Goal: Task Accomplishment & Management: Manage account settings

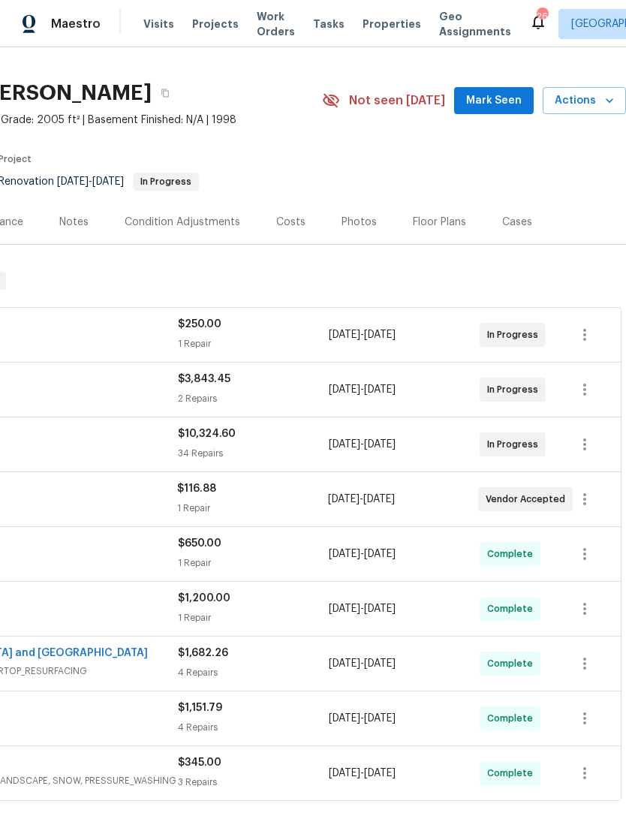
scroll to position [28, 222]
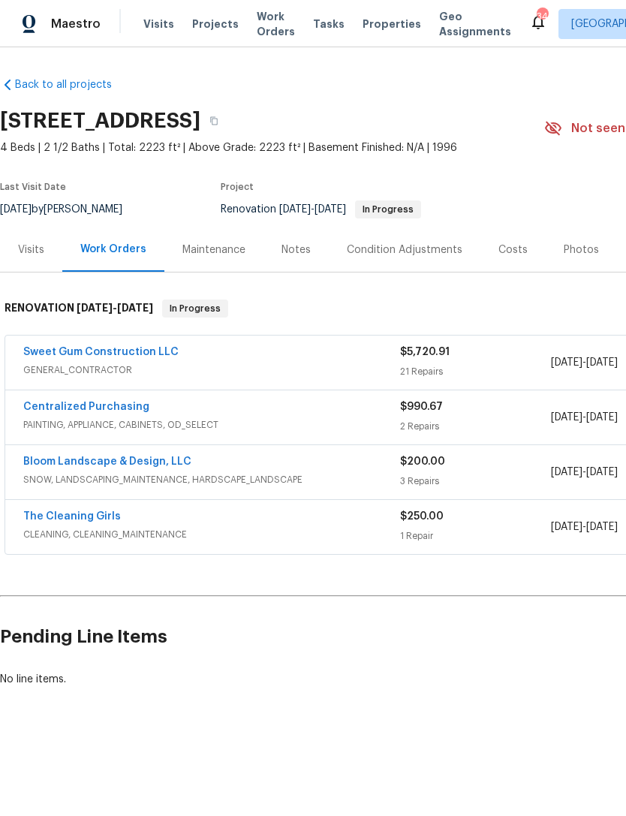
click at [53, 351] on link "Sweet Gum Construction LLC" at bounding box center [100, 352] width 155 height 11
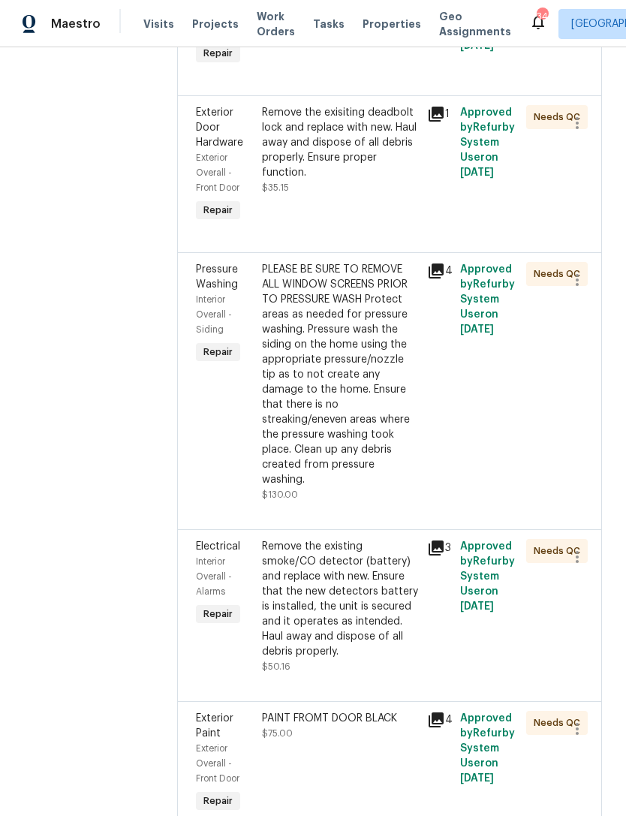
scroll to position [3317, 0]
click at [384, 194] on div "Remove the exisiting deadbolt lock and replace with new. Haul away and dispose …" at bounding box center [340, 149] width 156 height 90
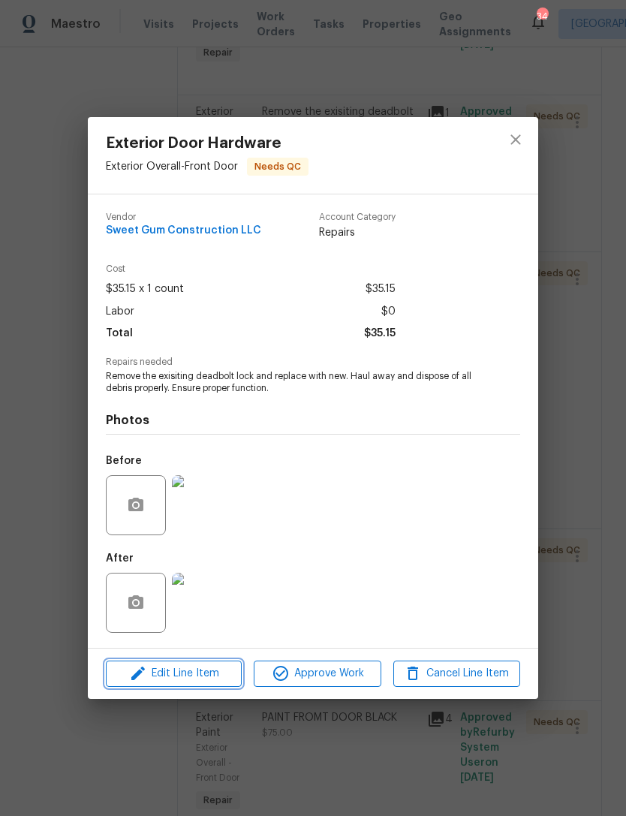
click at [223, 676] on span "Edit Line Item" at bounding box center [173, 674] width 127 height 19
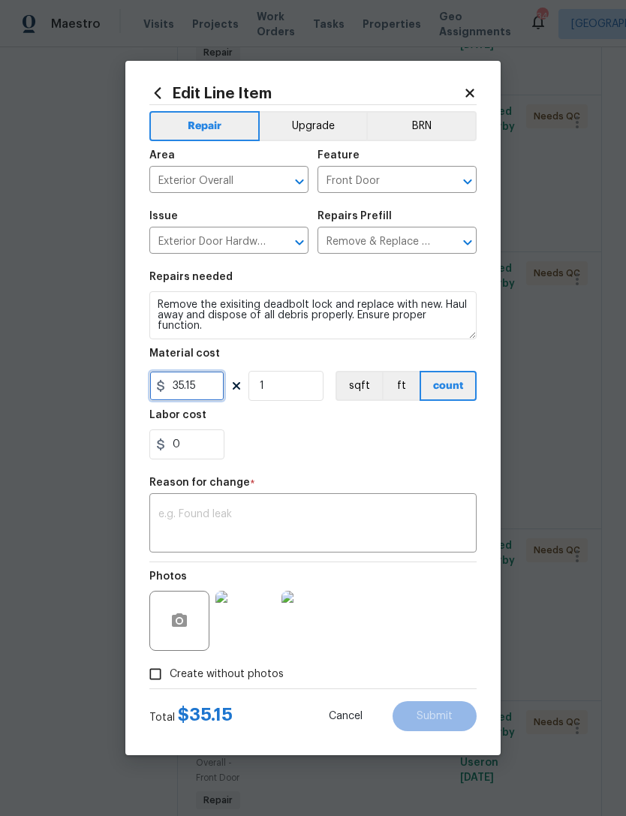
click at [219, 390] on input "35.15" at bounding box center [186, 386] width 75 height 30
type input "115.15"
click at [333, 457] on div "0" at bounding box center [312, 445] width 327 height 30
click at [262, 518] on textarea at bounding box center [312, 525] width 309 height 32
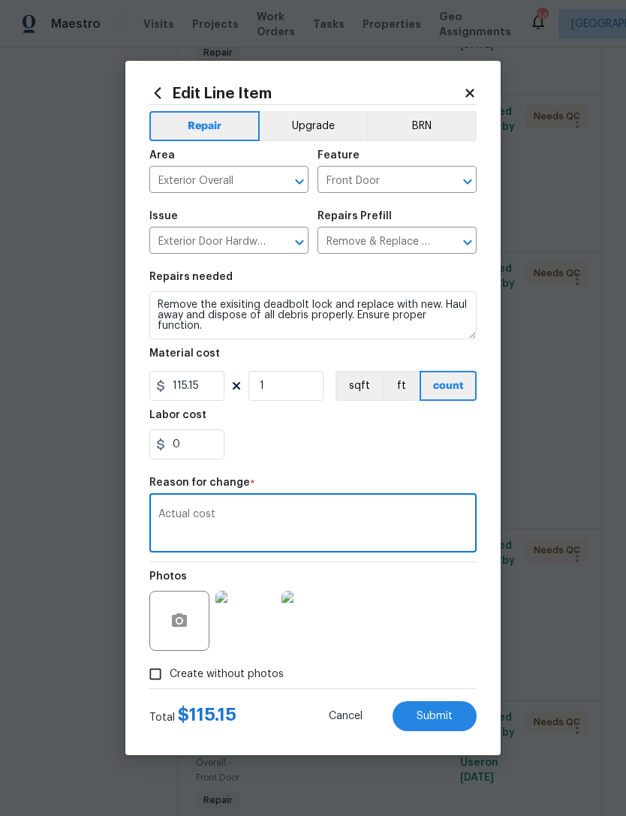
type textarea "Actual cost"
click at [445, 712] on span "Submit" at bounding box center [435, 716] width 36 height 11
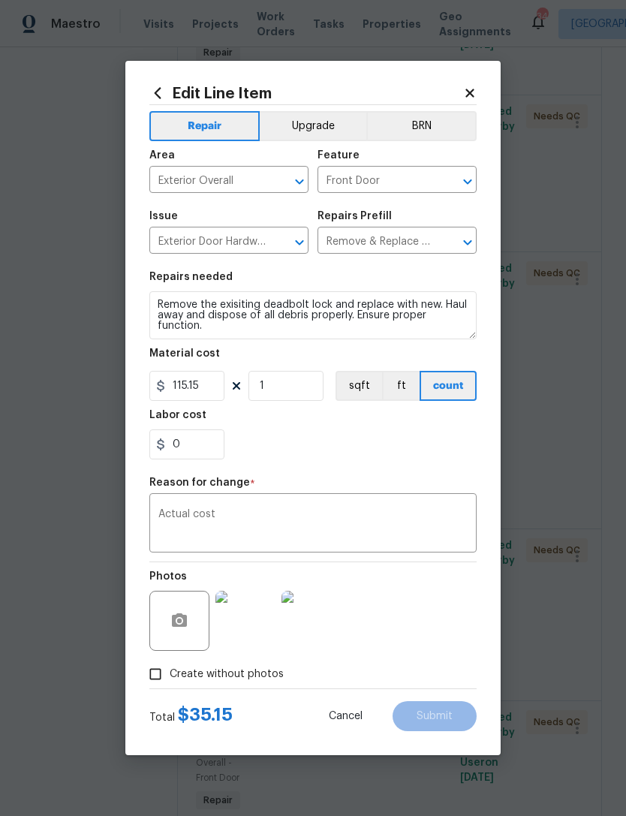
type input "35.15"
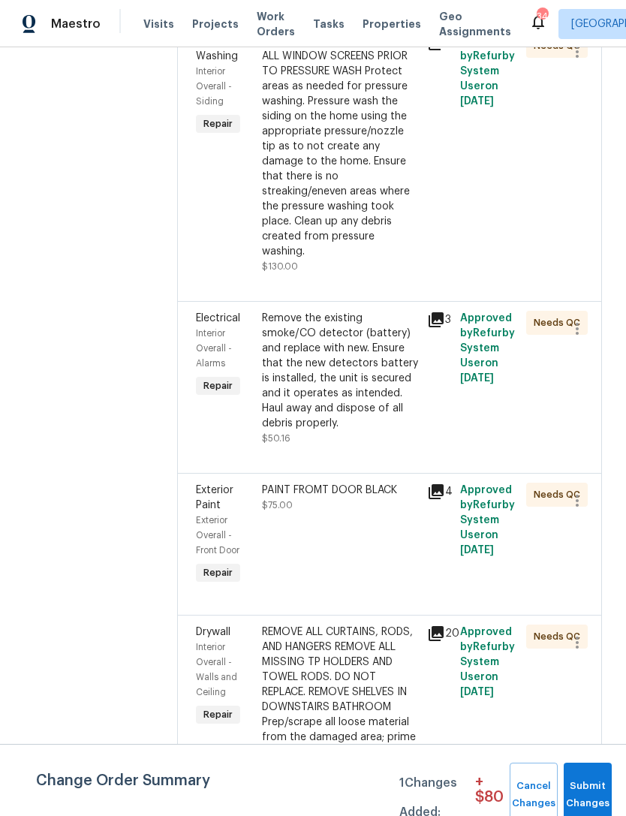
scroll to position [3543, 0]
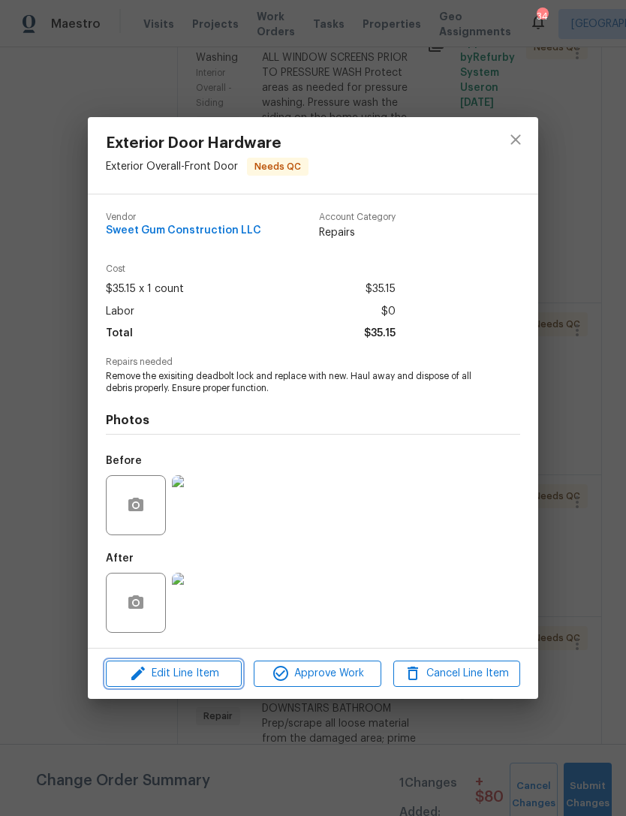
click at [228, 679] on span "Edit Line Item" at bounding box center [173, 674] width 127 height 19
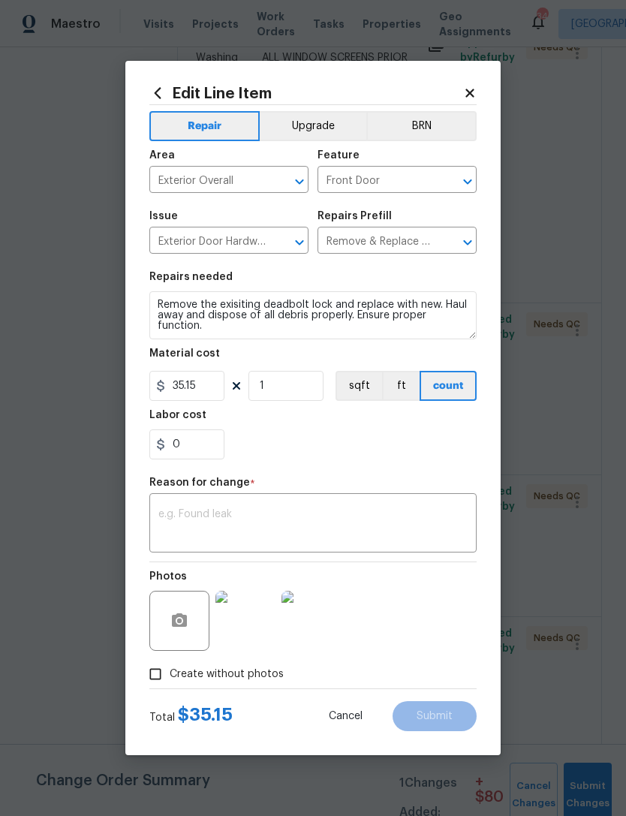
click at [583, 666] on body "Maestro Visits Projects Work Orders Tasks Properties Geo Assignments 34 Raleigh…" at bounding box center [313, 408] width 626 height 816
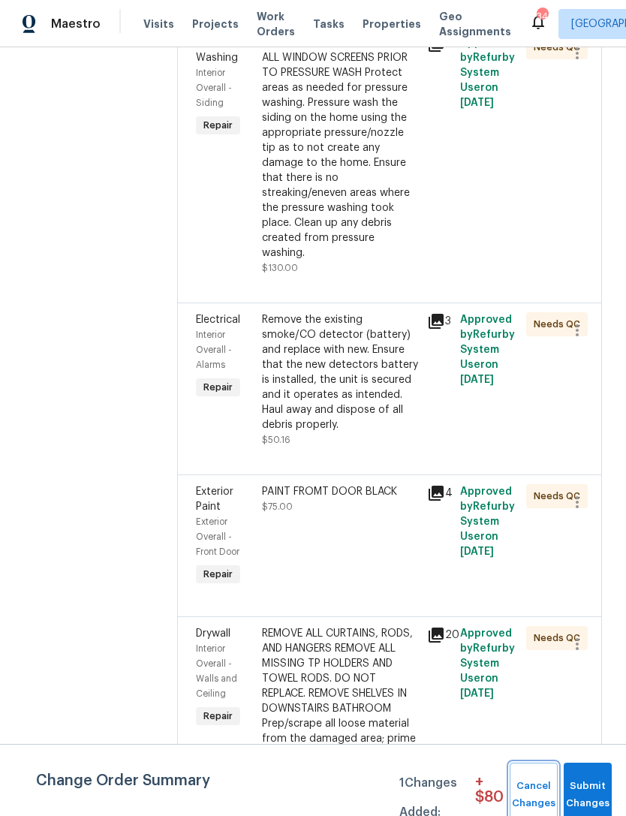
click at [526, 787] on span "Cancel Changes" at bounding box center [533, 795] width 33 height 35
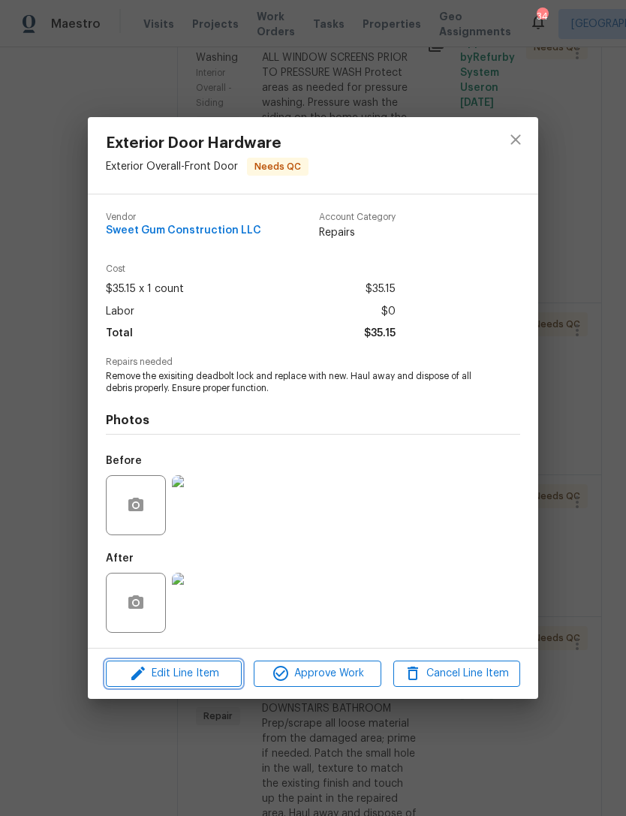
click at [198, 676] on span "Edit Line Item" at bounding box center [173, 674] width 127 height 19
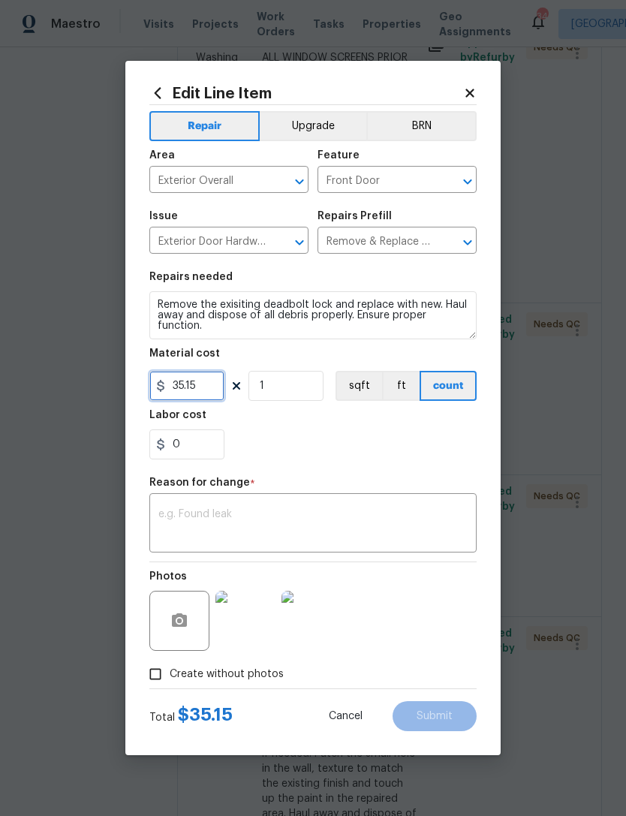
click at [209, 387] on input "35.15" at bounding box center [186, 386] width 75 height 30
type input "110.15"
click at [373, 522] on textarea at bounding box center [312, 525] width 309 height 32
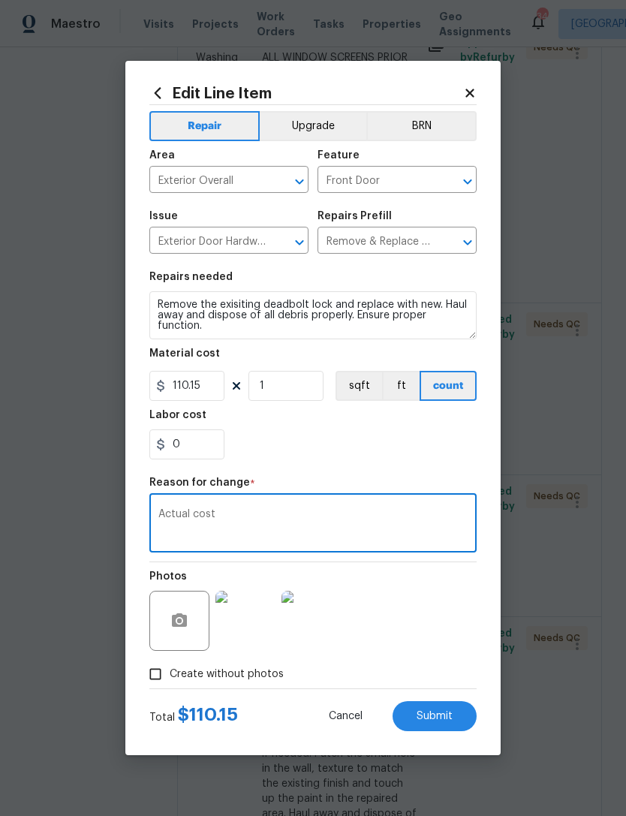
type textarea "Actual cost"
click at [446, 712] on span "Submit" at bounding box center [435, 716] width 36 height 11
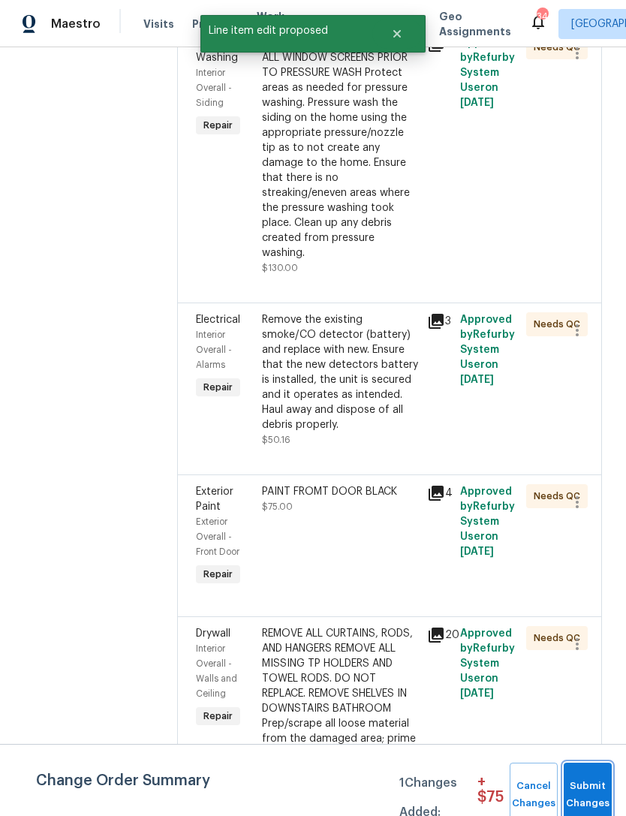
click at [589, 780] on span "Submit Changes" at bounding box center [587, 795] width 33 height 35
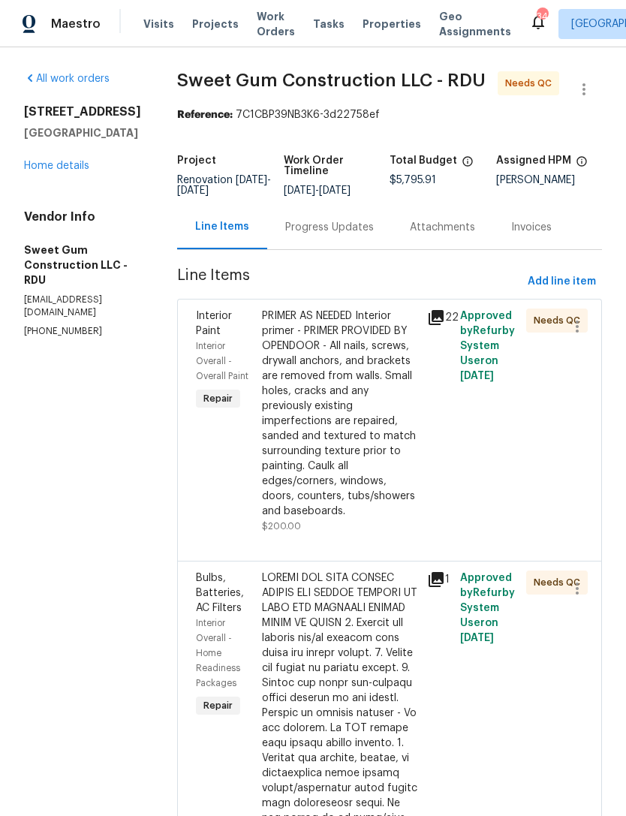
scroll to position [0, 0]
click at [391, 408] on div "PRIMER AS NEEDED Interior primer - PRIMER PROVIDED BY OPENDOOR - All nails, scr…" at bounding box center [340, 414] width 156 height 210
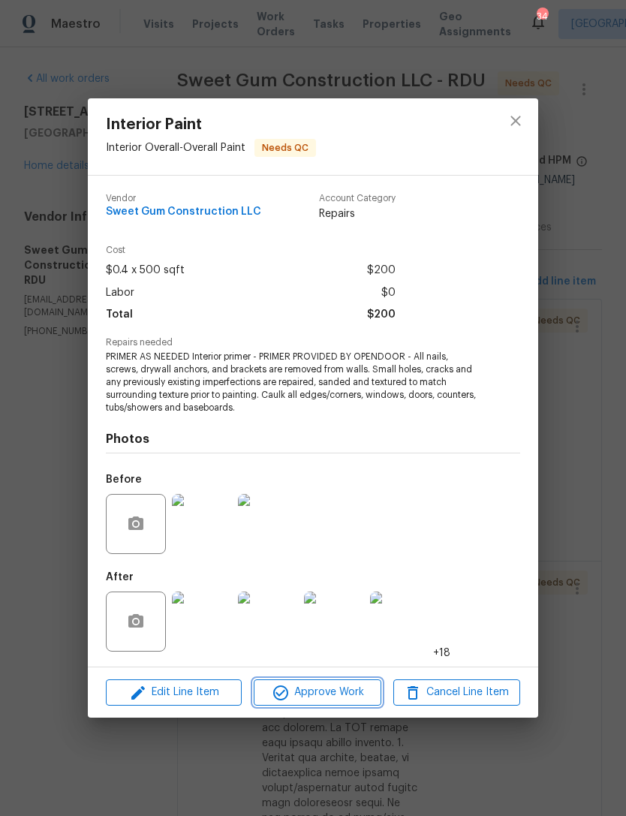
click at [326, 689] on span "Approve Work" at bounding box center [317, 692] width 118 height 19
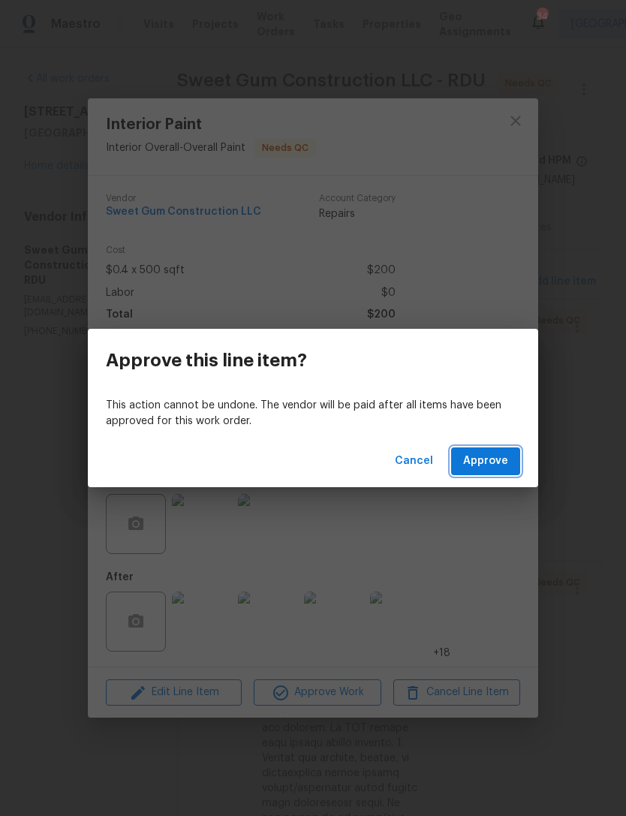
click at [500, 460] on span "Approve" at bounding box center [485, 461] width 45 height 19
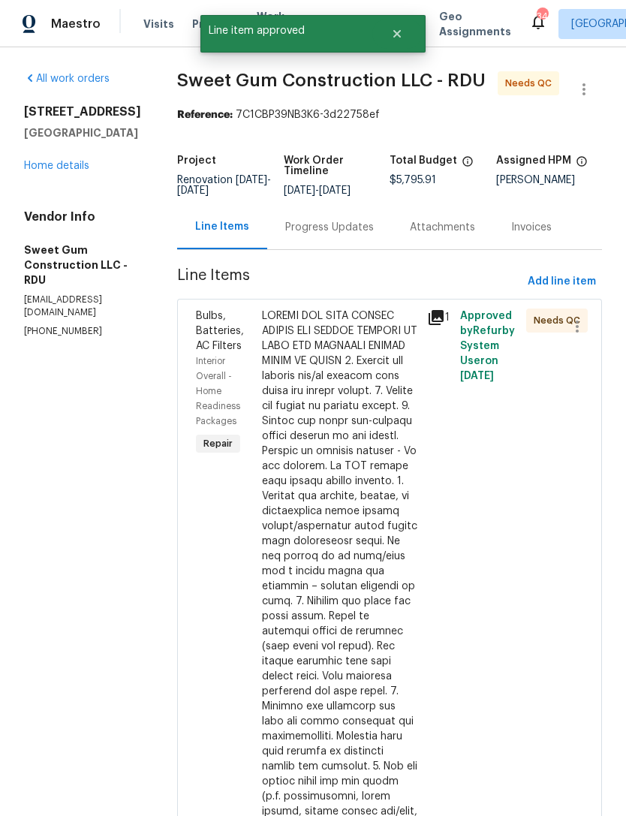
click at [363, 502] on div at bounding box center [340, 587] width 156 height 556
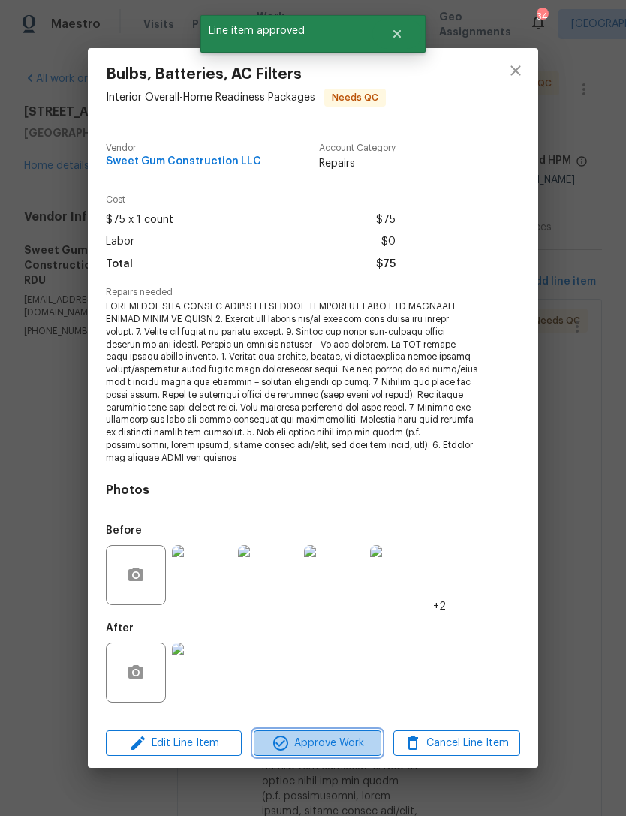
click at [332, 743] on span "Approve Work" at bounding box center [317, 743] width 118 height 19
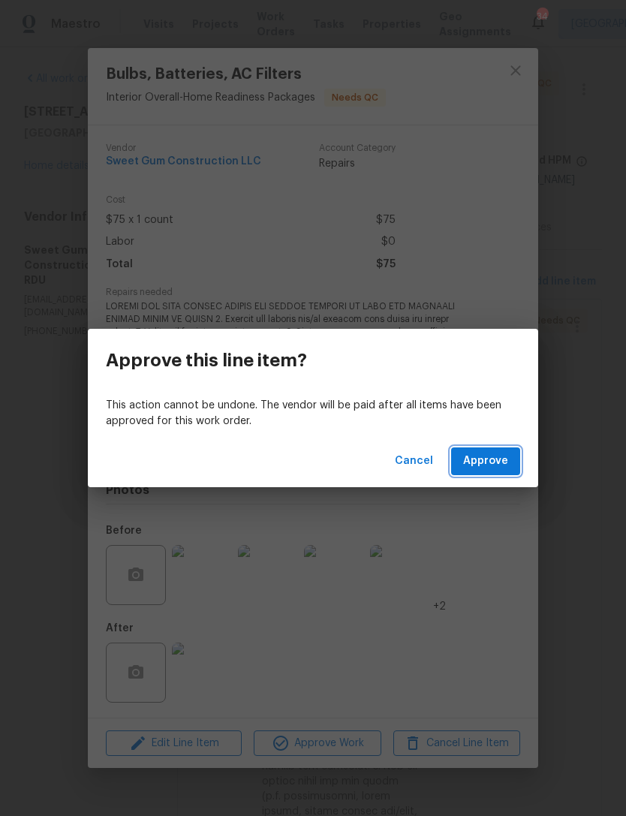
click at [496, 463] on span "Approve" at bounding box center [485, 461] width 45 height 19
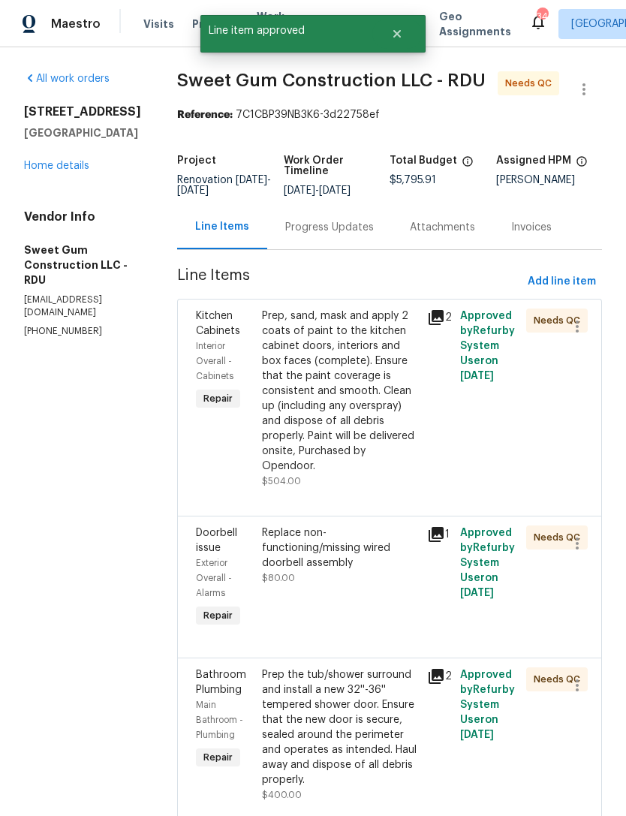
click at [391, 436] on div "Prep, sand, mask and apply 2 coats of paint to the kitchen cabinet doors, inter…" at bounding box center [340, 391] width 156 height 165
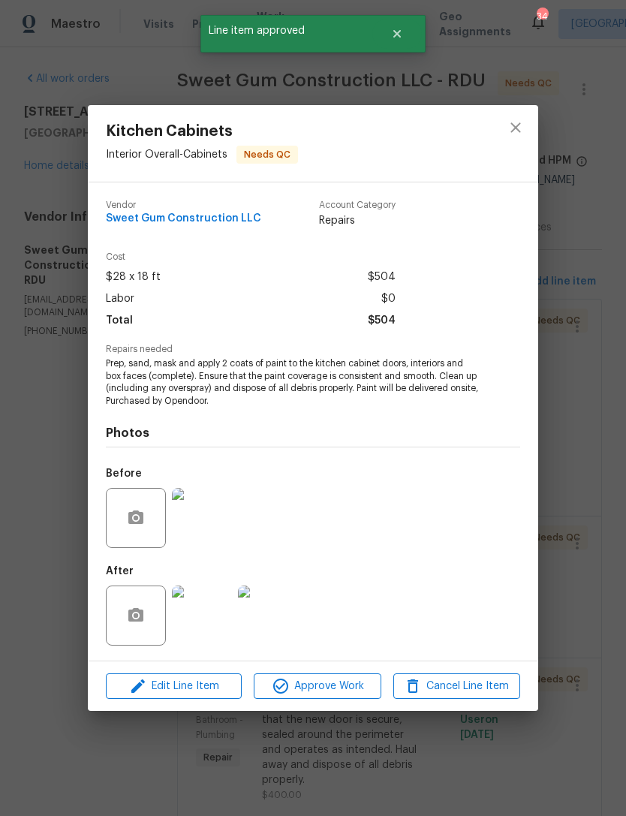
click at [201, 625] on img at bounding box center [202, 616] width 60 height 60
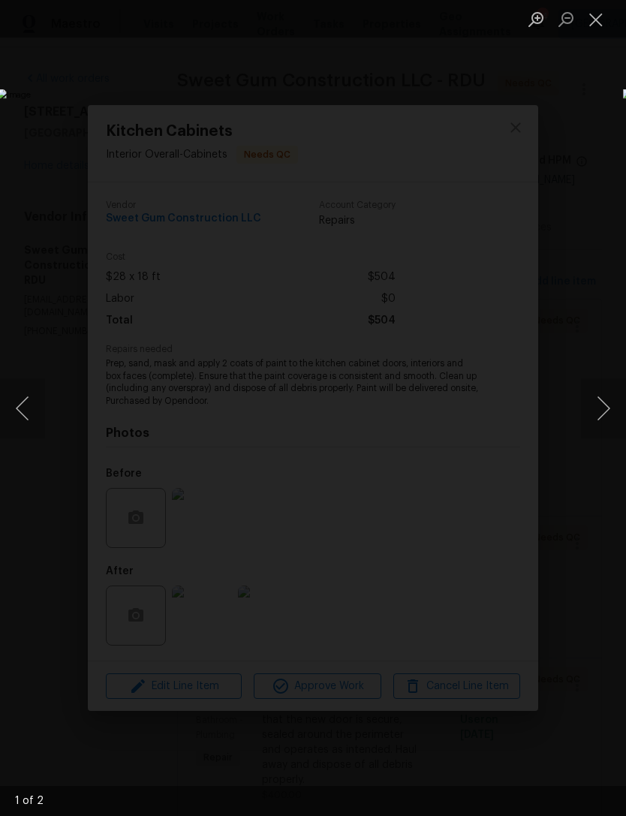
click at [589, 21] on button "Close lightbox" at bounding box center [596, 19] width 30 height 26
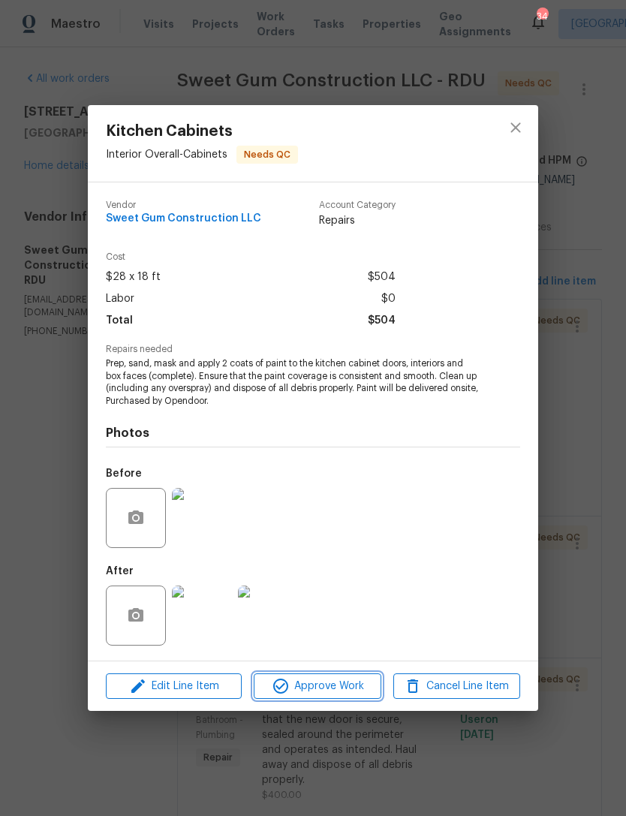
click at [336, 683] on span "Approve Work" at bounding box center [317, 686] width 118 height 19
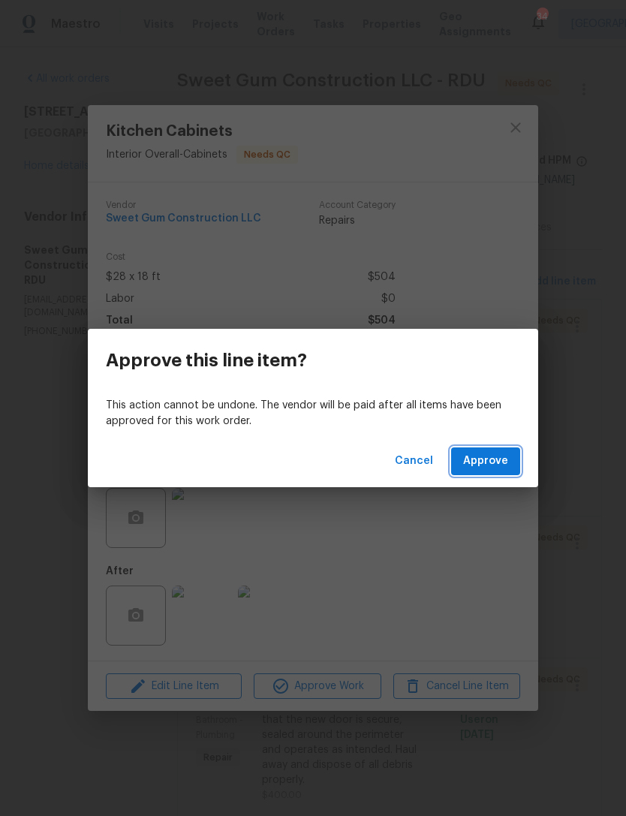
click at [486, 457] on span "Approve" at bounding box center [485, 461] width 45 height 19
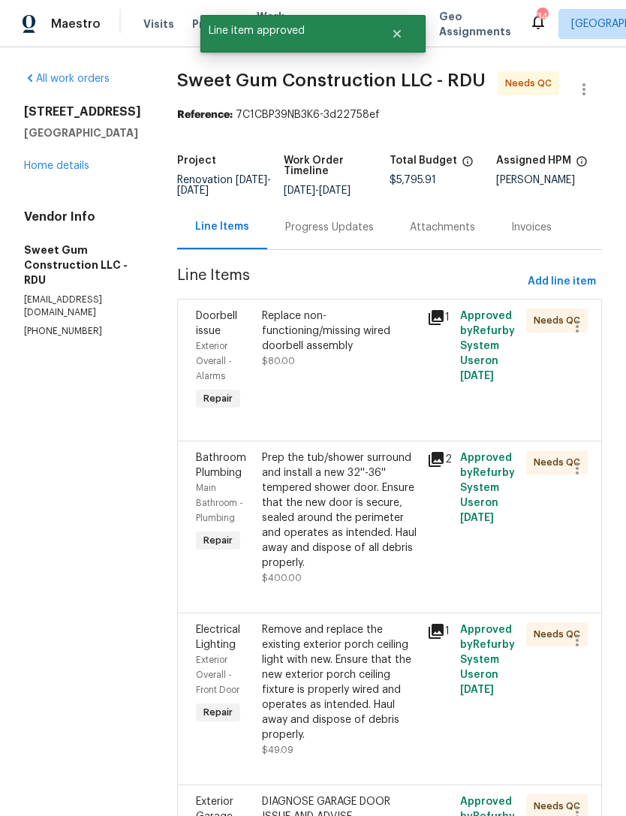
click at [401, 402] on div "Replace non-functioning/missing wired doorbell assembly $80.00" at bounding box center [340, 361] width 165 height 114
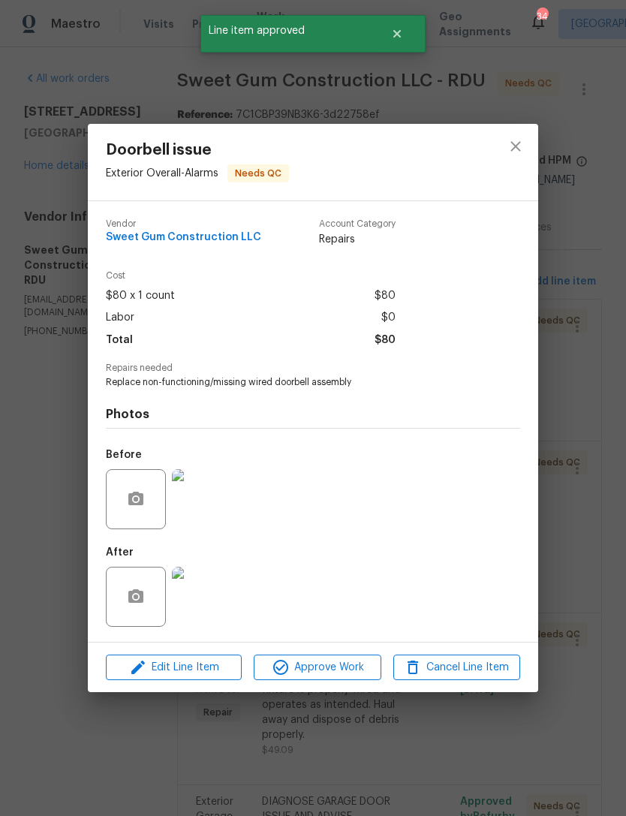
click at [209, 591] on img at bounding box center [202, 597] width 60 height 60
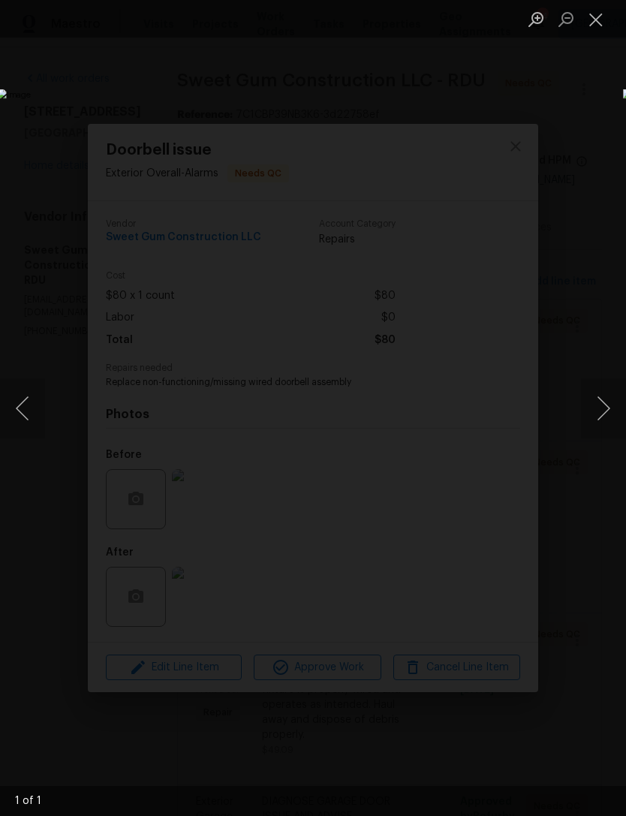
click at [592, 25] on button "Close lightbox" at bounding box center [596, 19] width 30 height 26
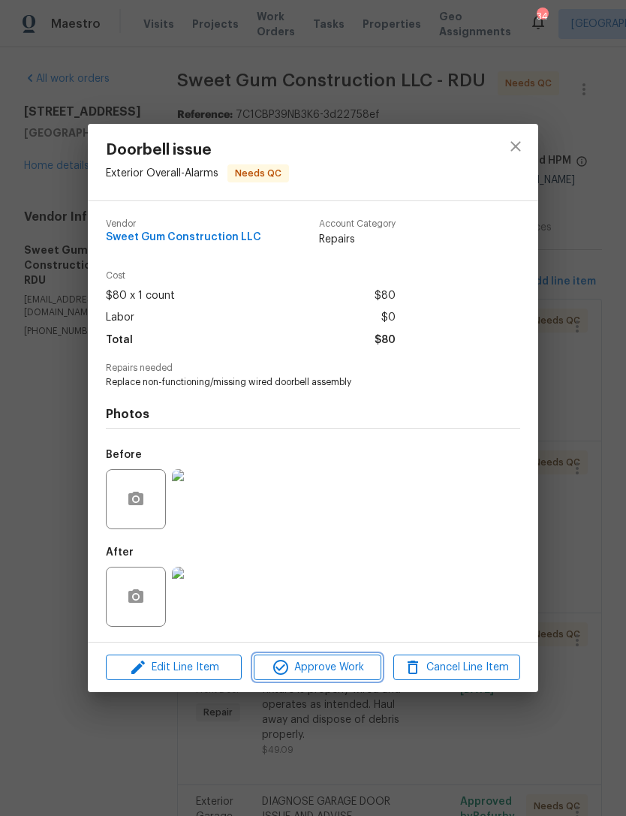
click at [331, 672] on span "Approve Work" at bounding box center [317, 668] width 118 height 19
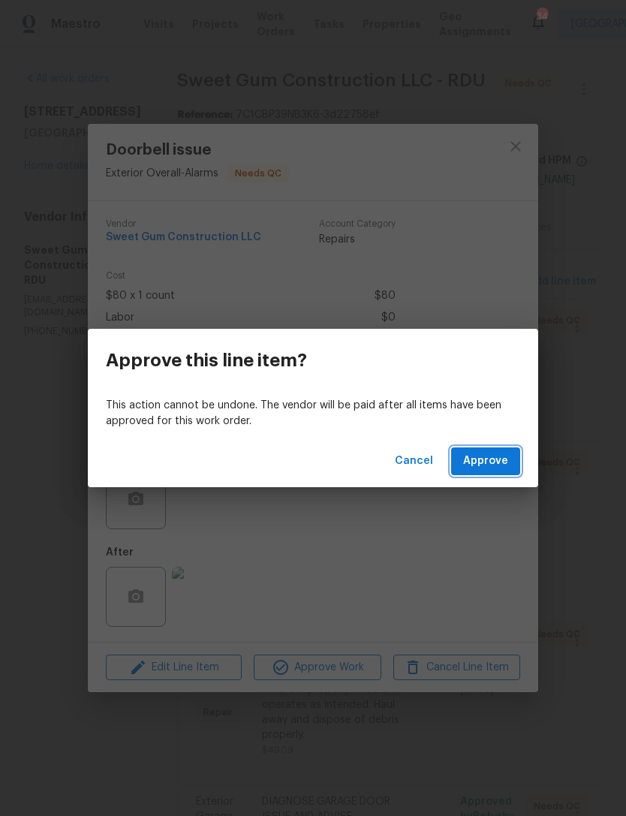
click at [490, 463] on span "Approve" at bounding box center [485, 461] width 45 height 19
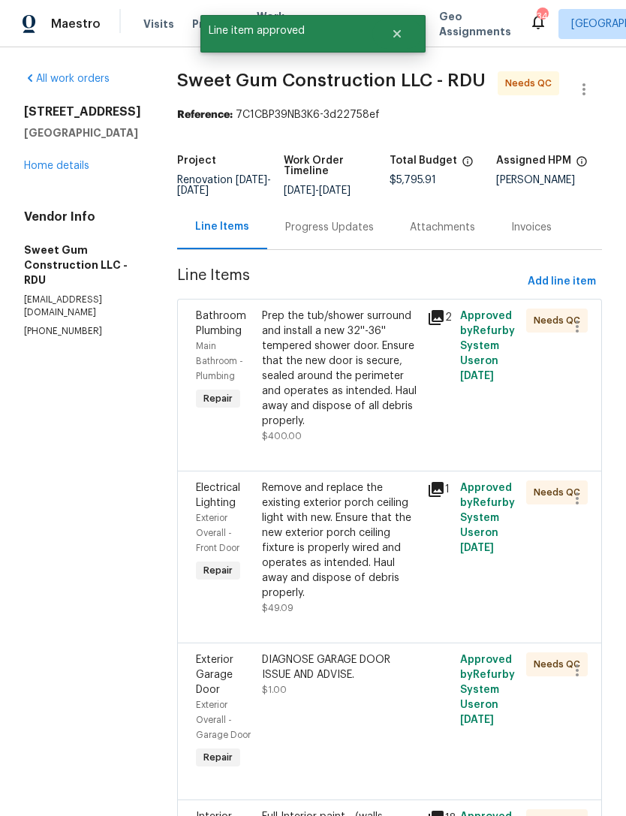
click at [363, 381] on div "Prep the tub/shower surround and install a new 32''-36'' tempered shower door. …" at bounding box center [340, 369] width 156 height 120
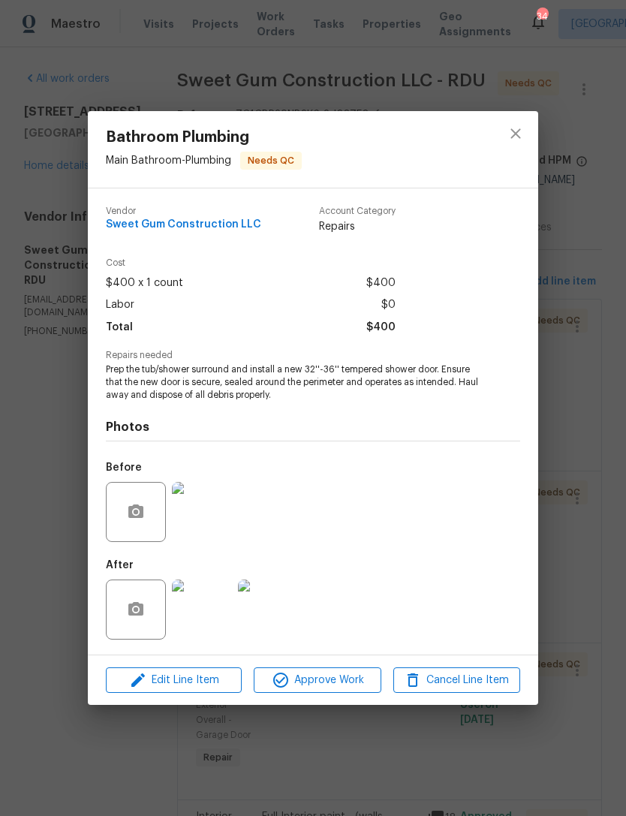
click at [201, 616] on img at bounding box center [202, 610] width 60 height 60
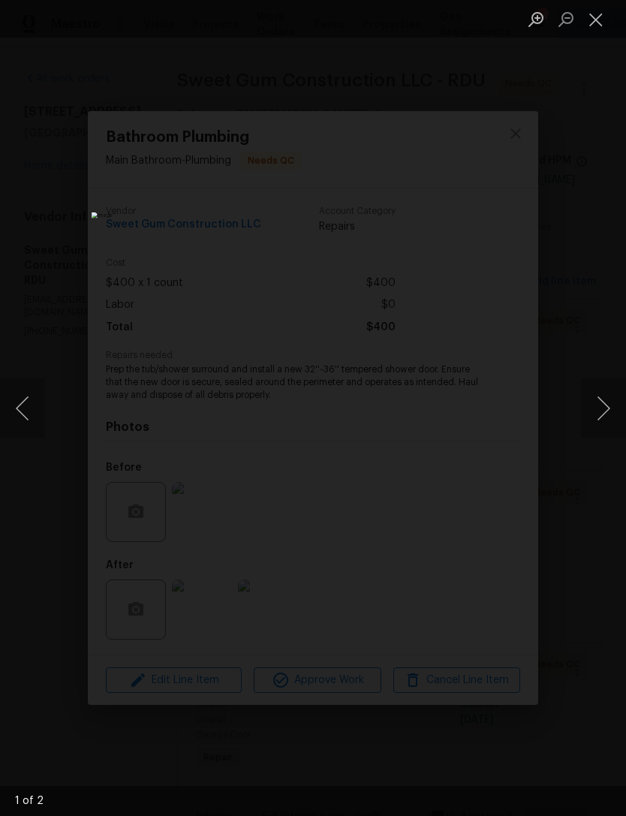
click at [598, 17] on button "Close lightbox" at bounding box center [596, 19] width 30 height 26
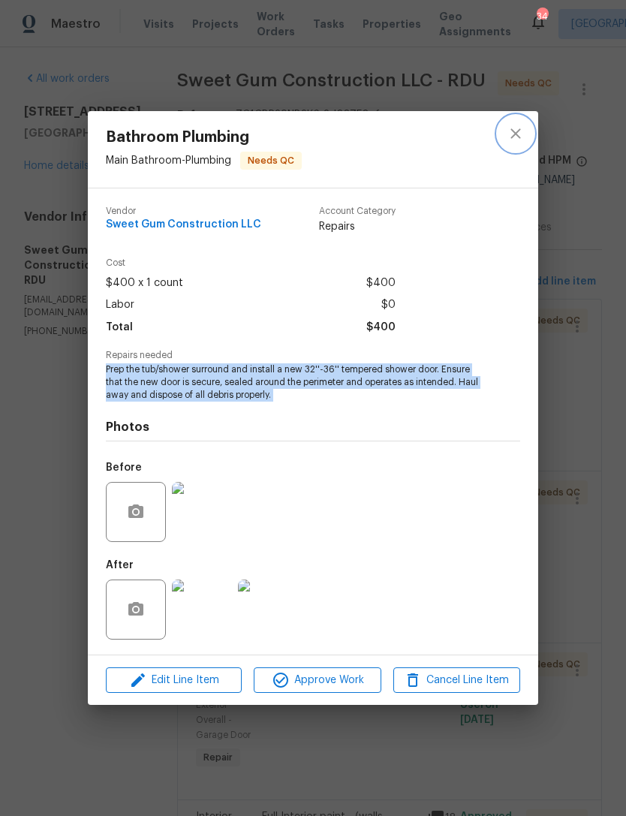
click at [508, 132] on icon "close" at bounding box center [516, 134] width 18 height 18
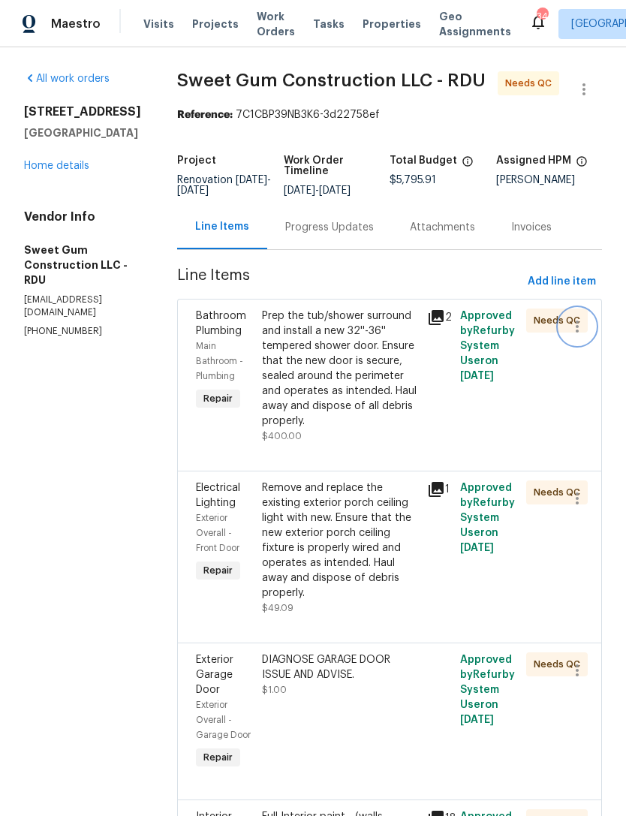
click at [583, 336] on icon "button" at bounding box center [577, 327] width 18 height 18
click at [591, 348] on li "Cancel" at bounding box center [585, 342] width 58 height 25
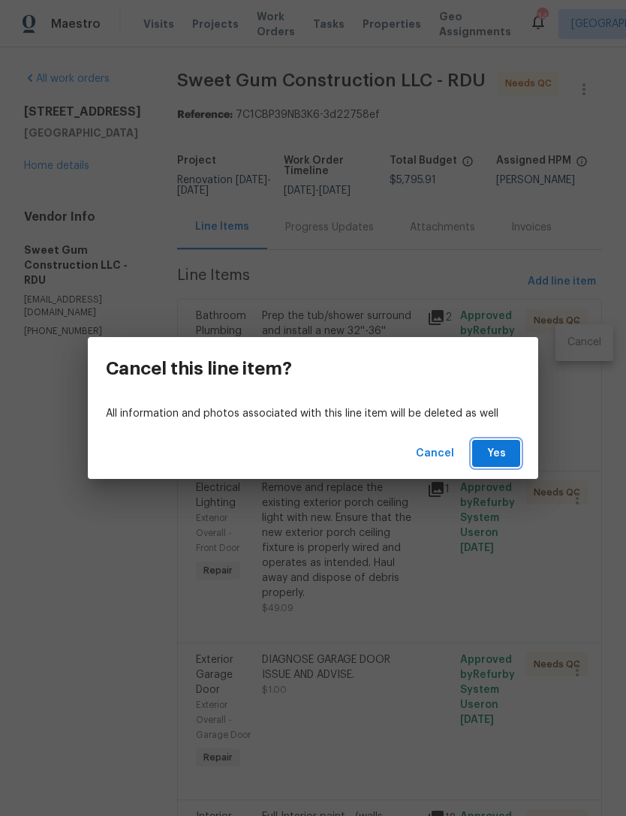
click at [503, 458] on span "Yes" at bounding box center [496, 454] width 24 height 19
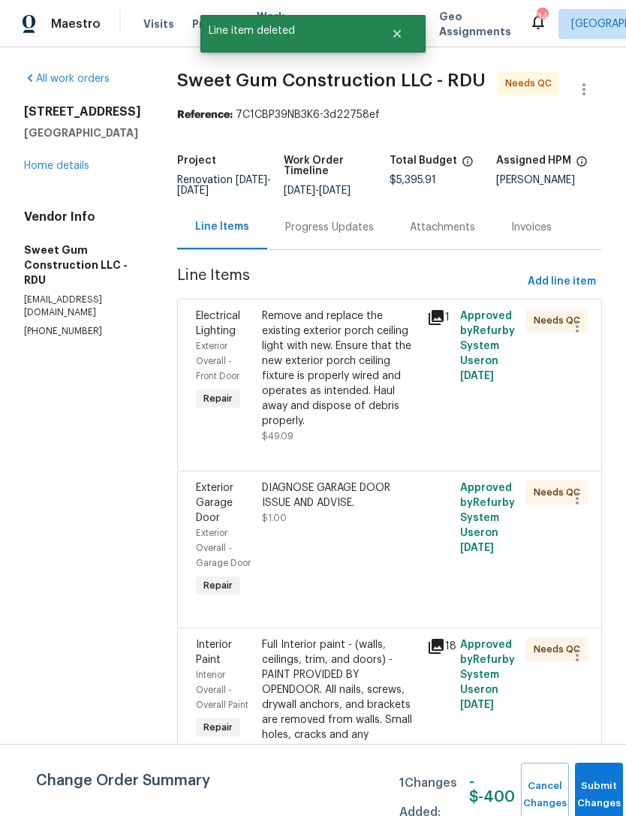
click at [60, 164] on link "Home details" at bounding box center [56, 166] width 65 height 11
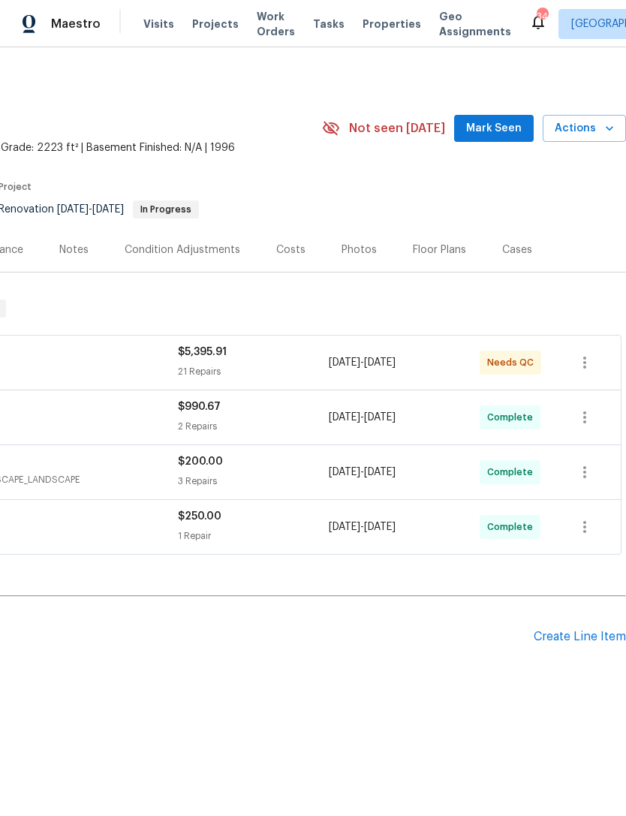
scroll to position [0, 222]
click at [583, 637] on div "Create Line Item" at bounding box center [580, 637] width 92 height 14
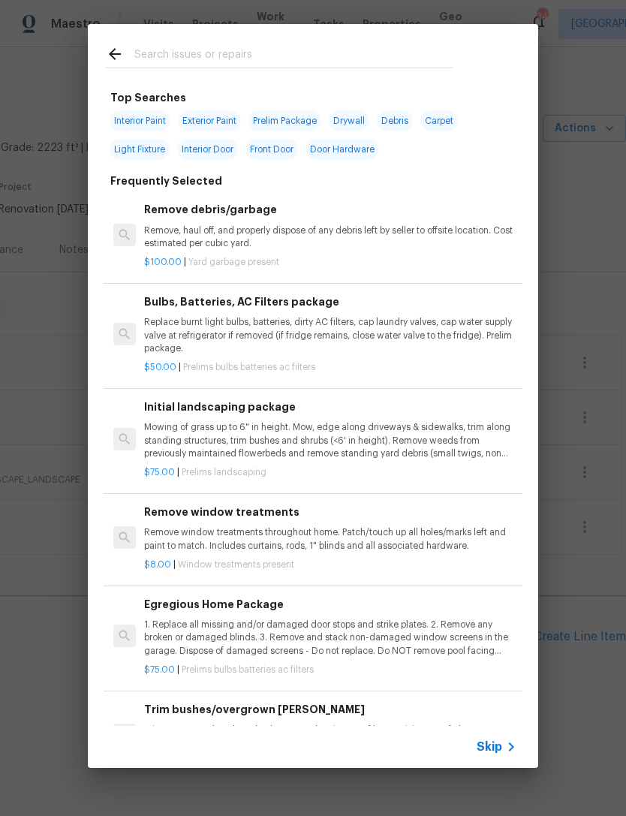
click at [294, 51] on input "text" at bounding box center [293, 56] width 318 height 23
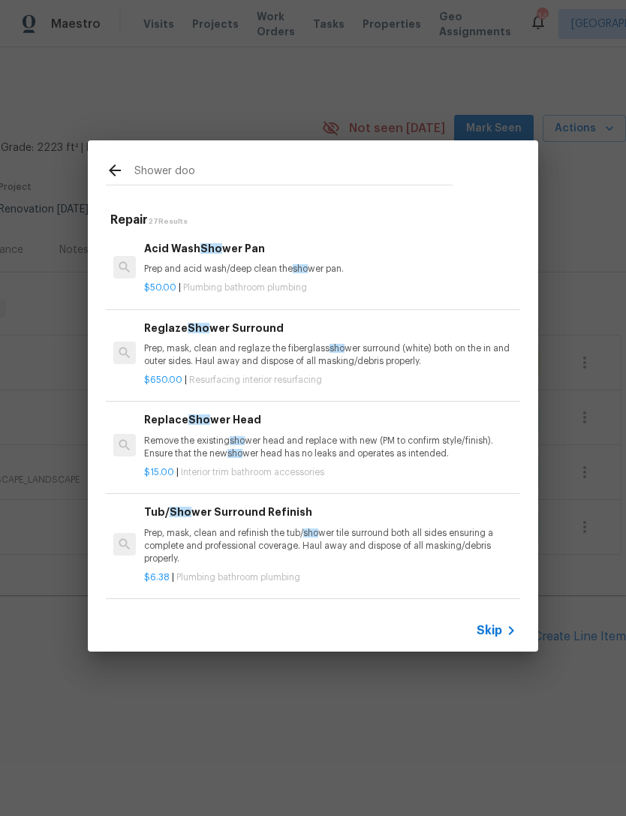
type input "Shower door"
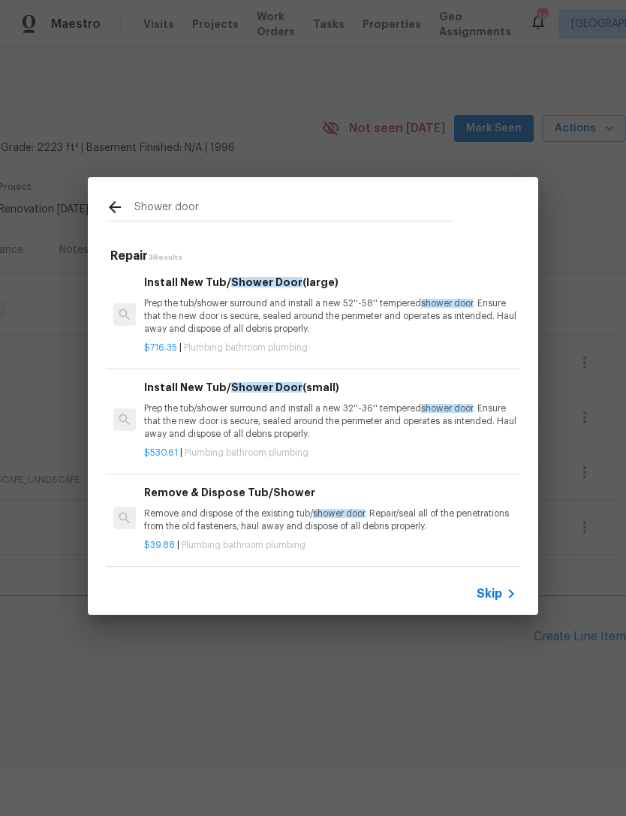
scroll to position [2, 0]
click at [302, 422] on p "Prep the tub/shower surround and install a new 32''-36'' tempered shower door .…" at bounding box center [330, 421] width 372 height 38
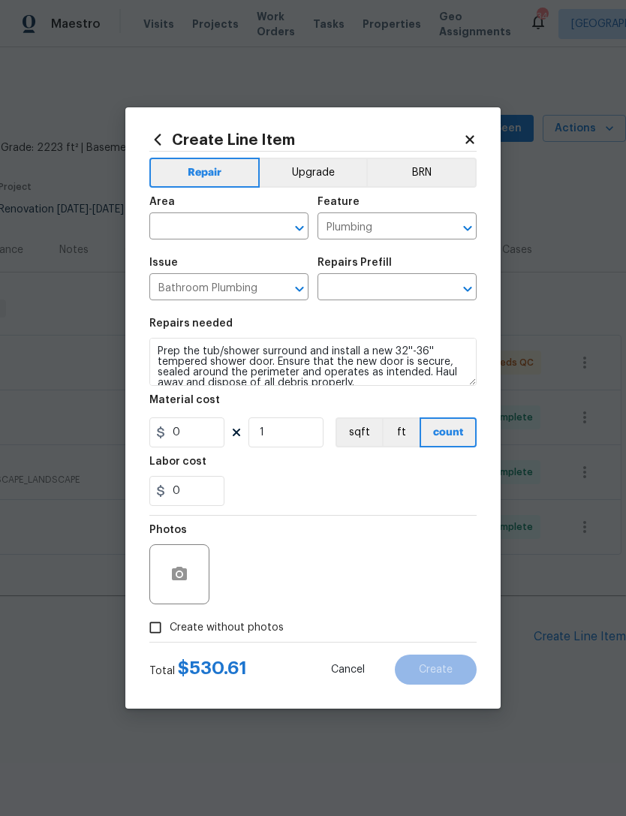
type input "Install New Tub/Shower Door (small) $530.61"
type input "530.61"
click at [234, 219] on input "text" at bounding box center [207, 227] width 117 height 23
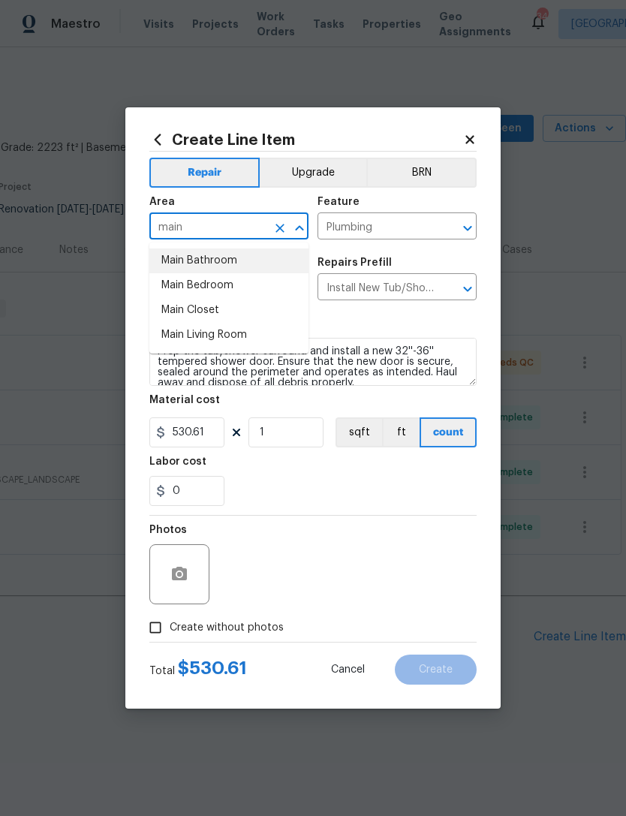
click at [231, 258] on li "Main Bathroom" at bounding box center [228, 261] width 159 height 25
type input "Main Bathroom"
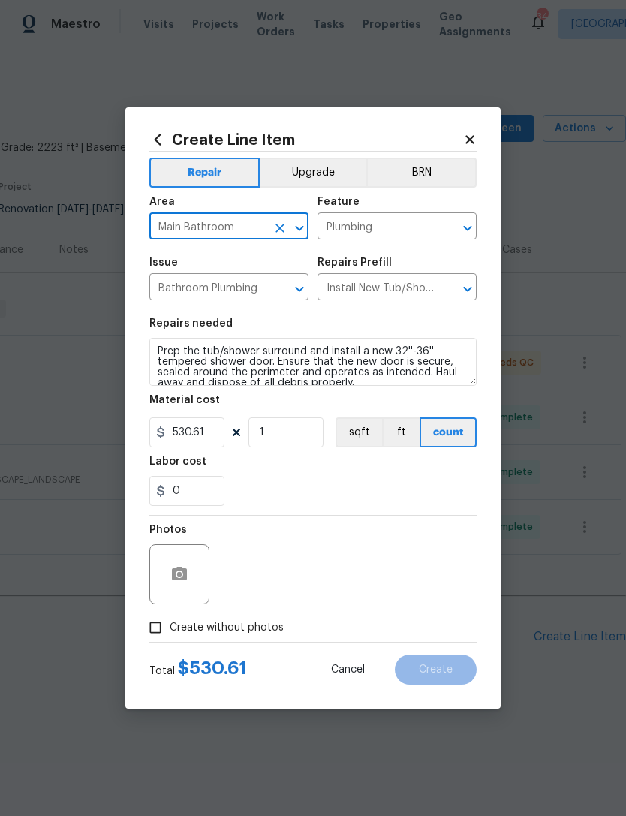
click at [293, 492] on div "0" at bounding box center [312, 491] width 327 height 30
click at [157, 622] on input "Create without photos" at bounding box center [155, 627] width 29 height 29
checkbox input "true"
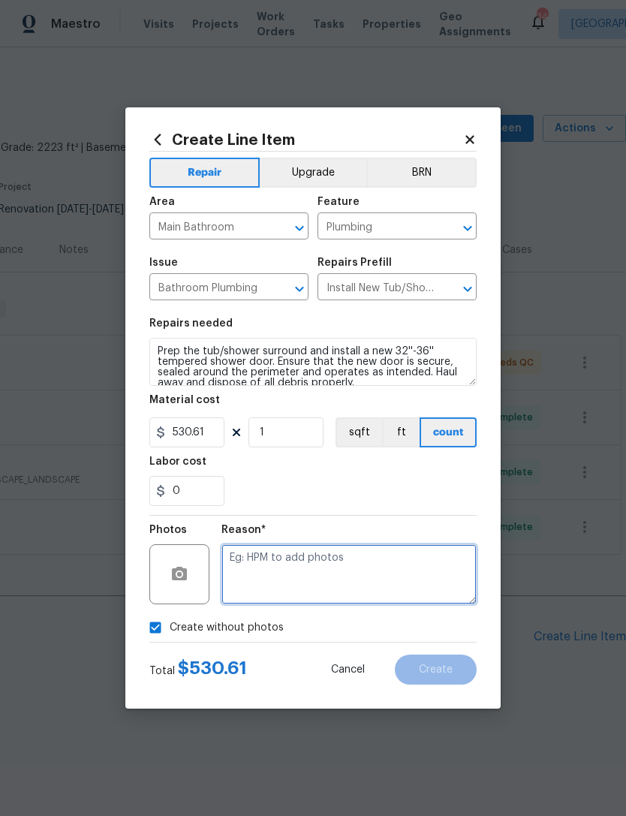
click at [303, 556] on textarea at bounding box center [349, 574] width 255 height 60
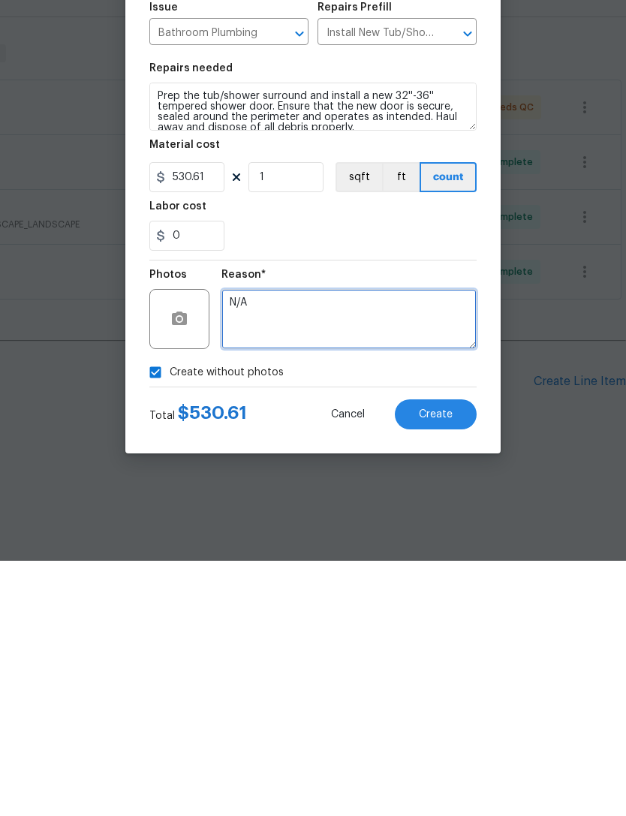
type textarea "N/A"
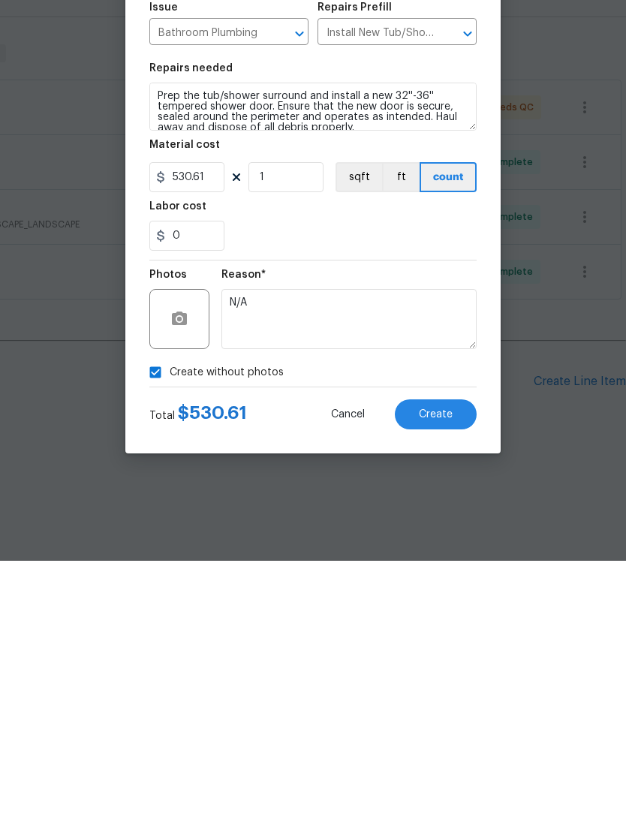
click at [435, 665] on span "Create" at bounding box center [436, 670] width 34 height 11
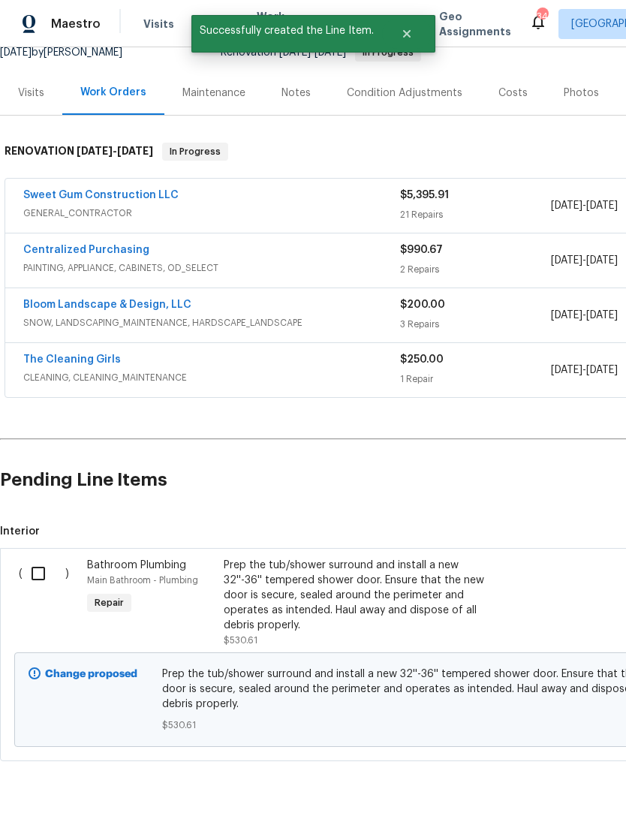
scroll to position [156, 0]
click at [38, 574] on input "checkbox" at bounding box center [44, 575] width 43 height 32
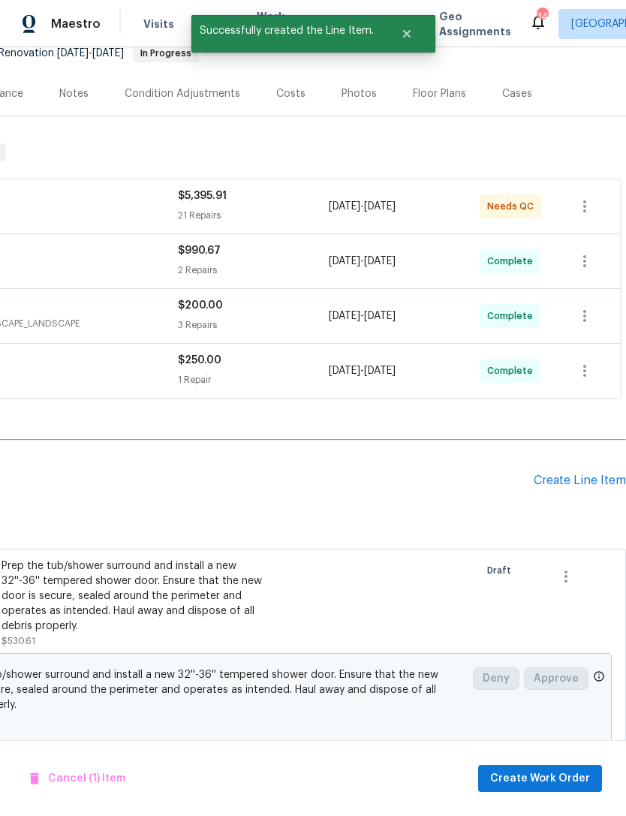
scroll to position [156, 222]
click at [565, 777] on span "Create Work Order" at bounding box center [540, 779] width 100 height 19
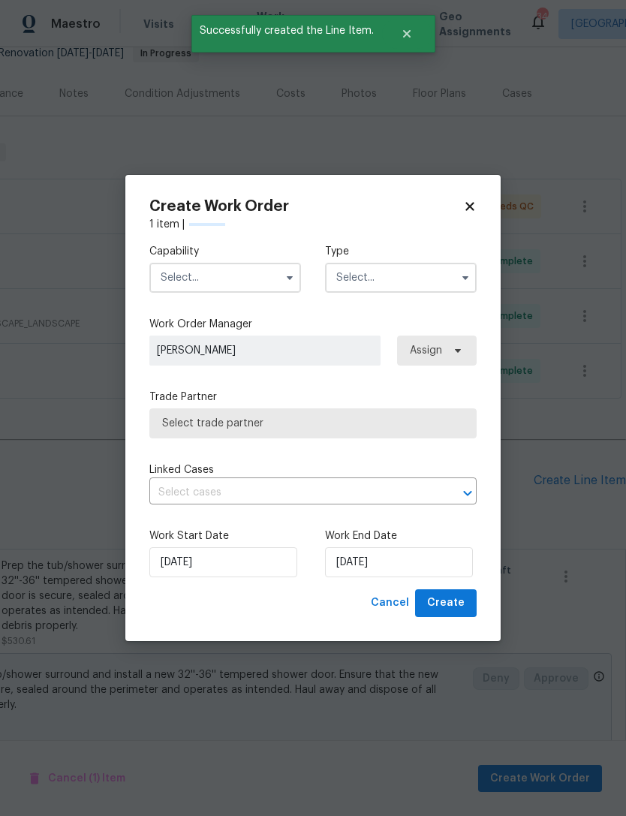
checkbox input "false"
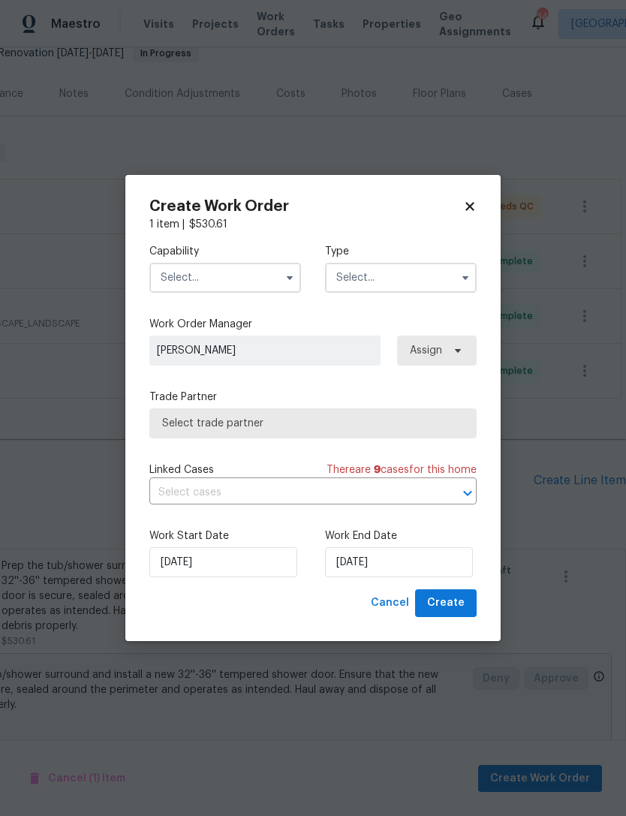
click at [209, 280] on input "text" at bounding box center [225, 278] width 152 height 30
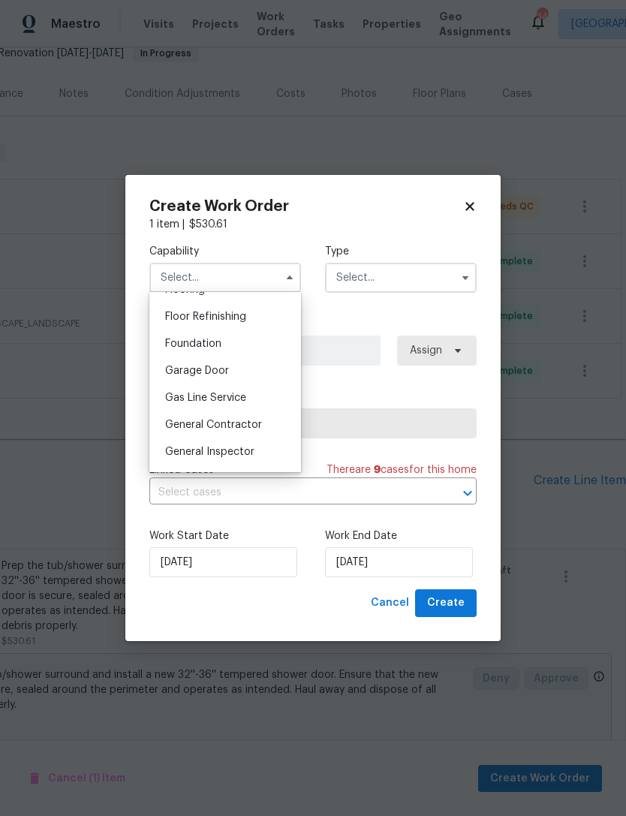
scroll to position [613, 0]
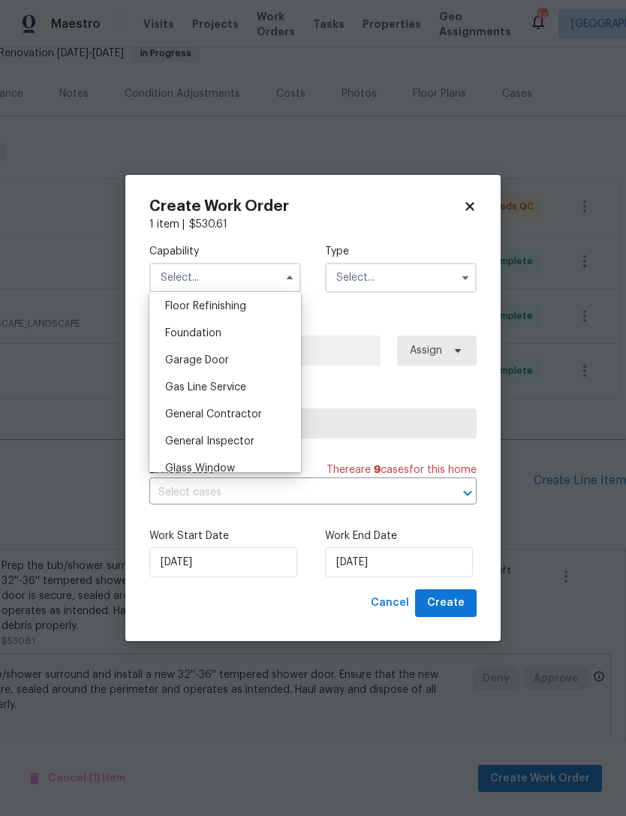
click at [244, 411] on span "General Contractor" at bounding box center [213, 414] width 97 height 11
type input "General Contractor"
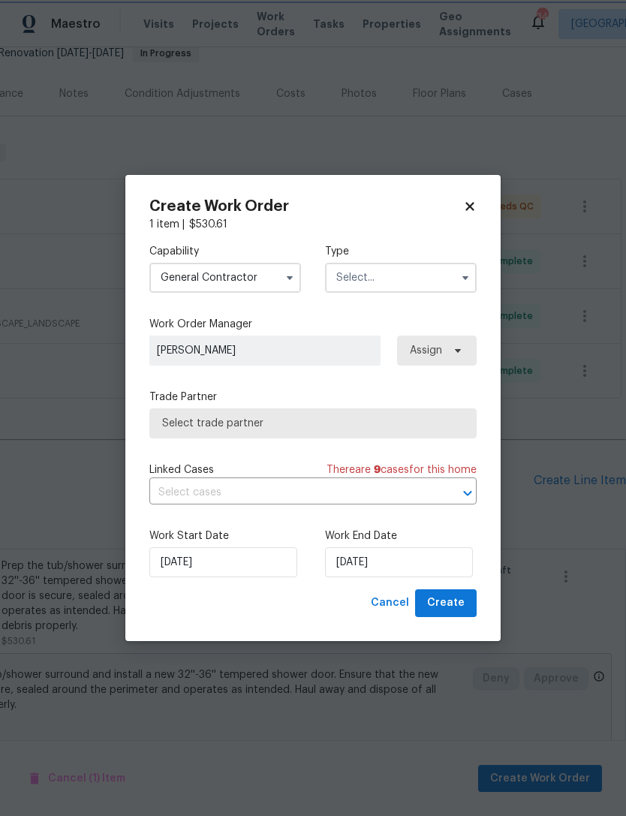
click at [303, 423] on span "Select trade partner" at bounding box center [313, 423] width 302 height 15
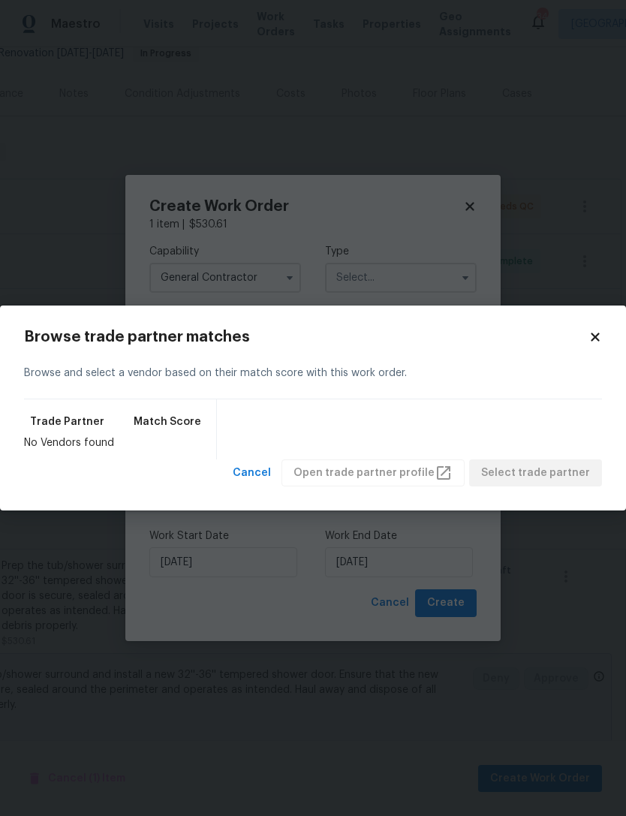
click at [592, 342] on icon at bounding box center [596, 337] width 14 height 14
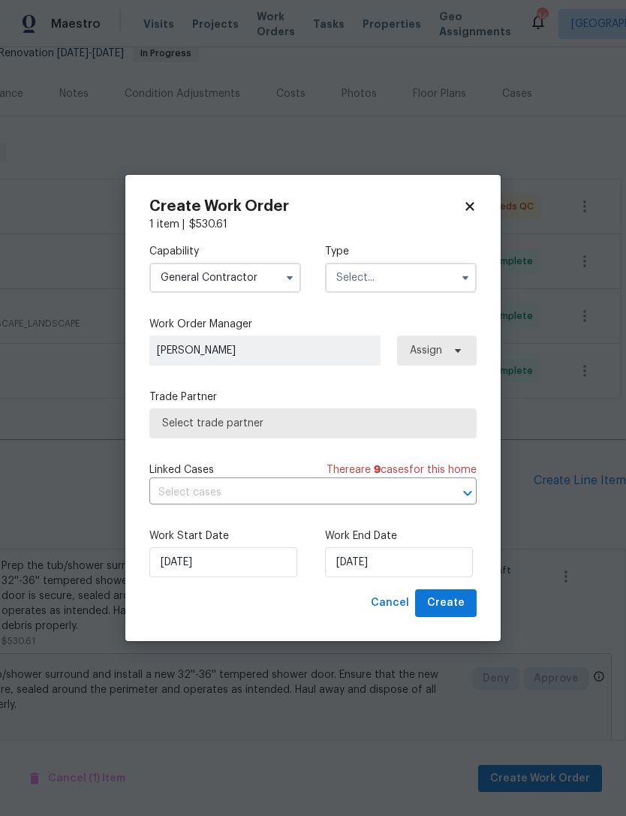
click at [423, 276] on input "text" at bounding box center [401, 278] width 152 height 30
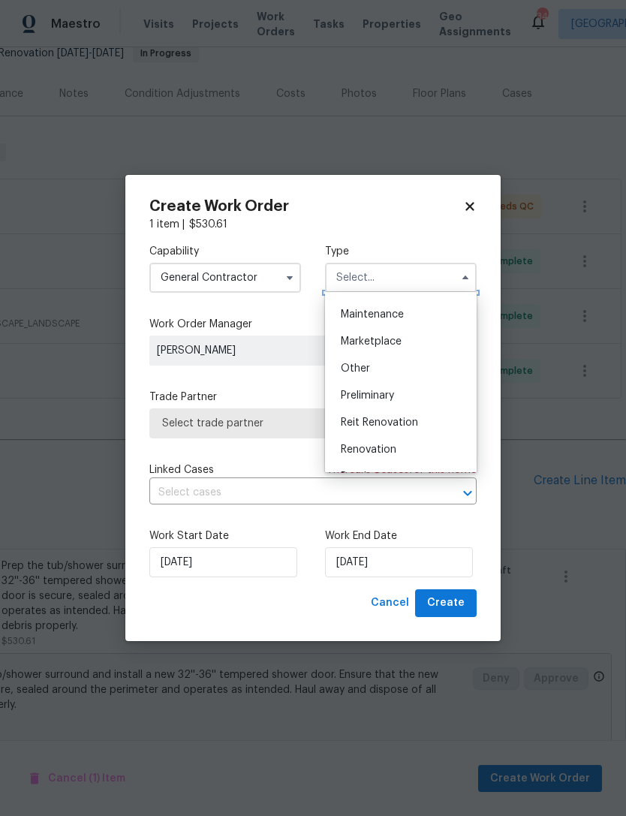
scroll to position [240, 0]
click at [390, 450] on span "Renovation" at bounding box center [369, 447] width 56 height 11
type input "Renovation"
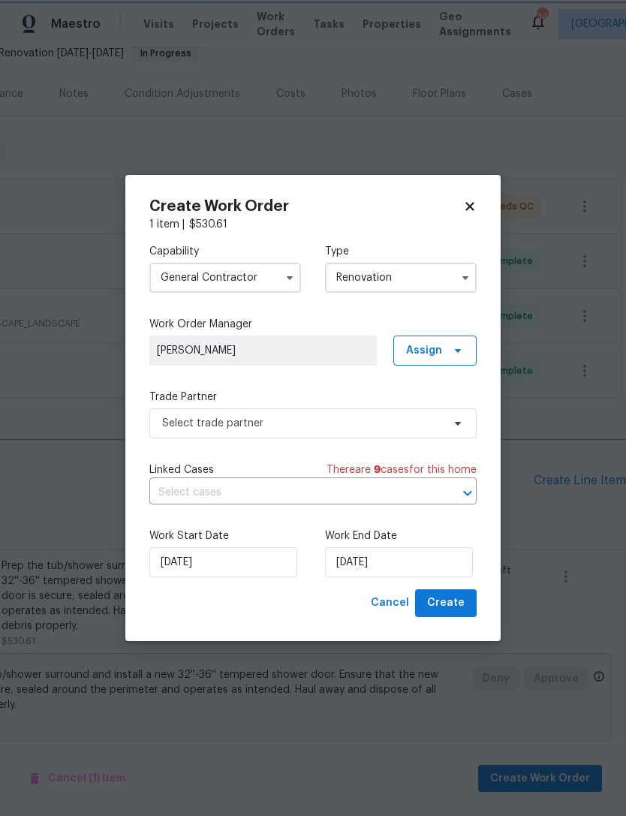
scroll to position [0, 0]
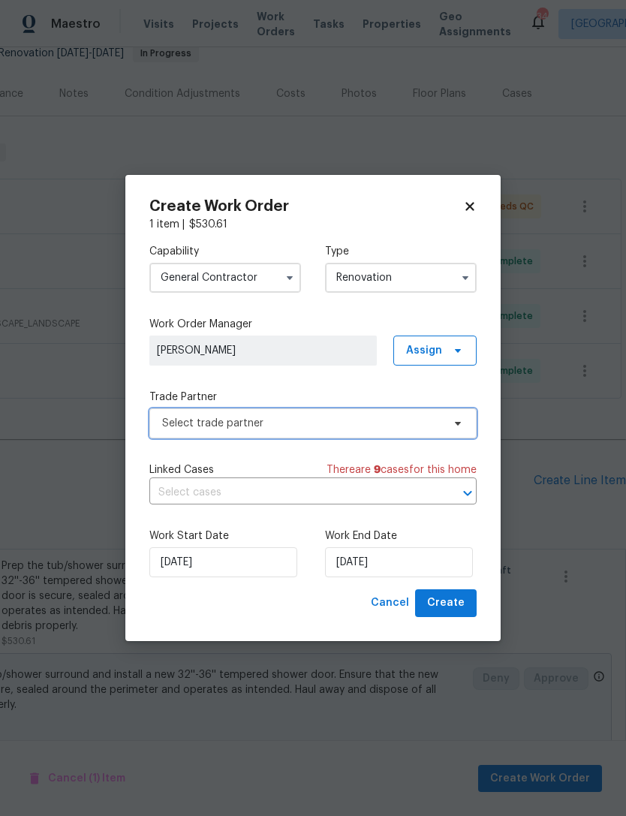
click at [254, 432] on span "Select trade partner" at bounding box center [312, 423] width 327 height 30
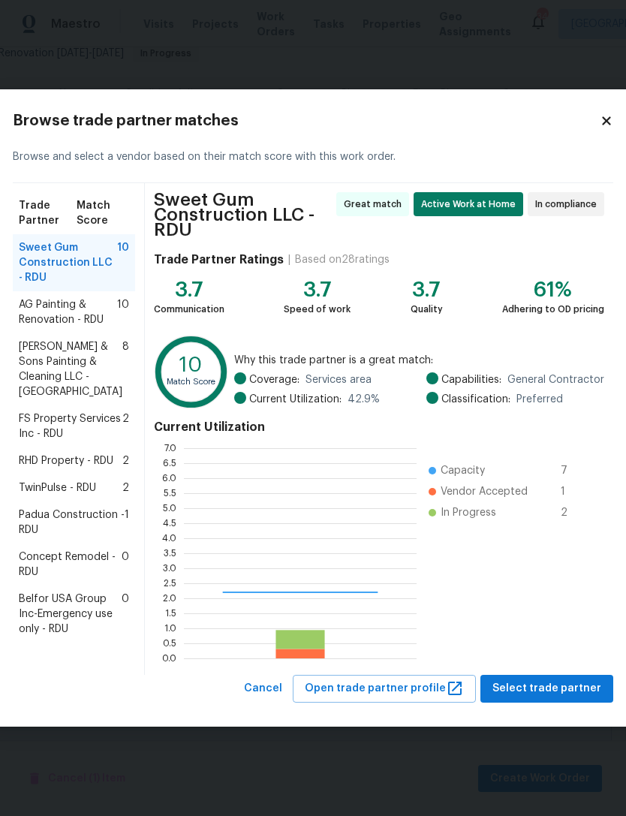
scroll to position [210, 233]
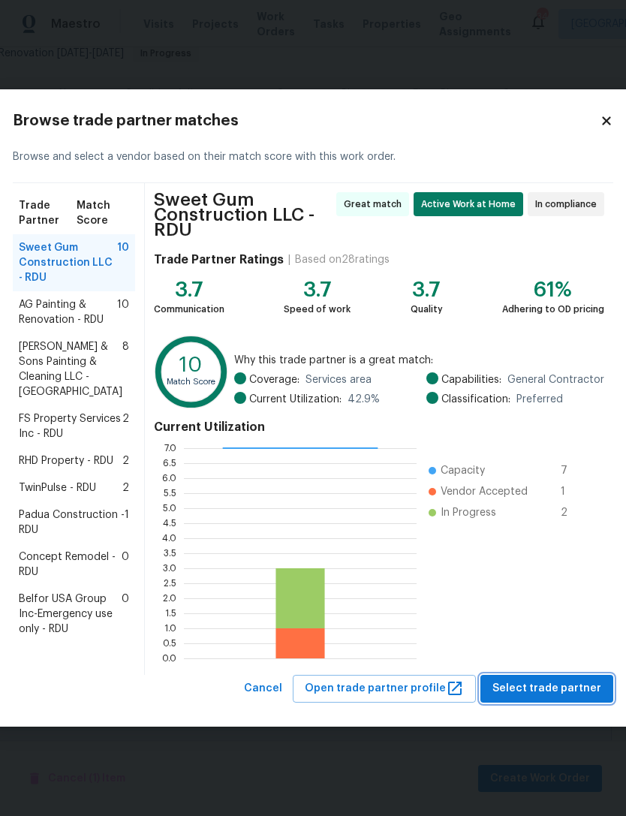
click at [561, 698] on span "Select trade partner" at bounding box center [547, 689] width 109 height 19
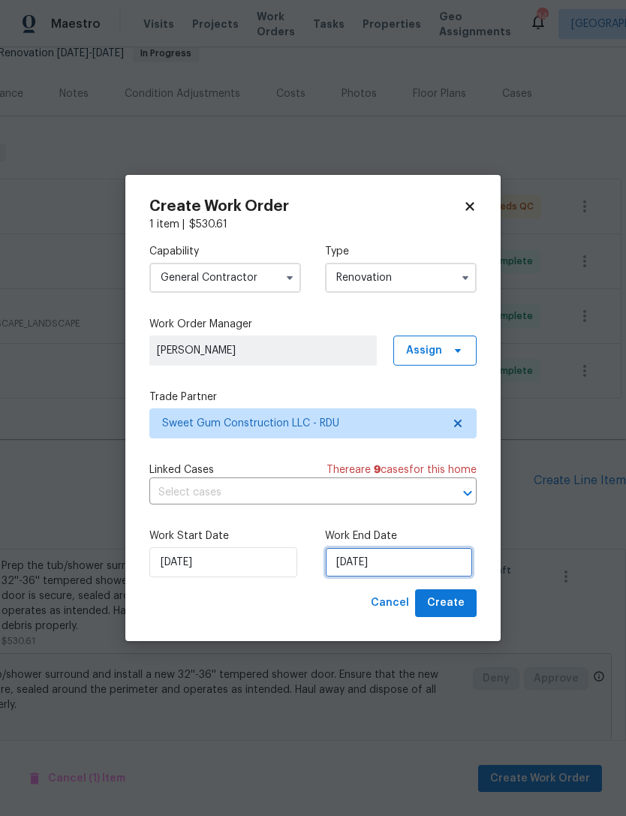
click at [374, 564] on input "8/13/2025" at bounding box center [399, 562] width 148 height 30
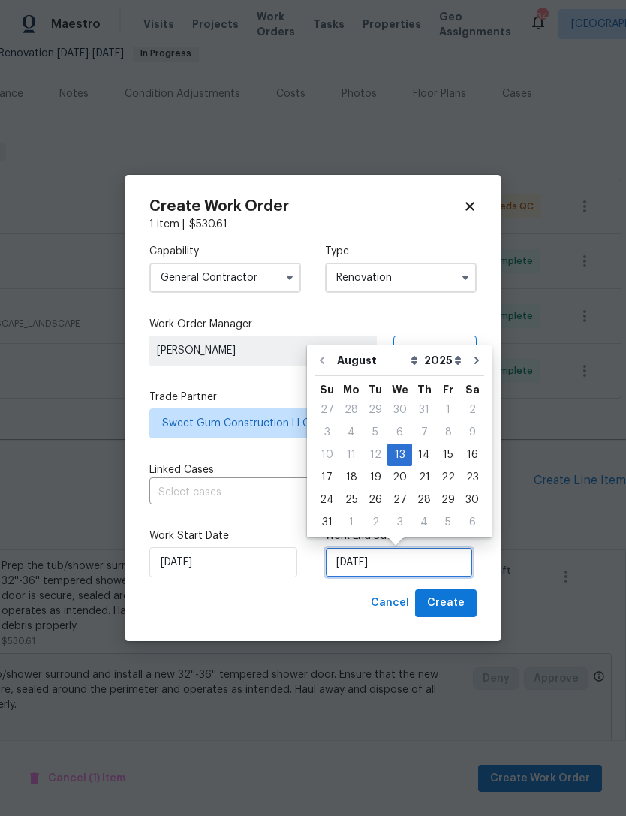
scroll to position [28, 0]
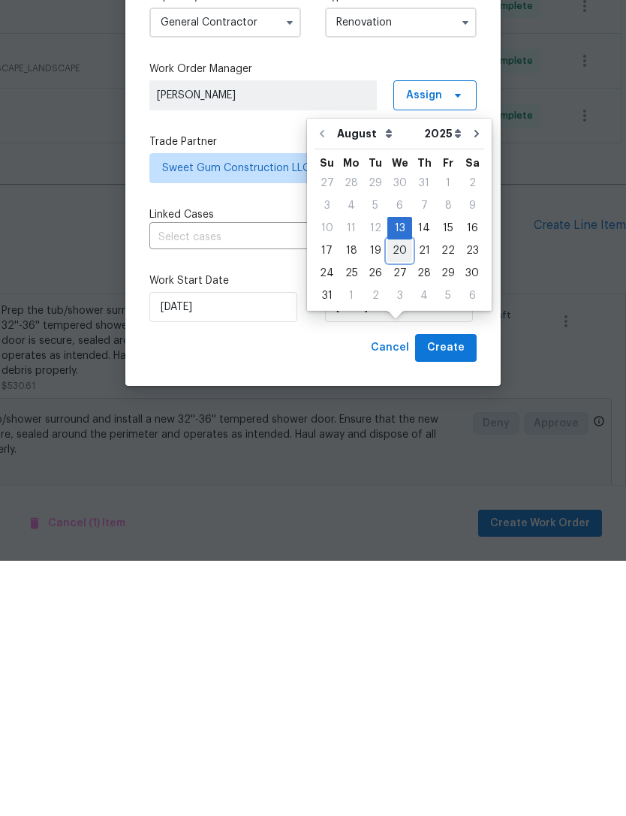
click at [400, 496] on div "20" at bounding box center [399, 506] width 25 height 21
type input "8/20/2025"
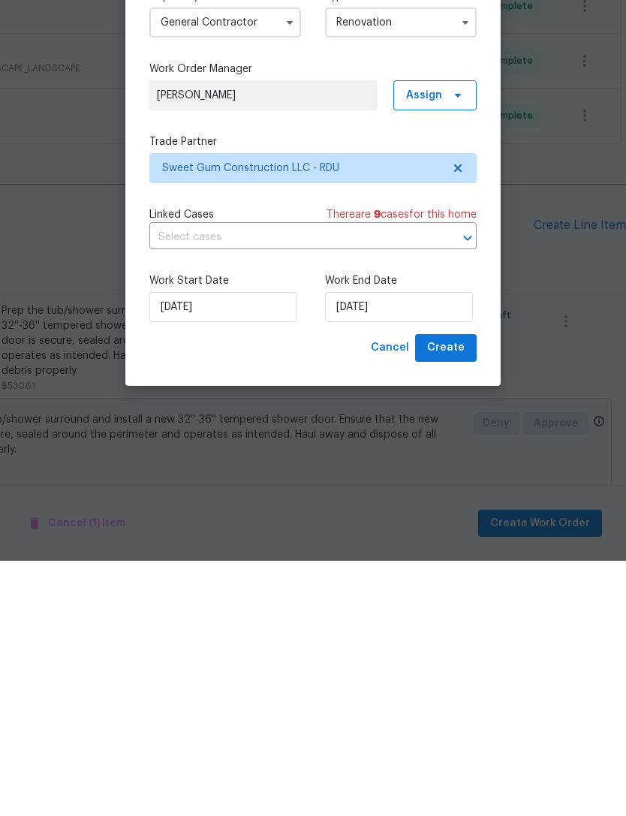
scroll to position [48, 0]
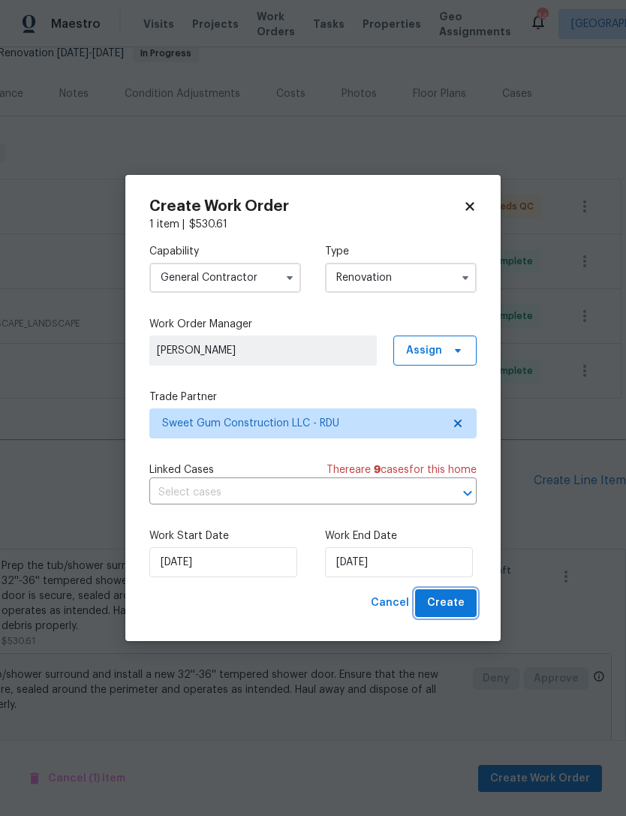
click at [461, 604] on span "Create" at bounding box center [446, 603] width 38 height 19
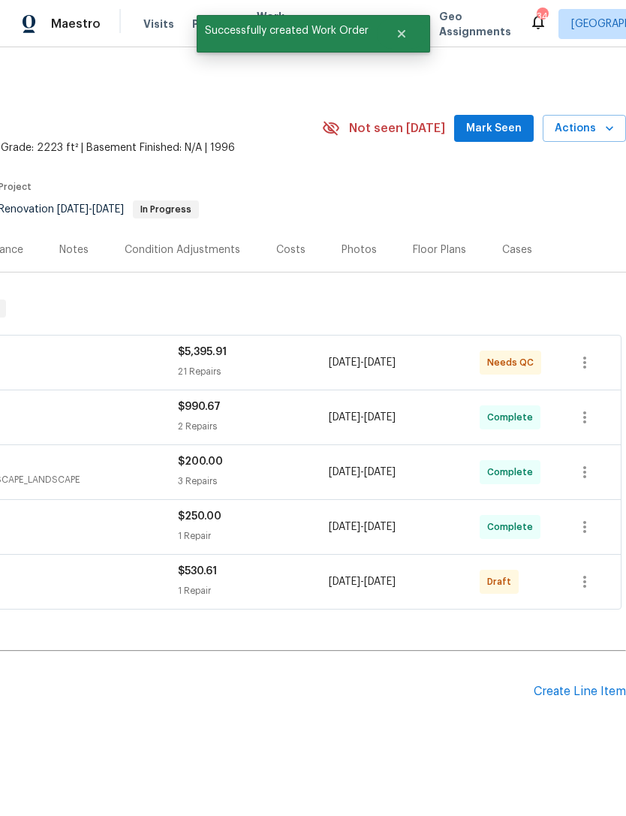
scroll to position [0, 222]
click at [588, 573] on icon "button" at bounding box center [585, 582] width 18 height 18
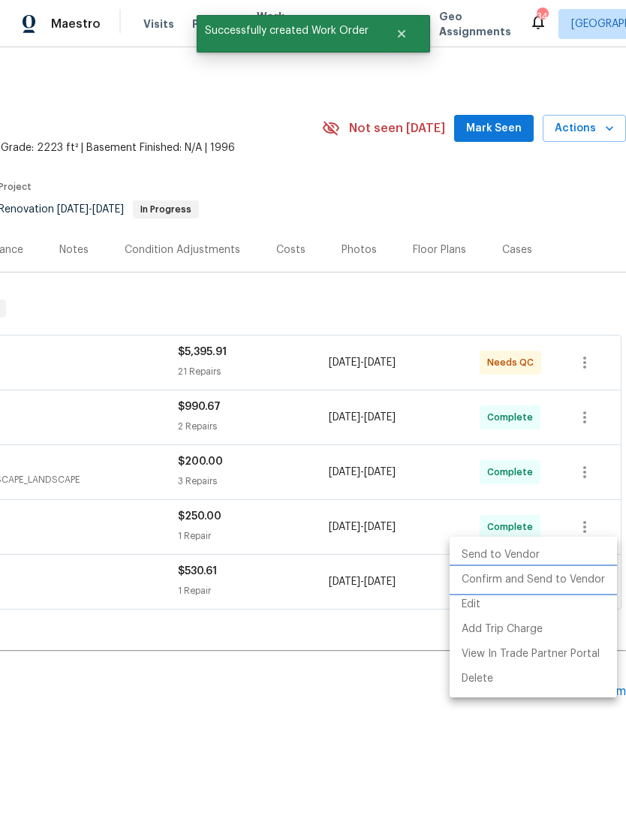
click at [552, 586] on li "Confirm and Send to Vendor" at bounding box center [533, 580] width 167 height 25
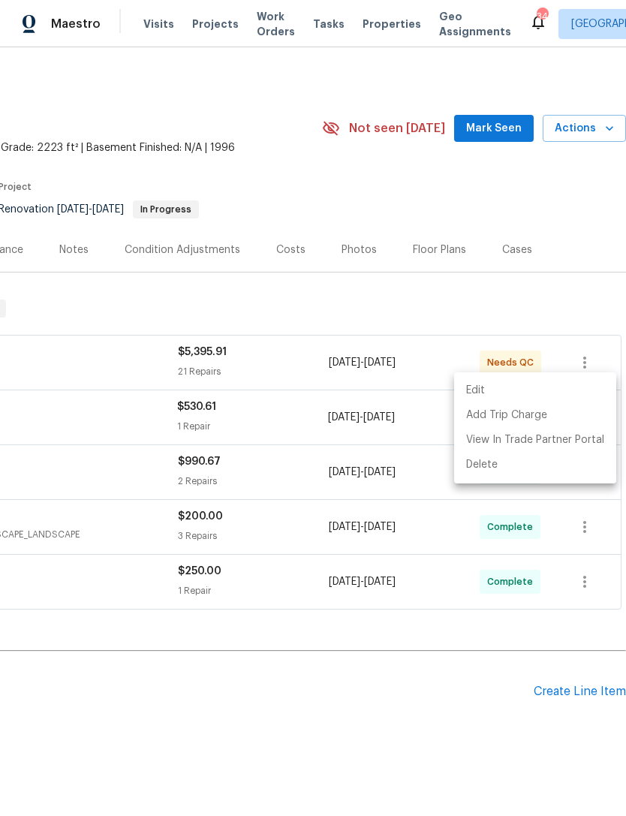
click at [78, 355] on div at bounding box center [313, 408] width 626 height 816
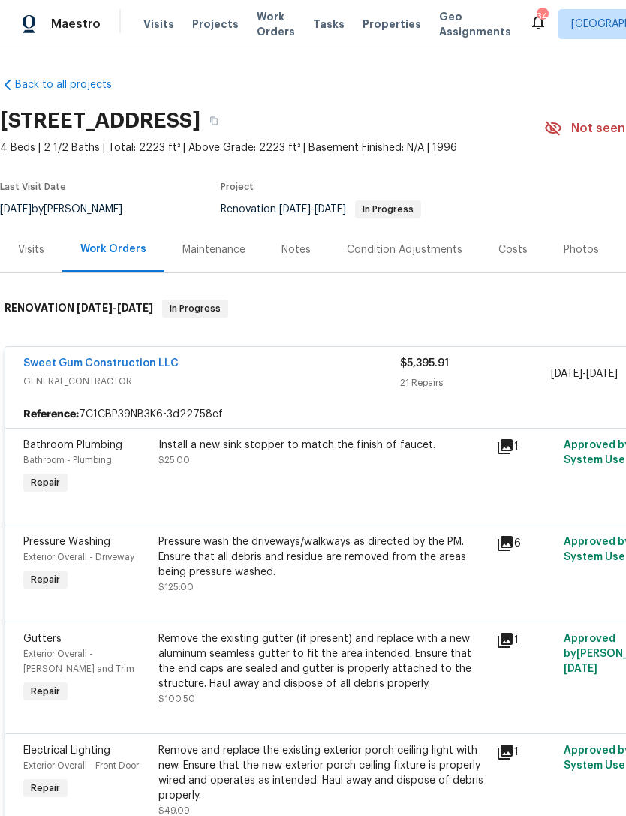
scroll to position [0, 0]
click at [411, 454] on div "Install a new sink stopper to match the finish of faucet. $25.00" at bounding box center [323, 467] width 338 height 69
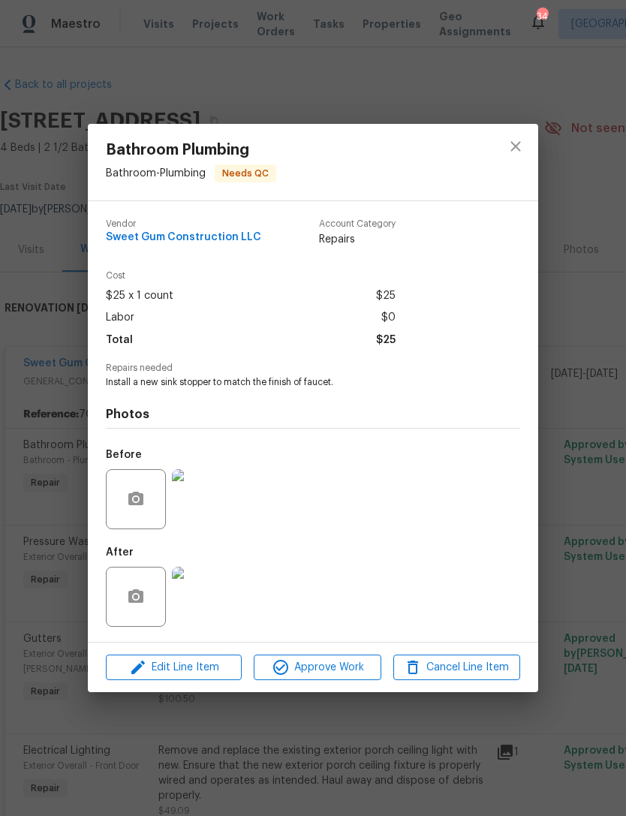
click at [204, 588] on img at bounding box center [202, 597] width 60 height 60
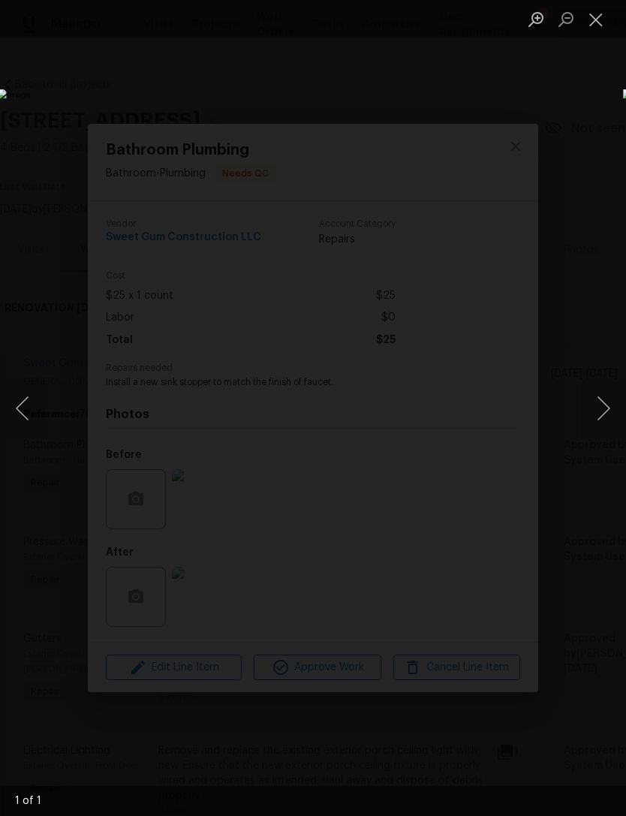
click at [602, 14] on button "Close lightbox" at bounding box center [596, 19] width 30 height 26
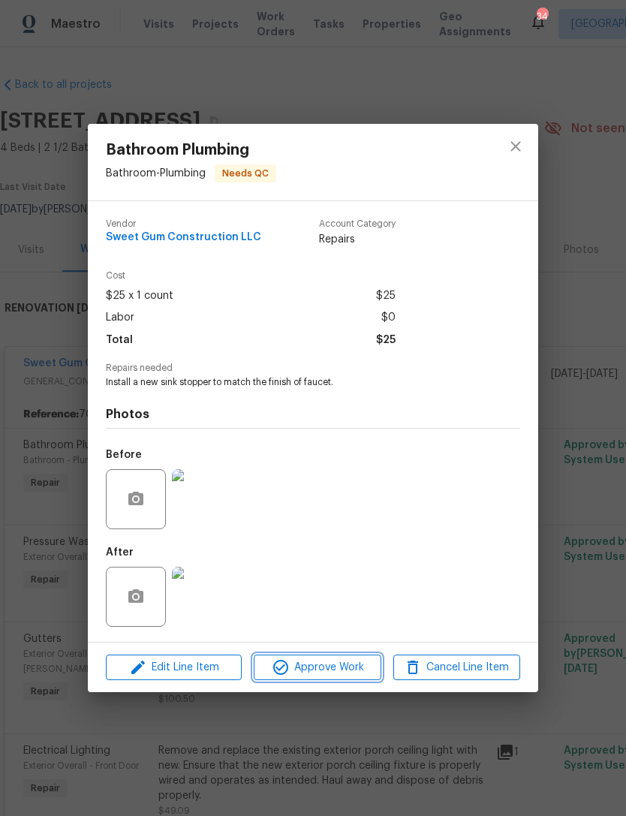
click at [348, 673] on span "Approve Work" at bounding box center [317, 668] width 118 height 19
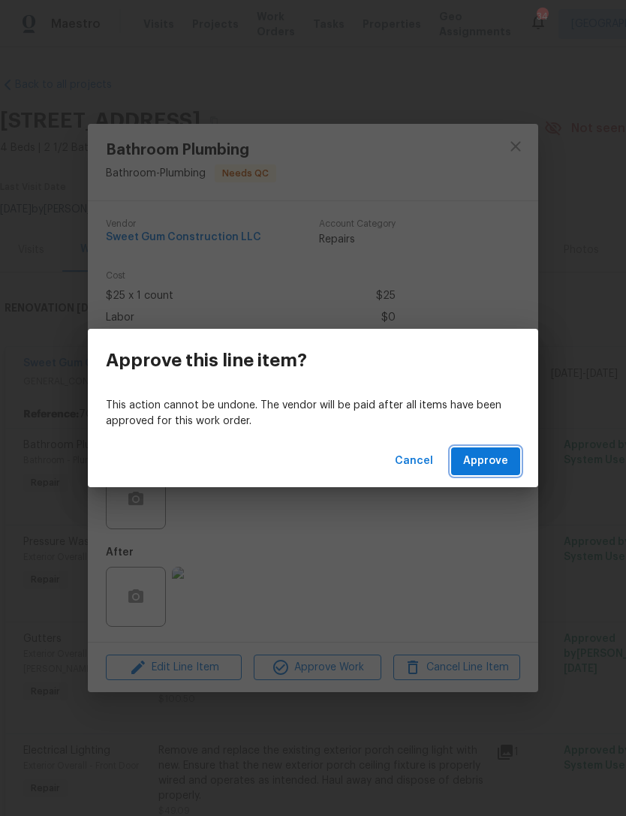
click at [489, 462] on span "Approve" at bounding box center [485, 461] width 45 height 19
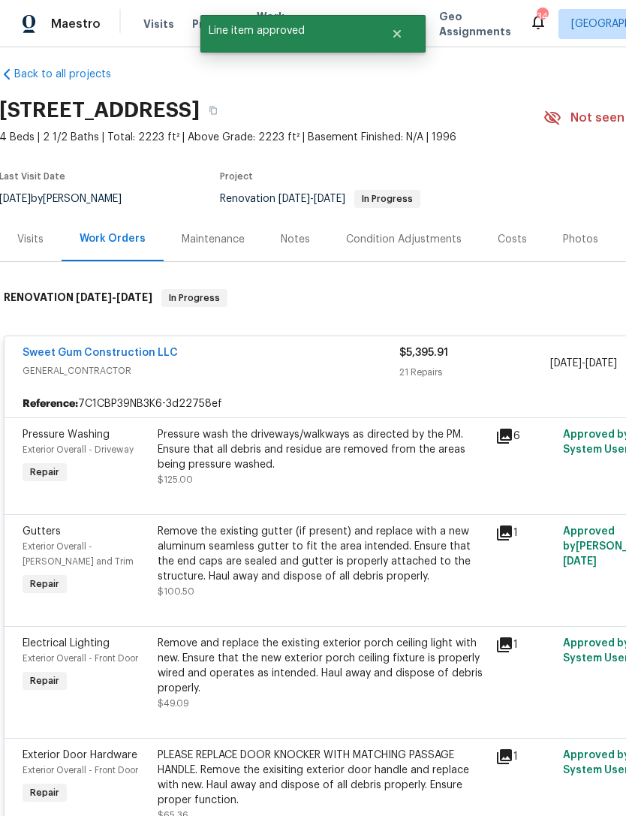
scroll to position [11, 1]
click at [179, 439] on div "Pressure wash the driveways/walkways as directed by the PM. Ensure that all deb…" at bounding box center [322, 449] width 329 height 45
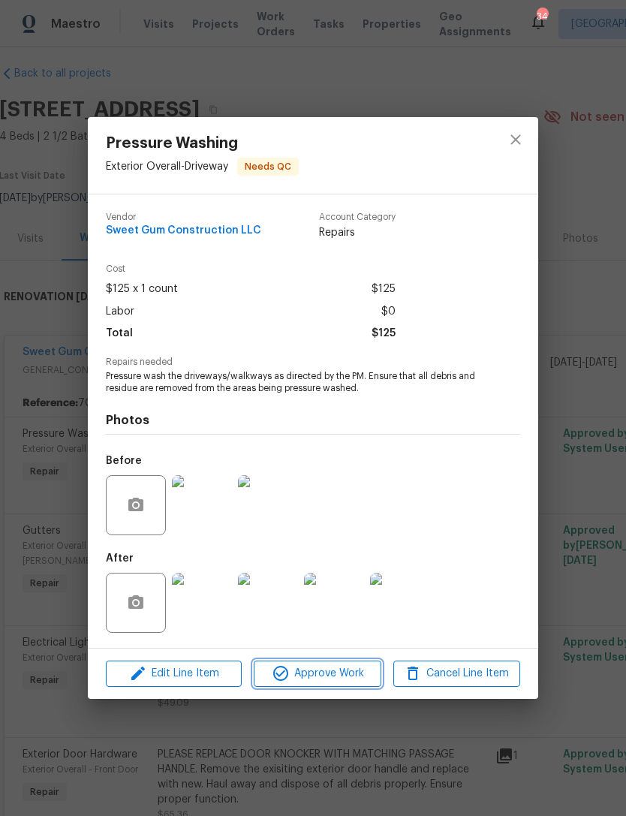
click at [354, 683] on span "Approve Work" at bounding box center [317, 674] width 118 height 19
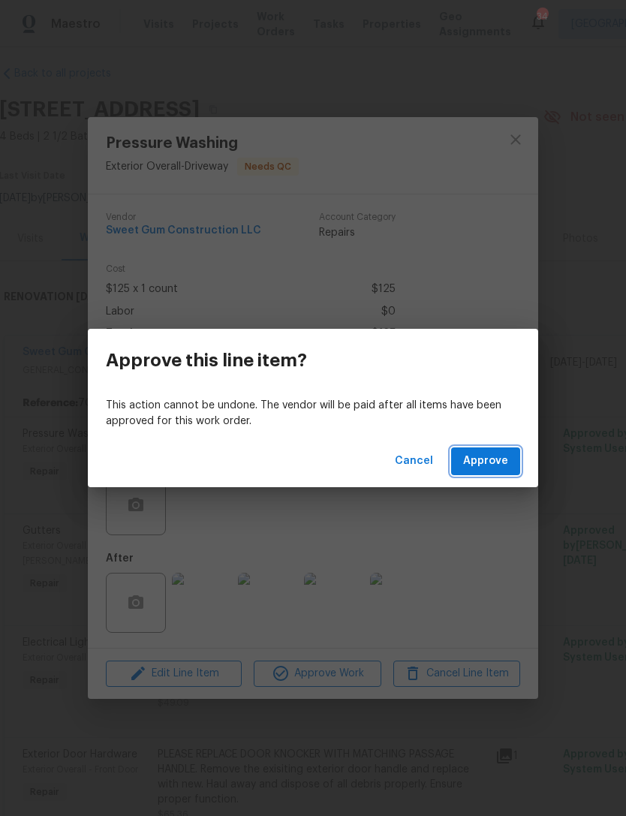
click at [488, 464] on span "Approve" at bounding box center [485, 461] width 45 height 19
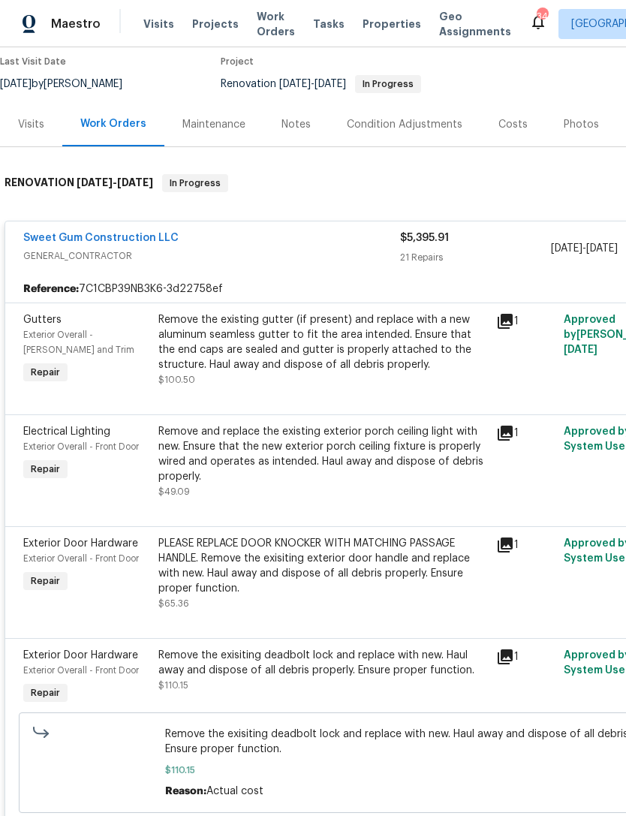
scroll to position [125, 0]
click at [390, 336] on div "Remove the existing gutter (if present) and replace with a new aluminum seamles…" at bounding box center [322, 342] width 329 height 60
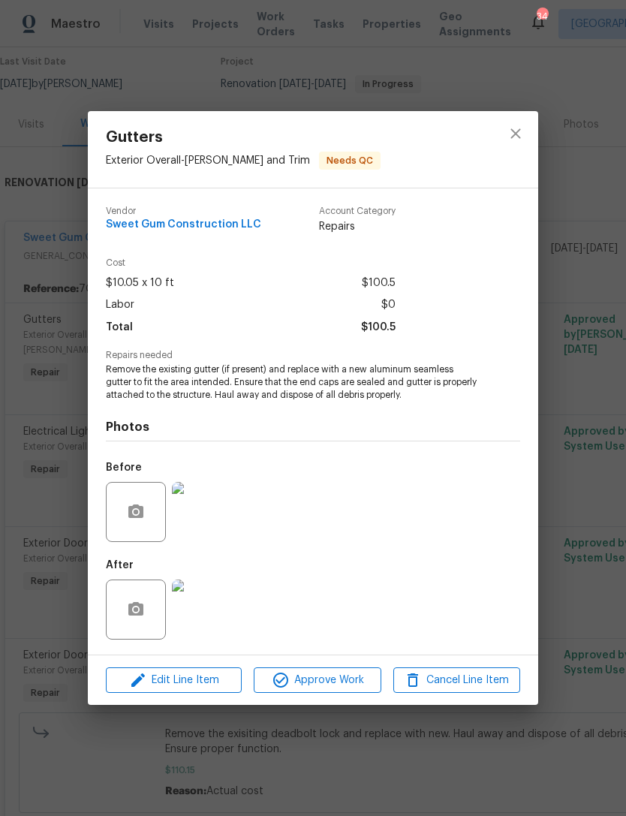
click at [204, 616] on img at bounding box center [202, 610] width 60 height 60
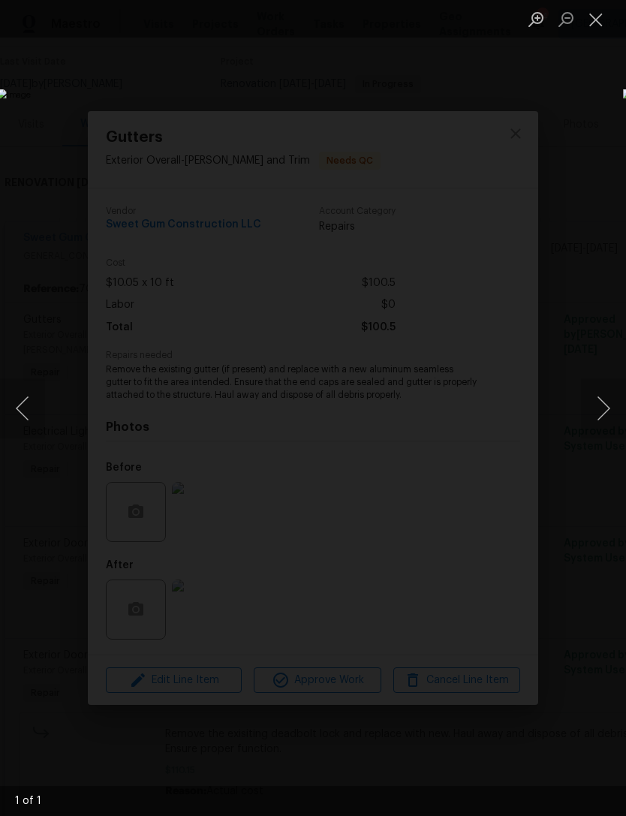
click at [601, 14] on button "Close lightbox" at bounding box center [596, 19] width 30 height 26
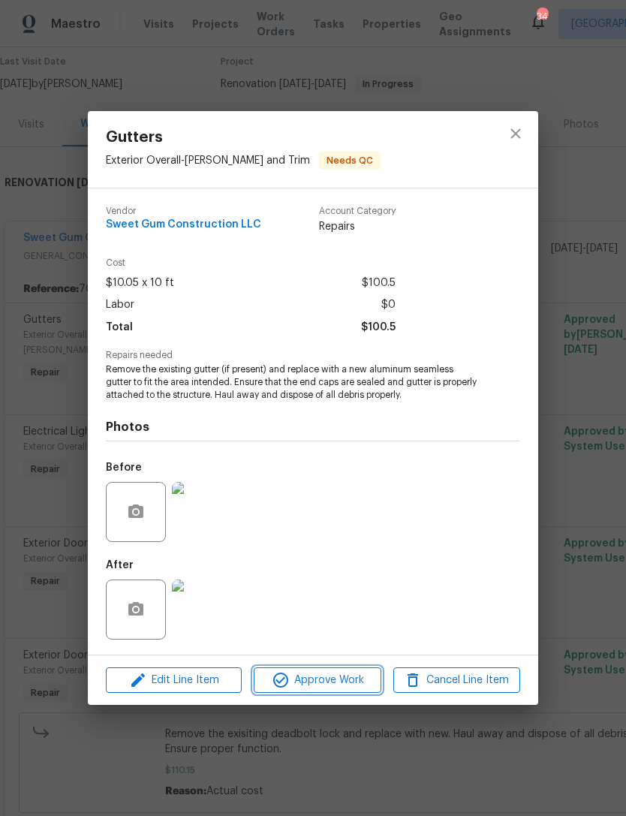
click at [352, 677] on span "Approve Work" at bounding box center [317, 680] width 118 height 19
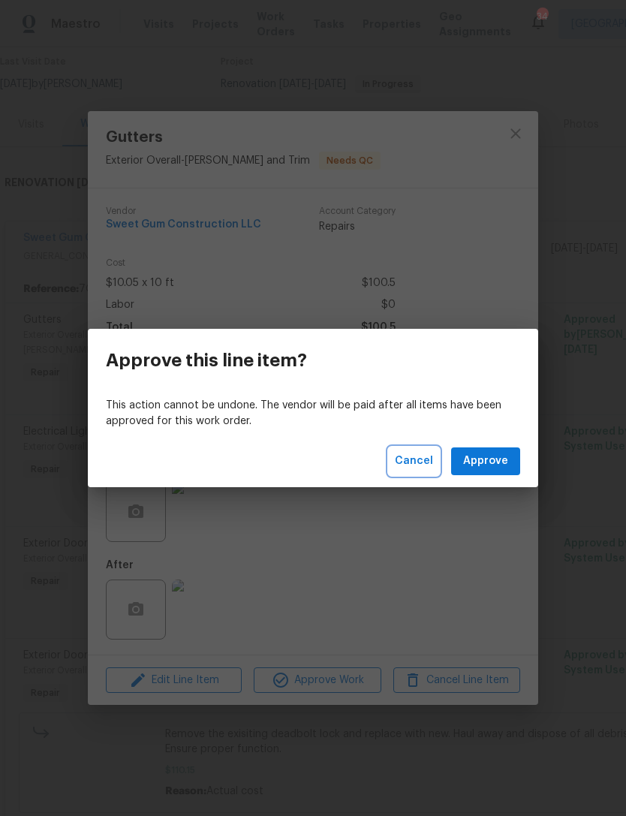
click at [423, 466] on span "Cancel" at bounding box center [414, 461] width 38 height 19
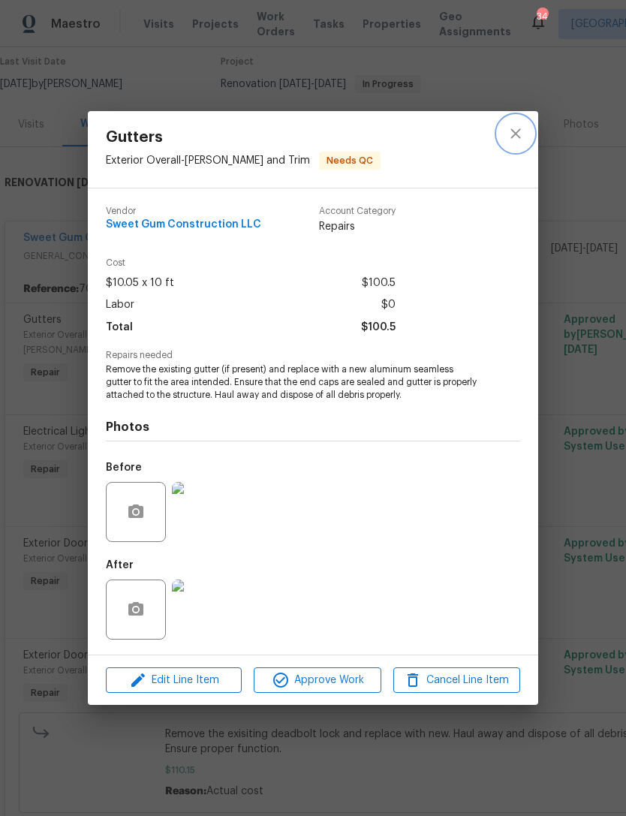
click at [523, 140] on icon "close" at bounding box center [516, 134] width 18 height 18
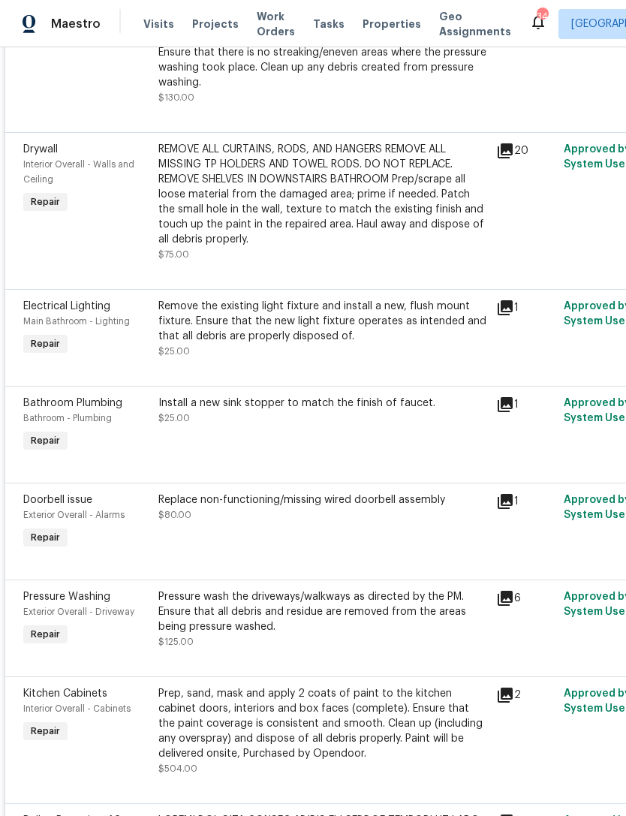
scroll to position [1850, 0]
click at [385, 324] on div "Remove the existing light fixture and install a new, flush mount fixture. Ensur…" at bounding box center [322, 321] width 329 height 45
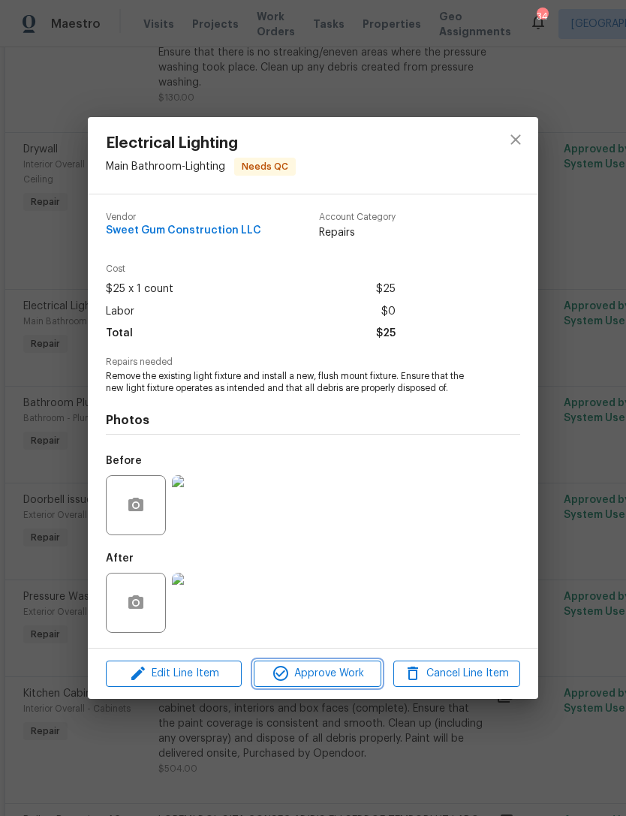
click at [322, 674] on span "Approve Work" at bounding box center [317, 674] width 118 height 19
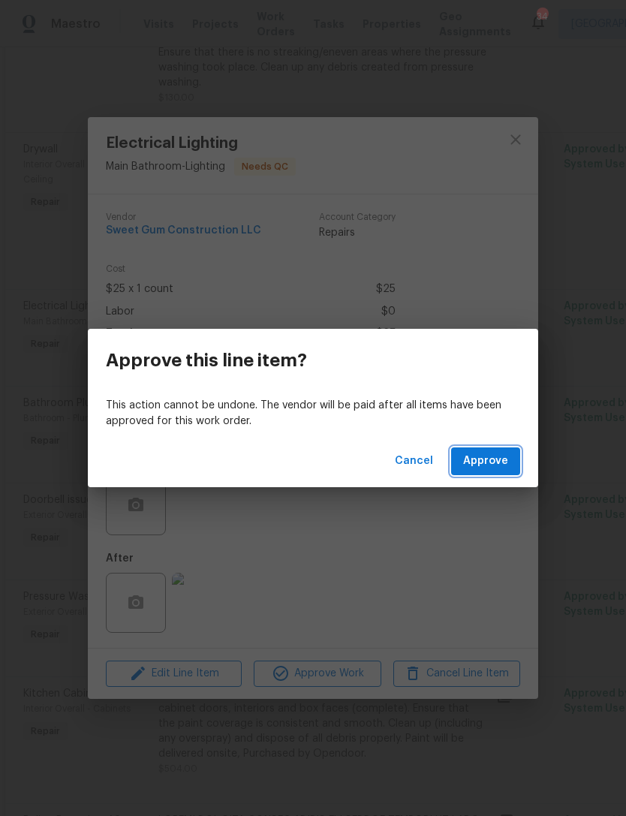
click at [489, 457] on span "Approve" at bounding box center [485, 461] width 45 height 19
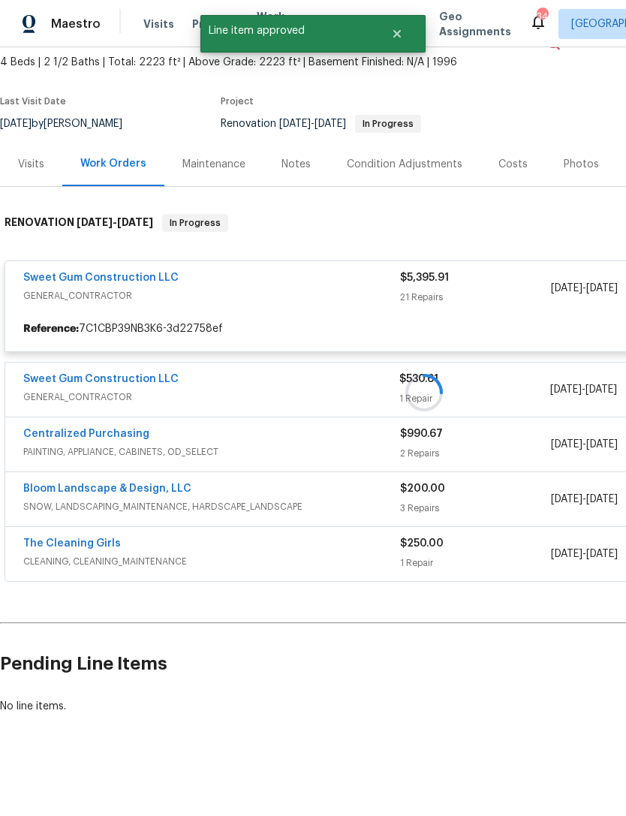
scroll to position [37, 0]
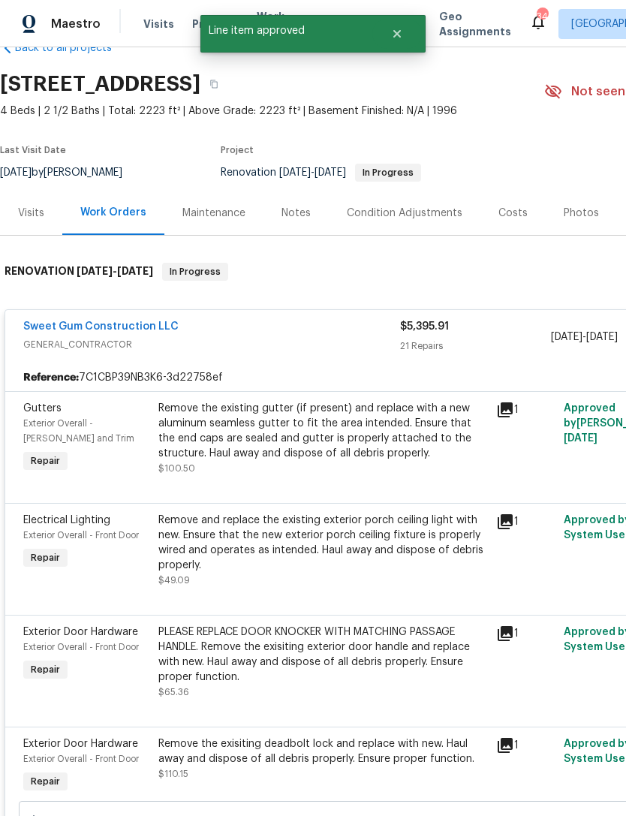
click at [369, 544] on div "Remove and replace the existing exterior porch ceiling light with new. Ensure t…" at bounding box center [322, 543] width 329 height 60
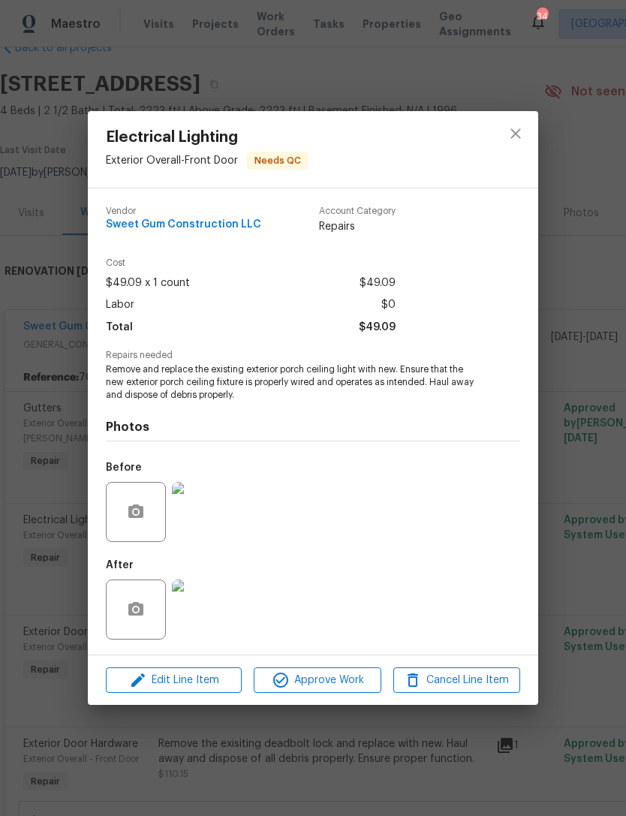
click at [212, 514] on img at bounding box center [202, 512] width 60 height 60
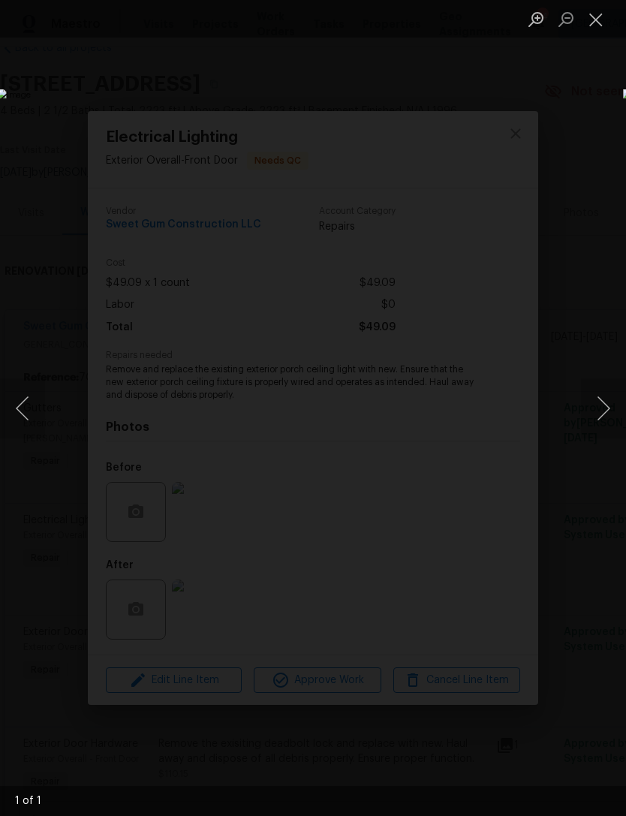
click at [604, 18] on button "Close lightbox" at bounding box center [596, 19] width 30 height 26
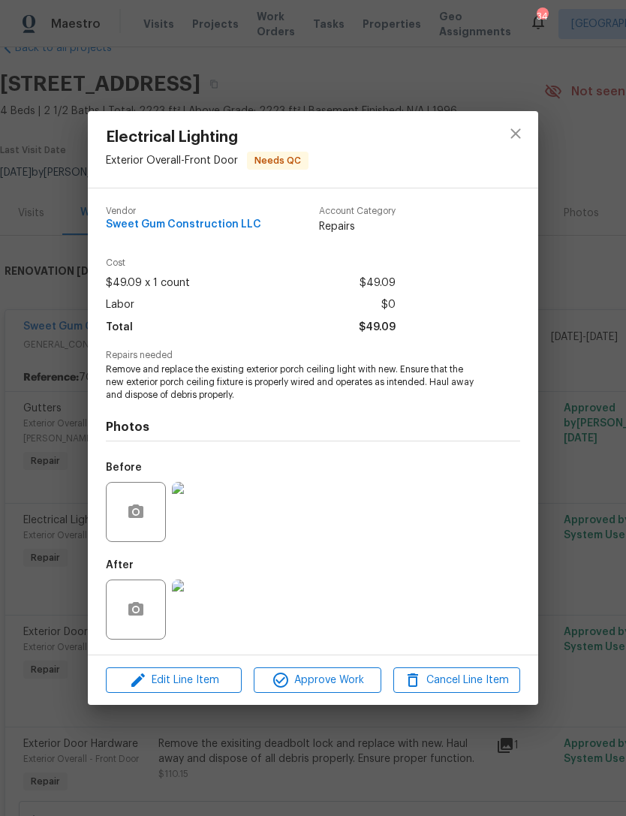
click at [209, 614] on img at bounding box center [202, 610] width 60 height 60
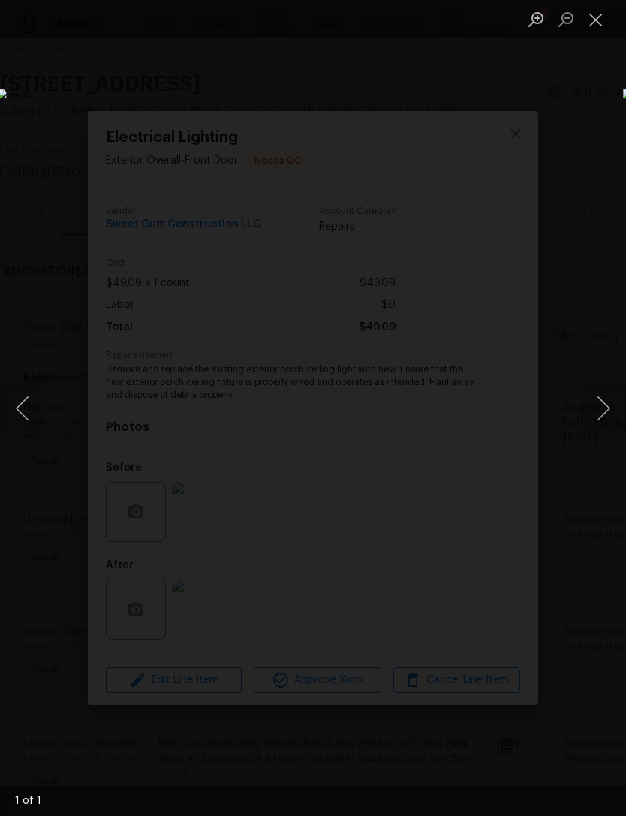
click at [598, 15] on button "Close lightbox" at bounding box center [596, 19] width 30 height 26
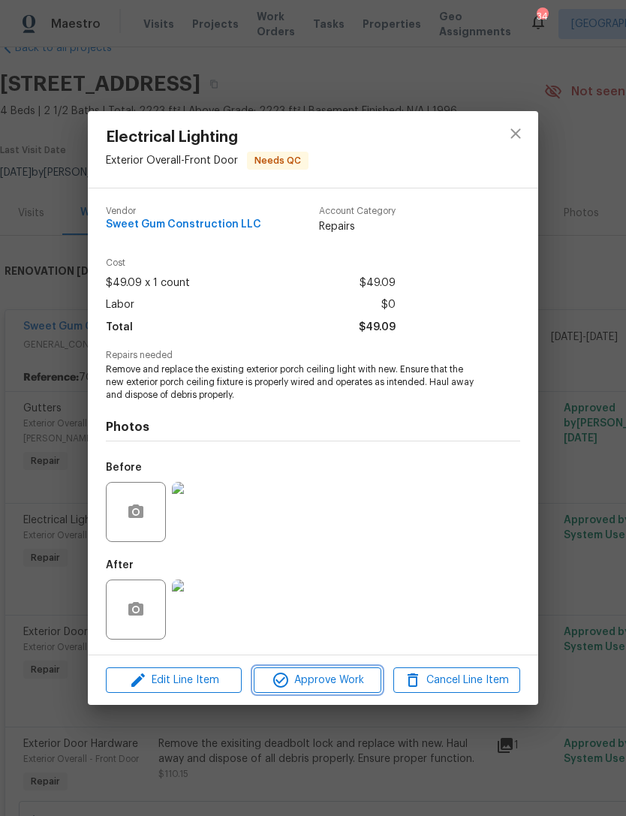
click at [338, 683] on span "Approve Work" at bounding box center [317, 680] width 118 height 19
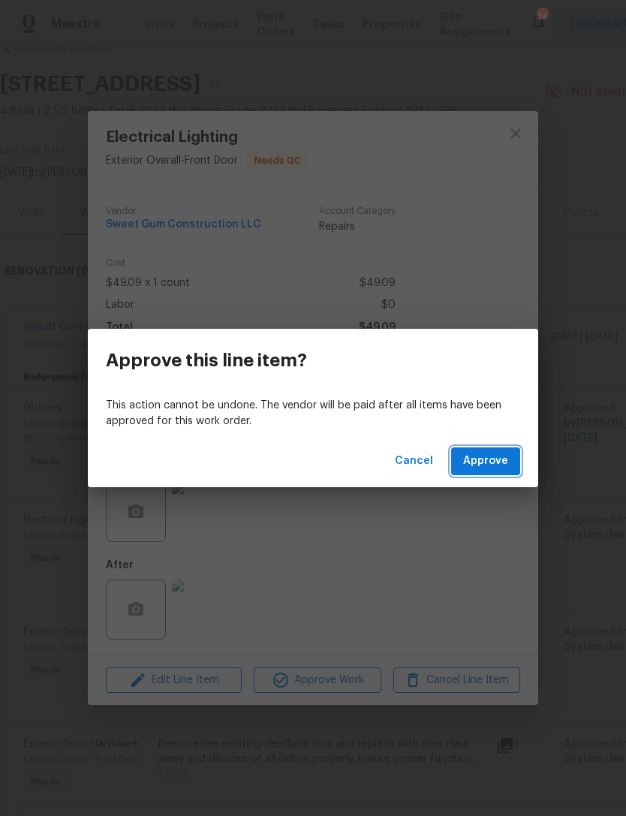
click at [500, 462] on span "Approve" at bounding box center [485, 461] width 45 height 19
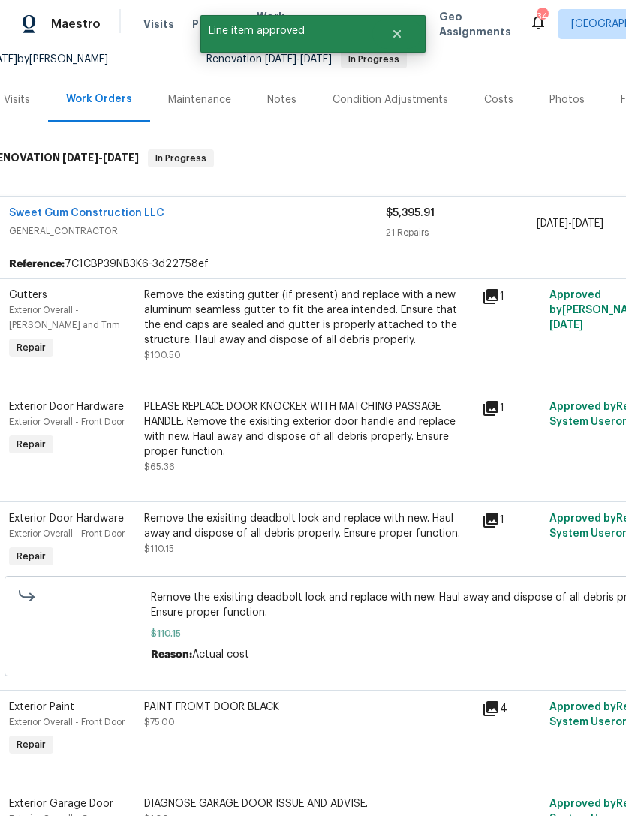
scroll to position [150, 14]
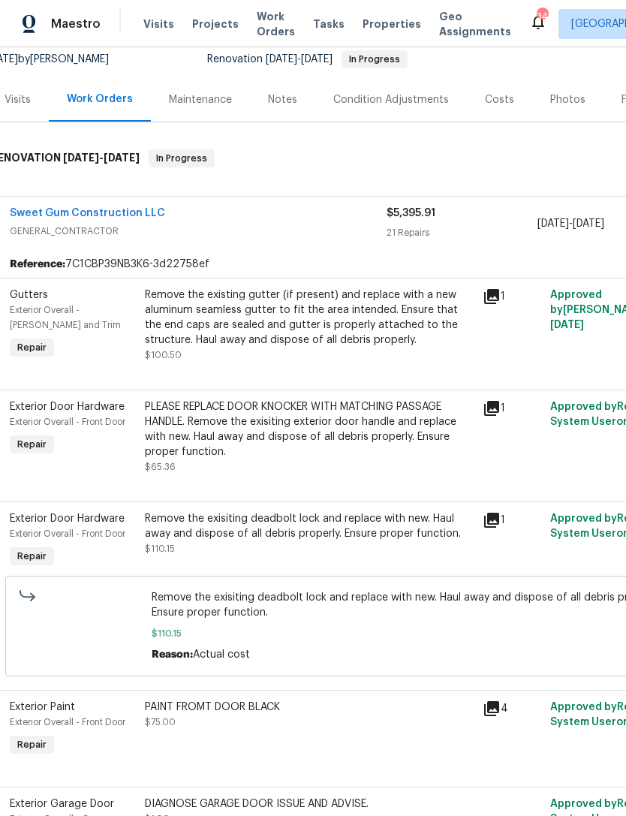
click at [389, 433] on div "PLEASE REPLACE DOOR KNOCKER WITH MATCHING PASSAGE HANDLE. Remove the exisiting …" at bounding box center [309, 429] width 329 height 60
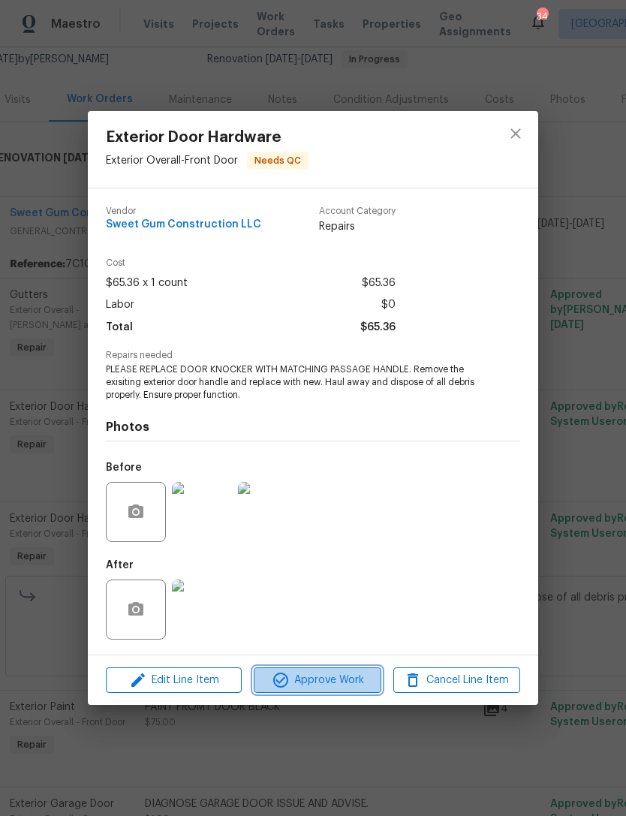
click at [340, 682] on span "Approve Work" at bounding box center [317, 680] width 118 height 19
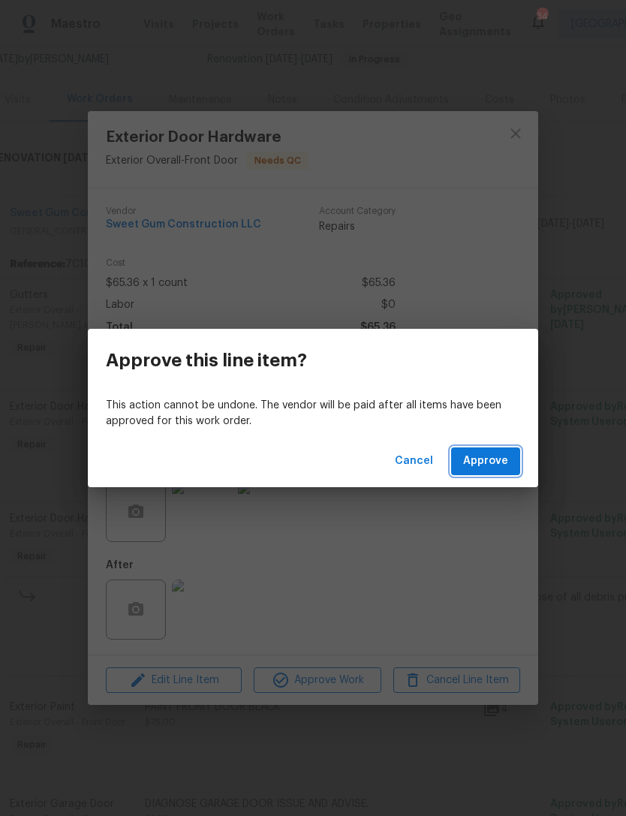
click at [496, 466] on span "Approve" at bounding box center [485, 461] width 45 height 19
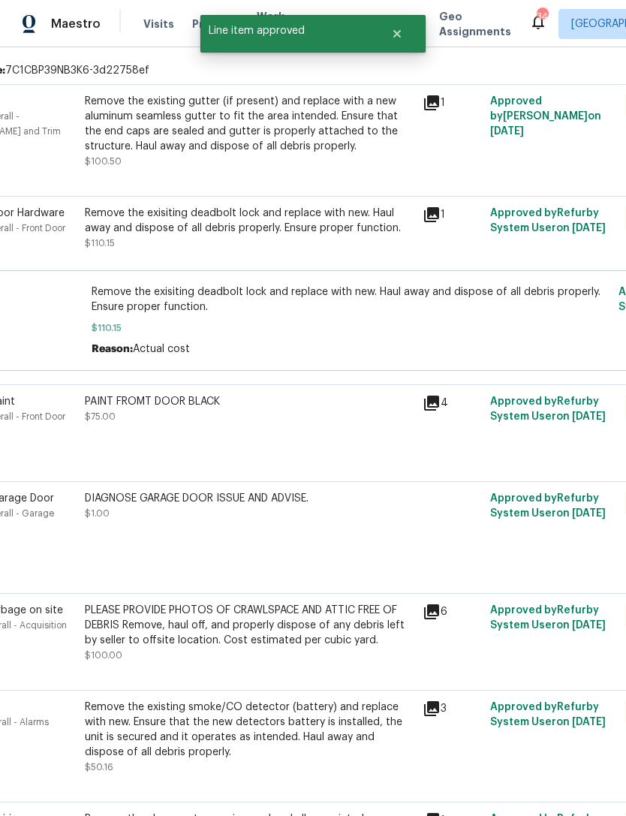
scroll to position [342, 78]
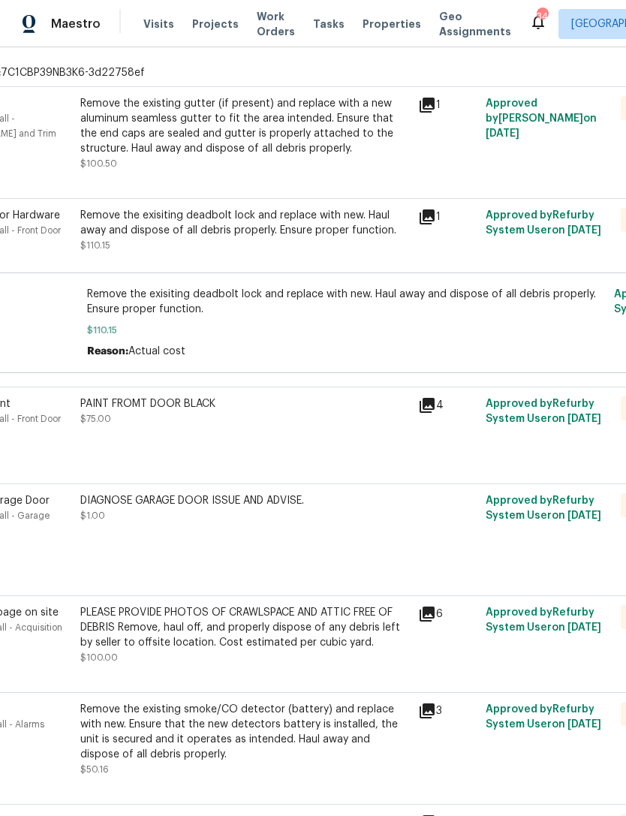
click at [282, 417] on div "PAINT FROMT DOOR BLACK $75.00" at bounding box center [244, 411] width 329 height 30
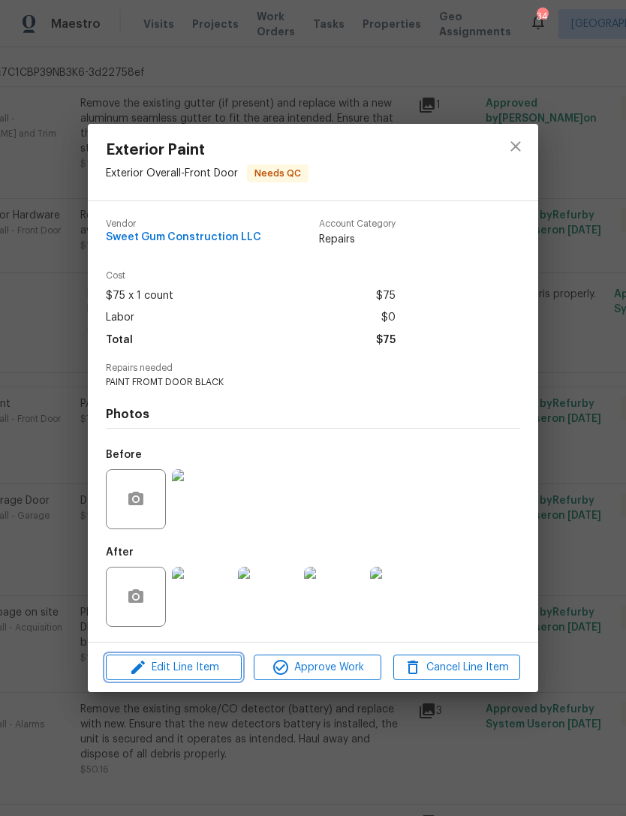
click at [206, 667] on span "Edit Line Item" at bounding box center [173, 668] width 127 height 19
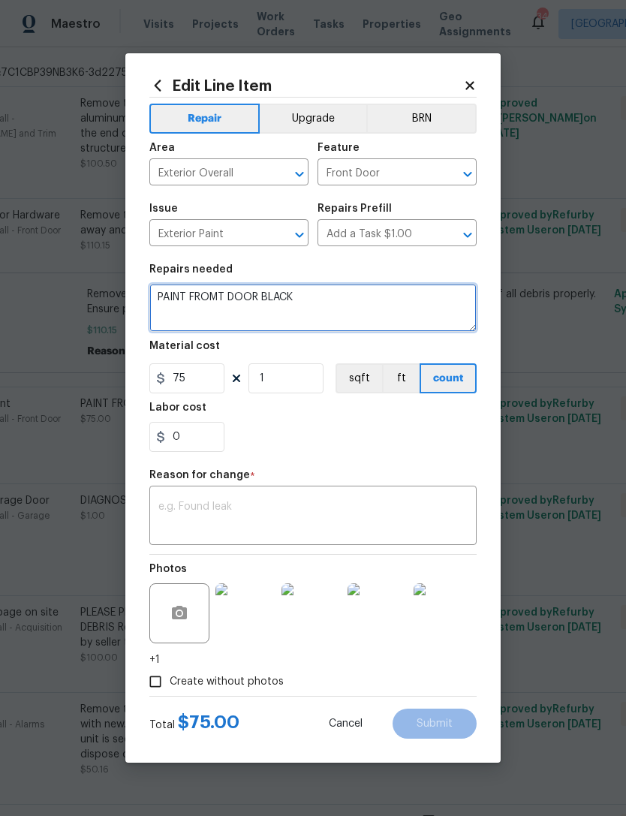
click at [217, 295] on textarea "PAINT FROMT DOOR BLACK" at bounding box center [312, 308] width 327 height 48
type textarea "PAINT FRONT DOOR BLACK"
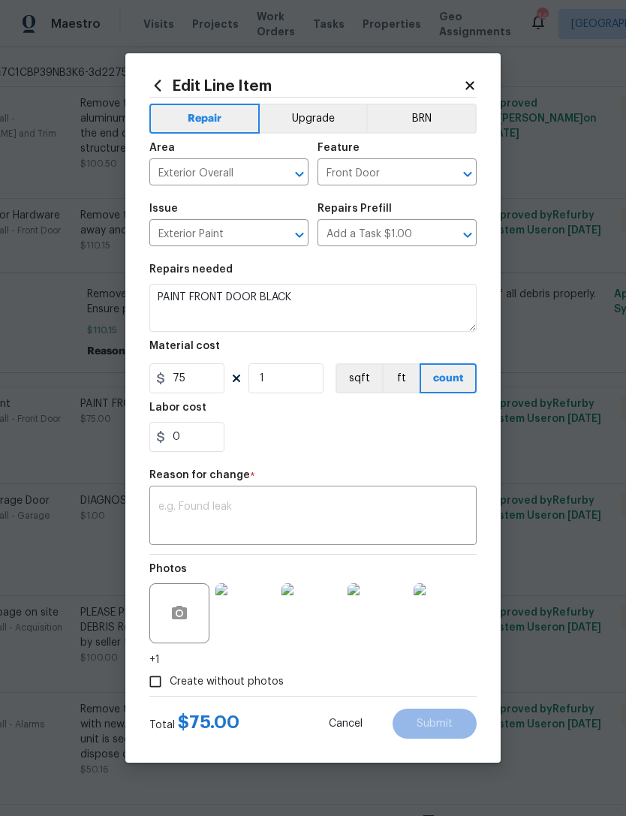
click at [400, 510] on textarea at bounding box center [312, 518] width 309 height 32
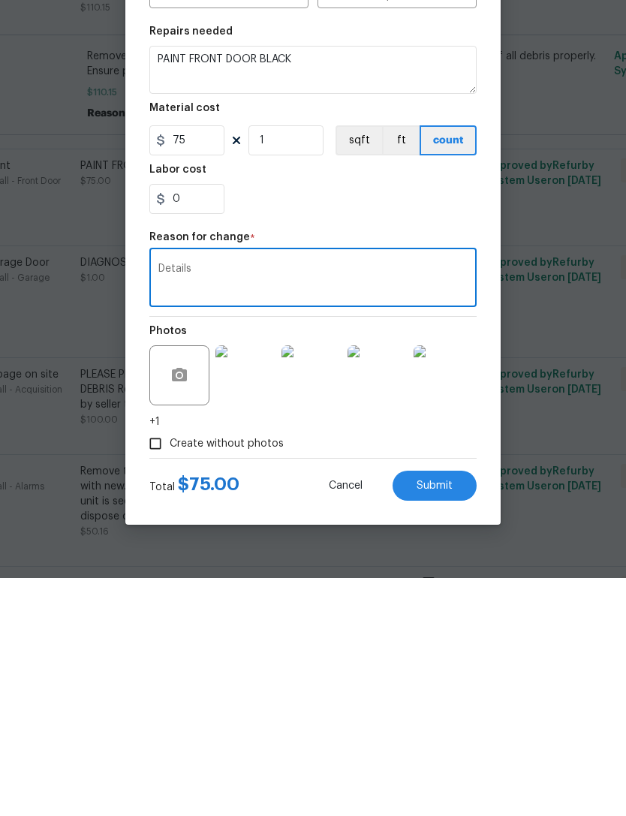
type textarea "Details"
click at [455, 709] on button "Submit" at bounding box center [435, 724] width 84 height 30
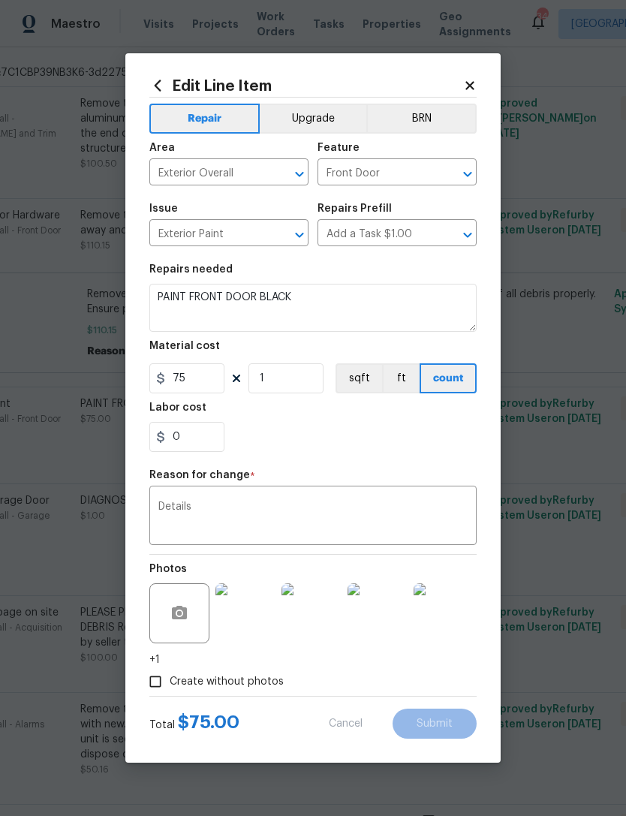
type textarea "PAINT FROMT DOOR BLACK"
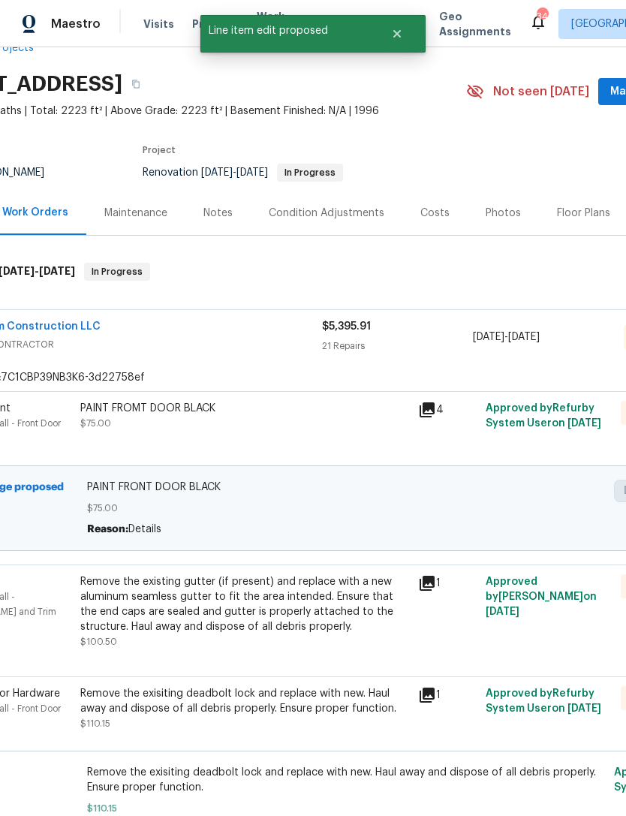
scroll to position [29, 44]
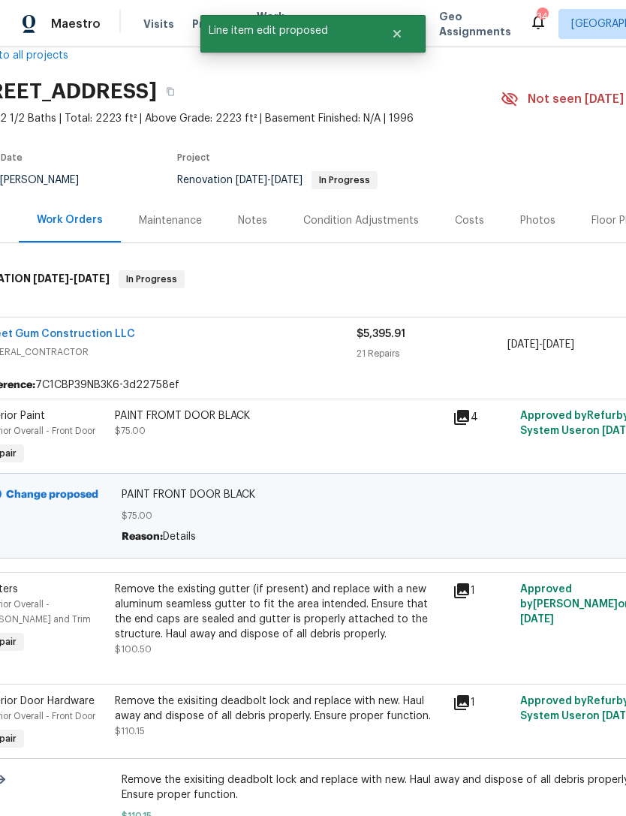
click at [151, 408] on div "PAINT FROMT DOOR BLACK $75.00" at bounding box center [279, 423] width 329 height 30
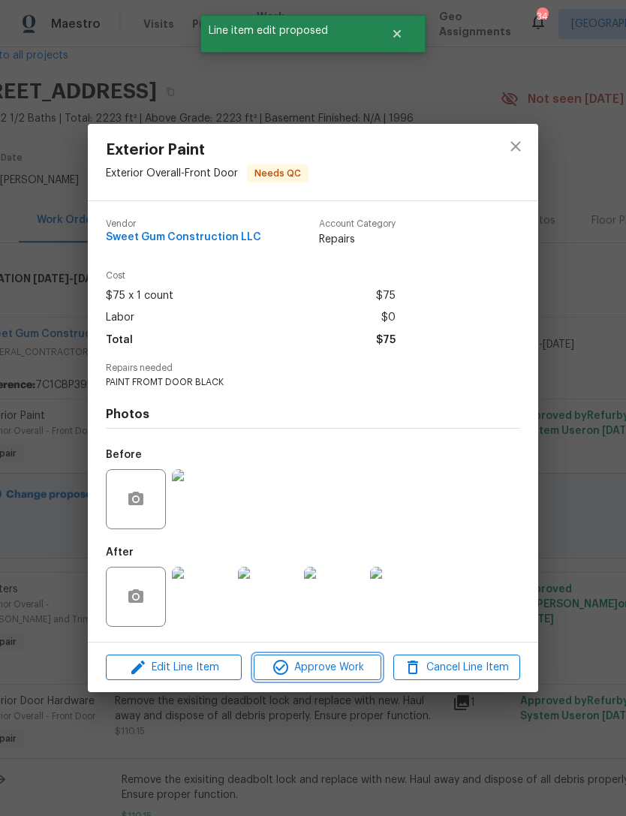
click at [353, 673] on span "Approve Work" at bounding box center [317, 668] width 118 height 19
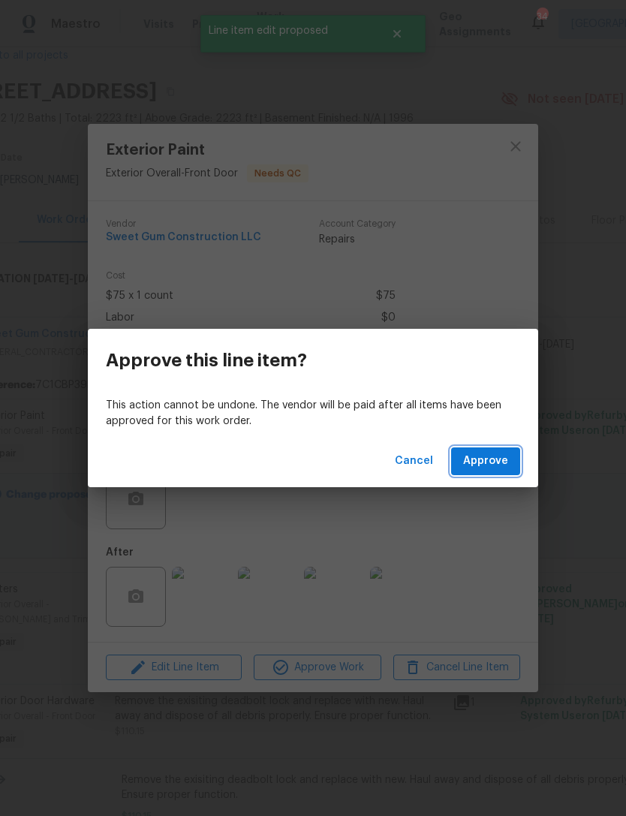
click at [498, 466] on span "Approve" at bounding box center [485, 461] width 45 height 19
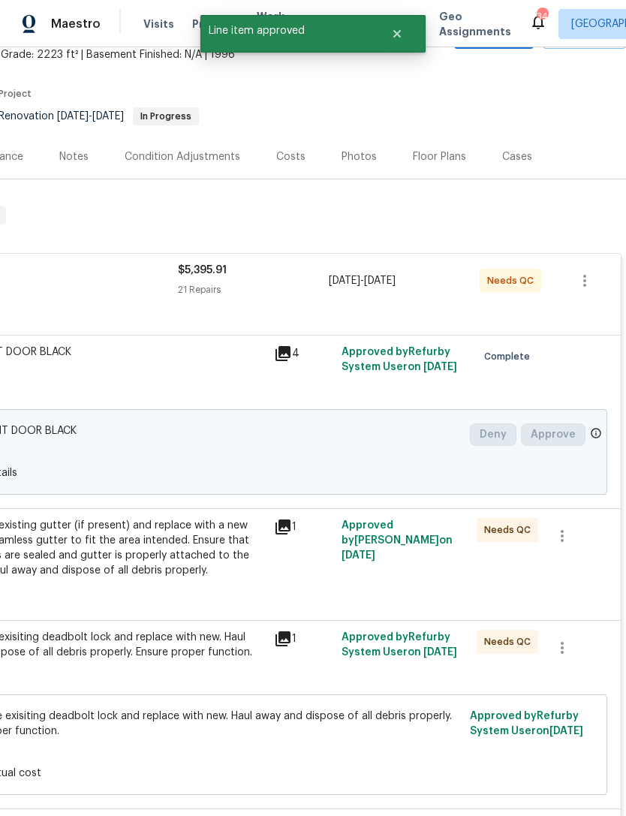
scroll to position [94, 222]
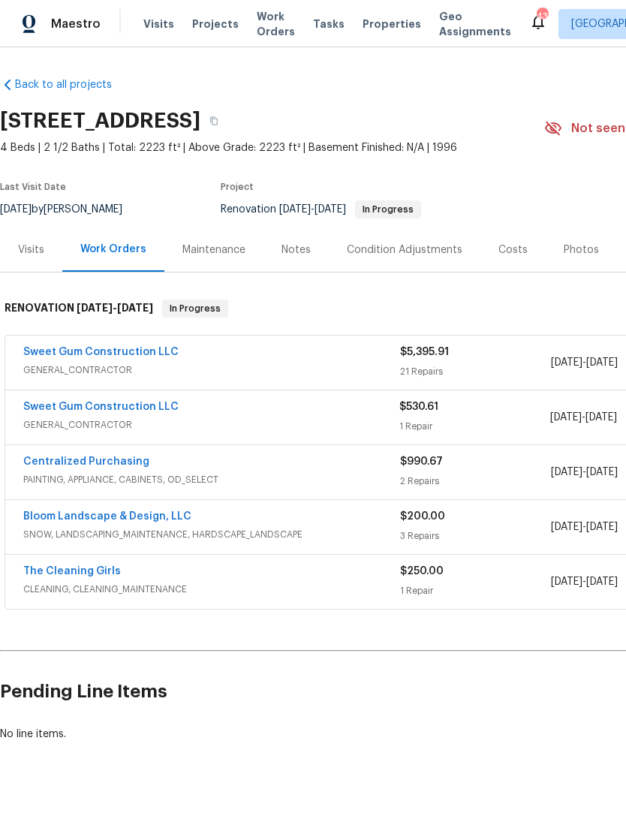
click at [125, 347] on link "Sweet Gum Construction LLC" at bounding box center [100, 352] width 155 height 11
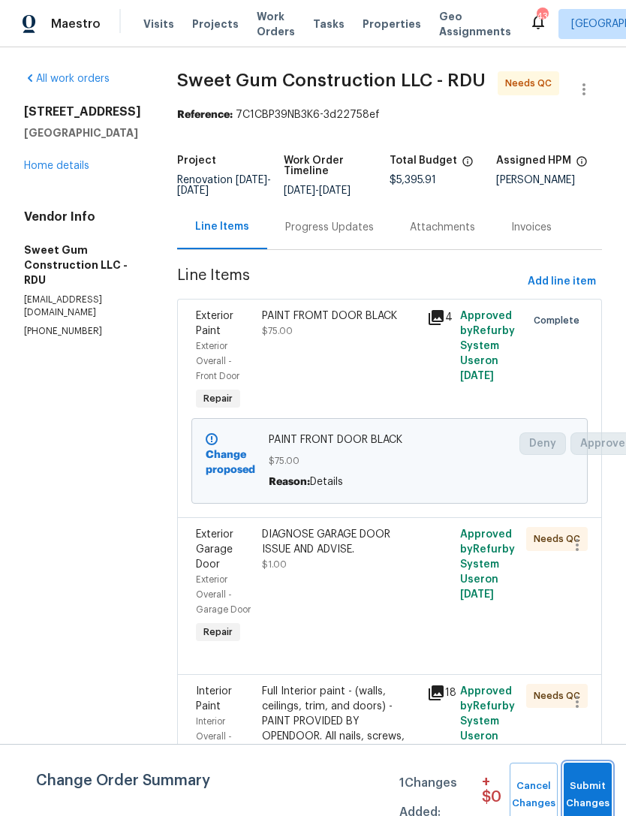
click at [591, 803] on span "Submit Changes" at bounding box center [587, 795] width 33 height 35
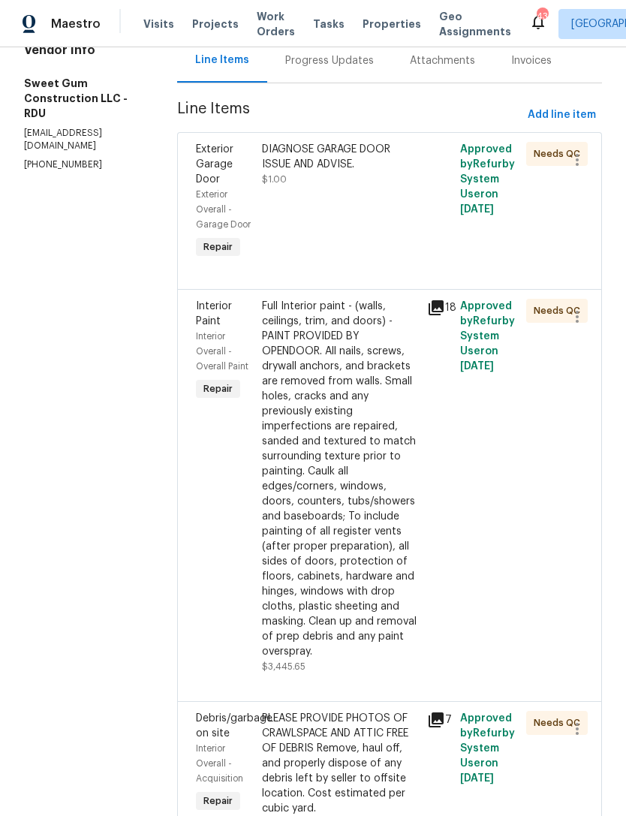
scroll to position [199, 0]
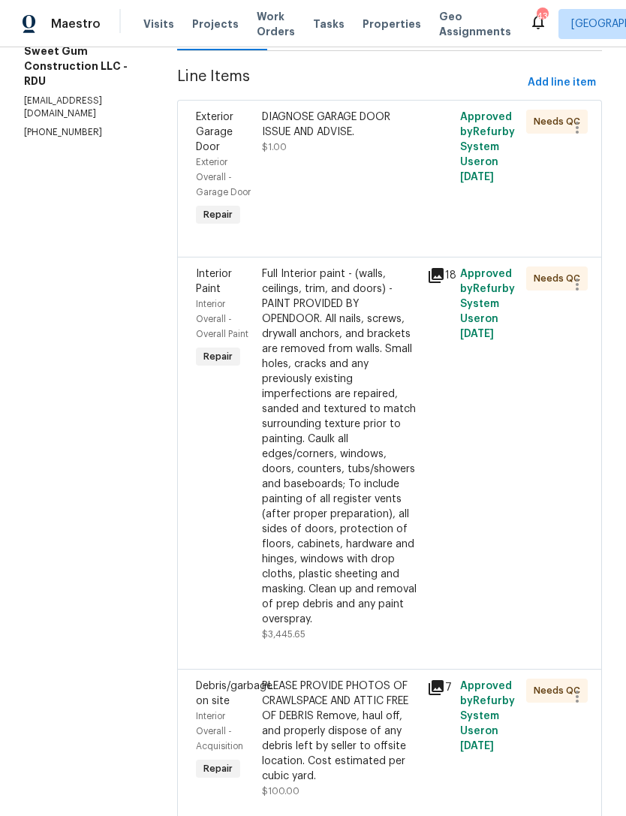
click at [418, 529] on div "Full Interior paint - (walls, ceilings, trim, and doors) - PAINT PROVIDED BY OP…" at bounding box center [340, 447] width 156 height 360
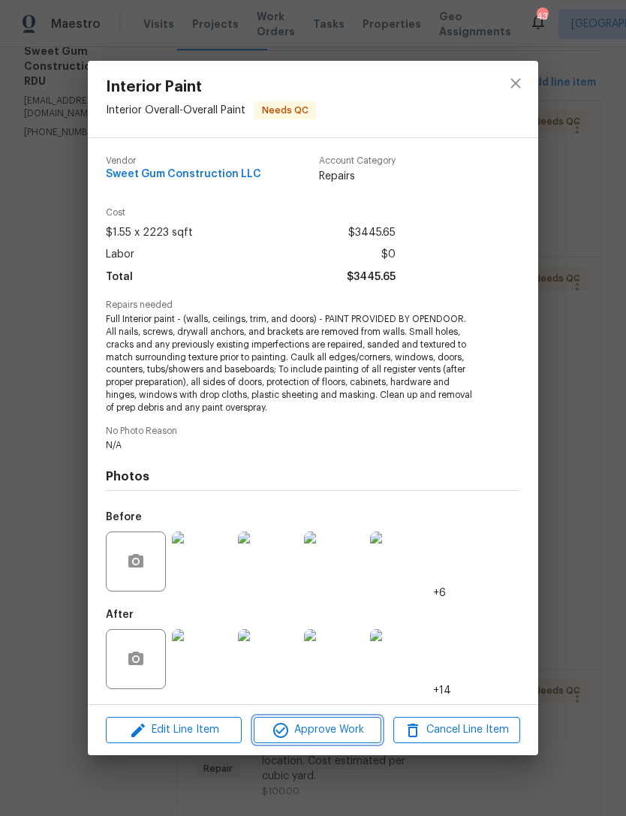
click at [354, 731] on span "Approve Work" at bounding box center [317, 730] width 118 height 19
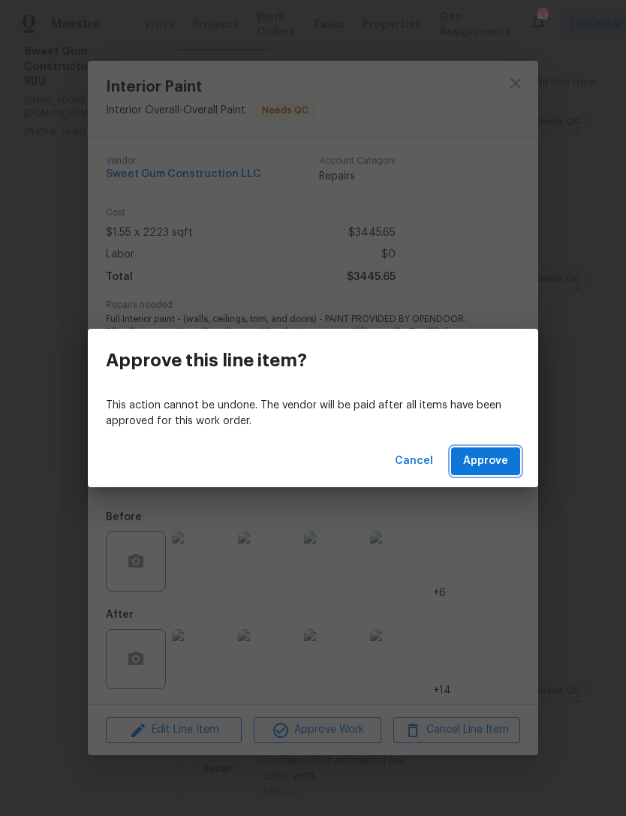
click at [502, 452] on span "Approve" at bounding box center [485, 461] width 45 height 19
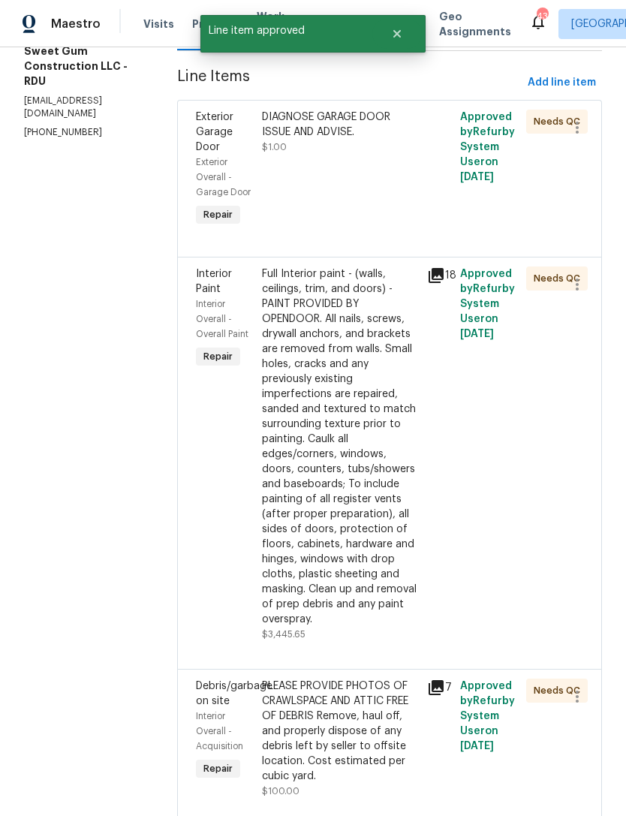
scroll to position [0, 0]
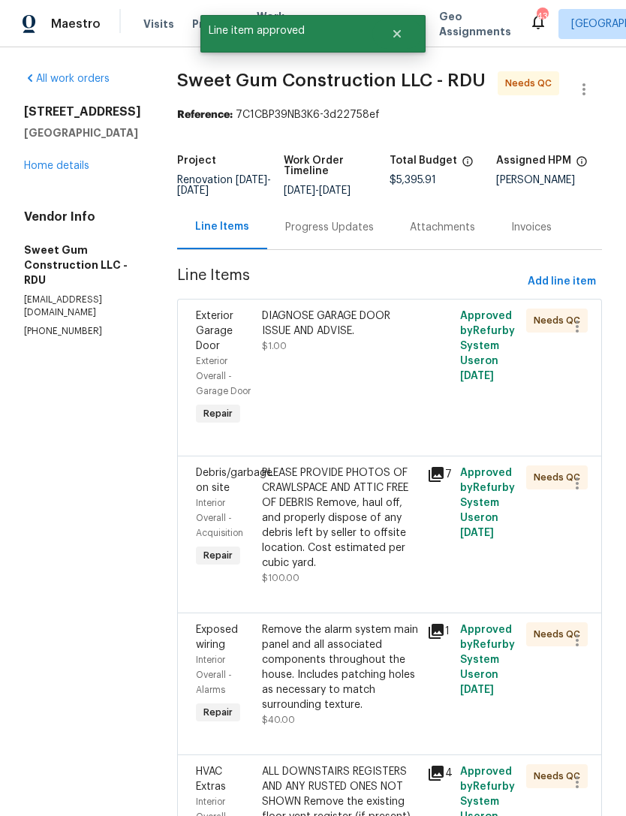
click at [394, 571] on div "PLEASE PROVIDE PHOTOS OF CRAWLSPACE AND ATTIC FREE OF DEBRIS Remove, haul off, …" at bounding box center [340, 518] width 156 height 105
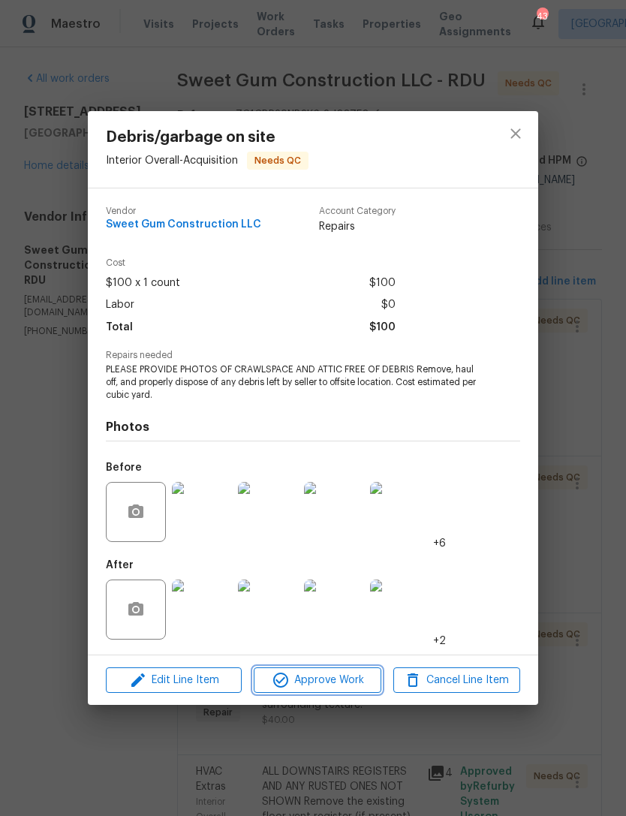
click at [354, 688] on span "Approve Work" at bounding box center [317, 680] width 118 height 19
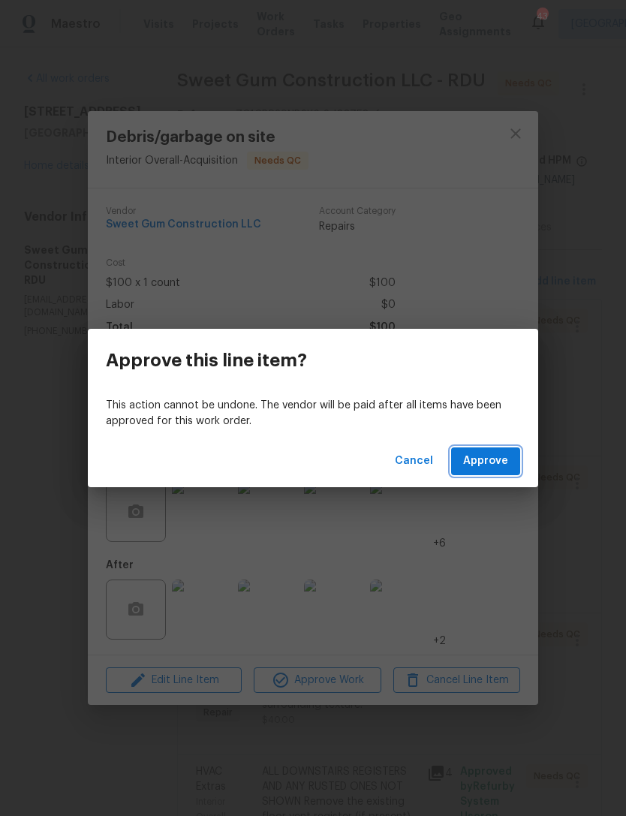
click at [496, 471] on button "Approve" at bounding box center [485, 462] width 69 height 28
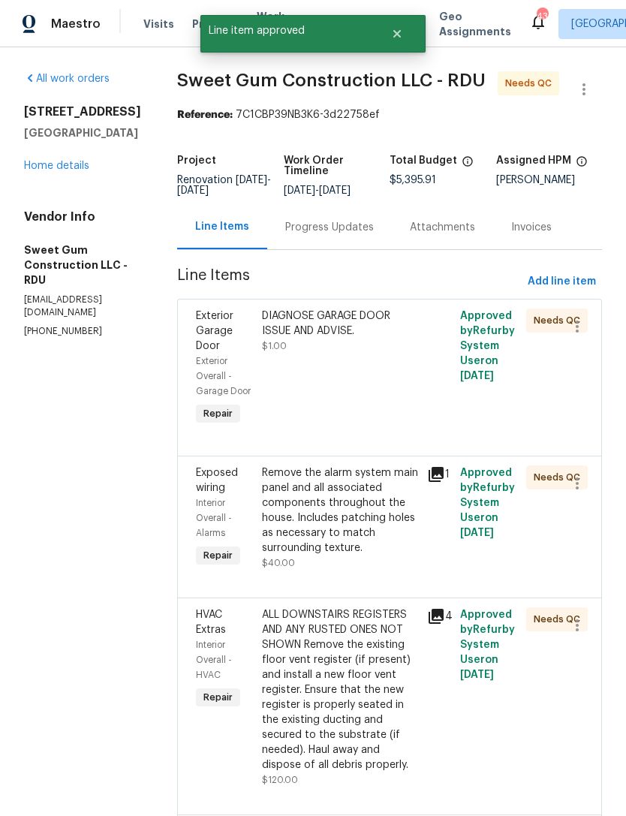
click at [384, 556] on div "Remove the alarm system main panel and all associated components throughout the…" at bounding box center [340, 511] width 156 height 90
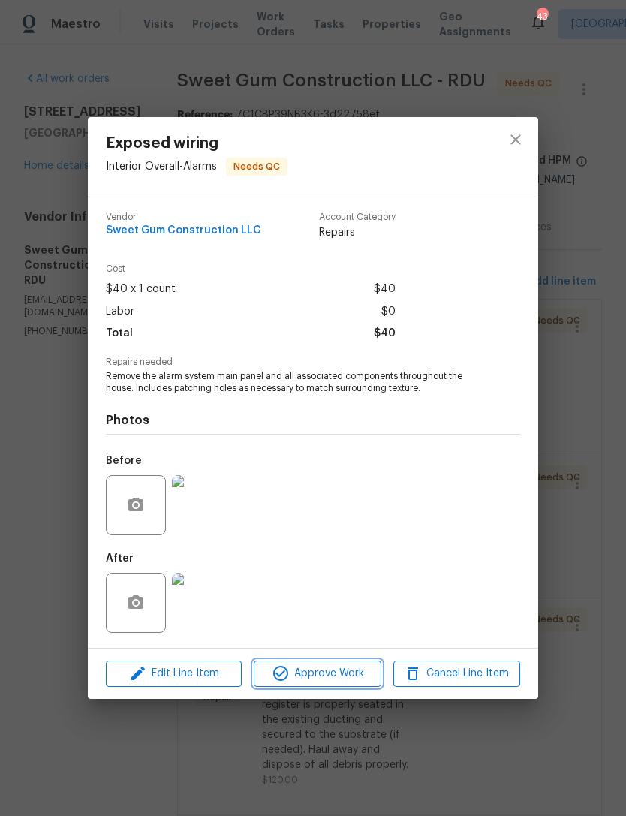
click at [329, 677] on span "Approve Work" at bounding box center [317, 674] width 118 height 19
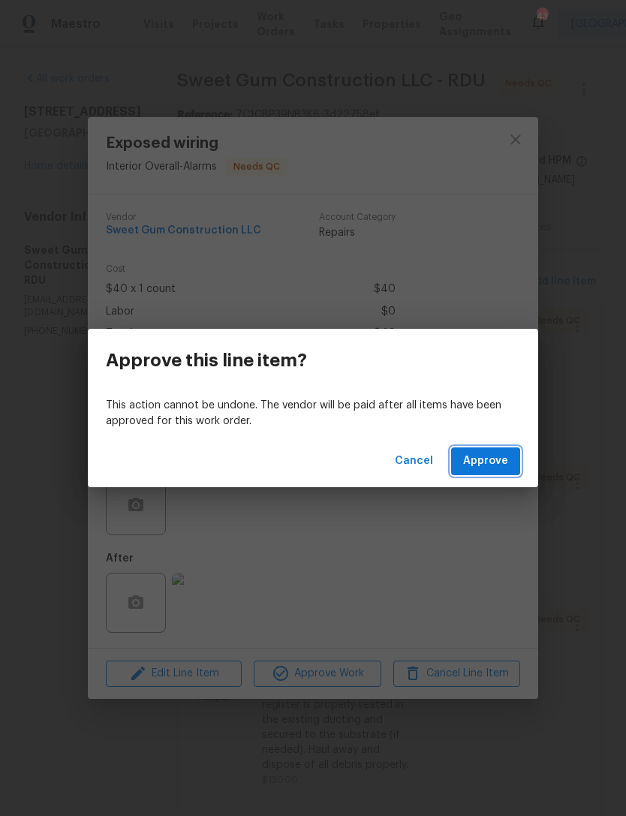
click at [505, 460] on span "Approve" at bounding box center [485, 461] width 45 height 19
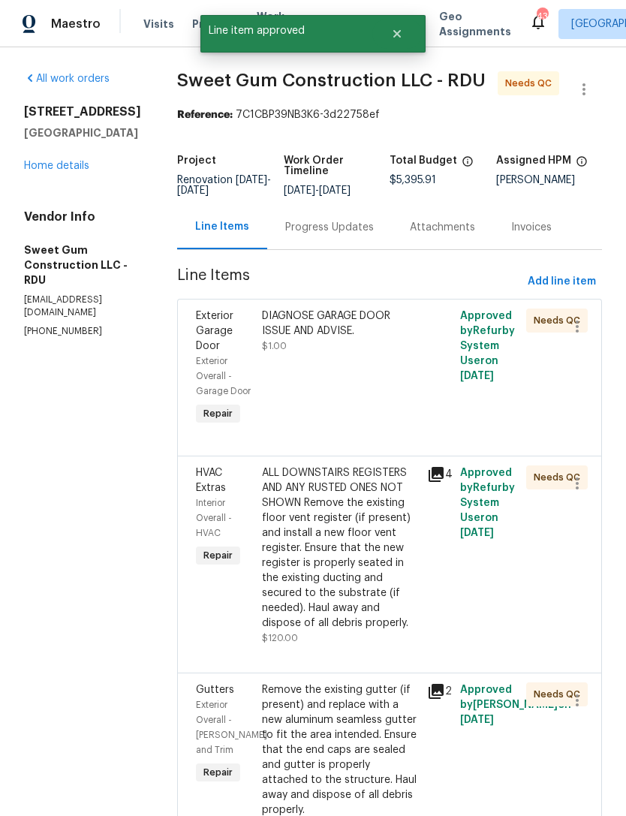
click at [384, 626] on div "ALL DOWNSTAIRS REGISTERS AND ANY RUSTED ONES NOT SHOWN Remove the existing floo…" at bounding box center [340, 548] width 156 height 165
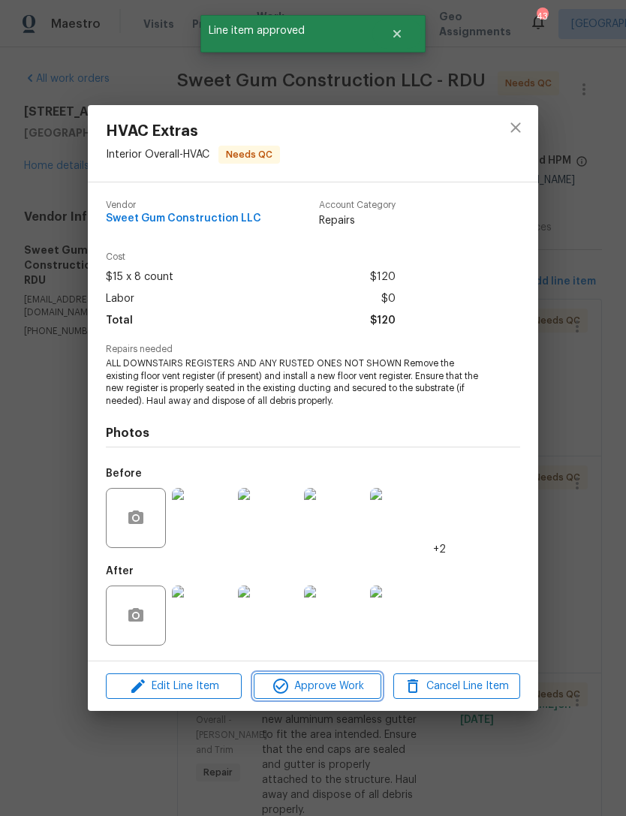
click at [348, 698] on button "Approve Work" at bounding box center [317, 687] width 127 height 26
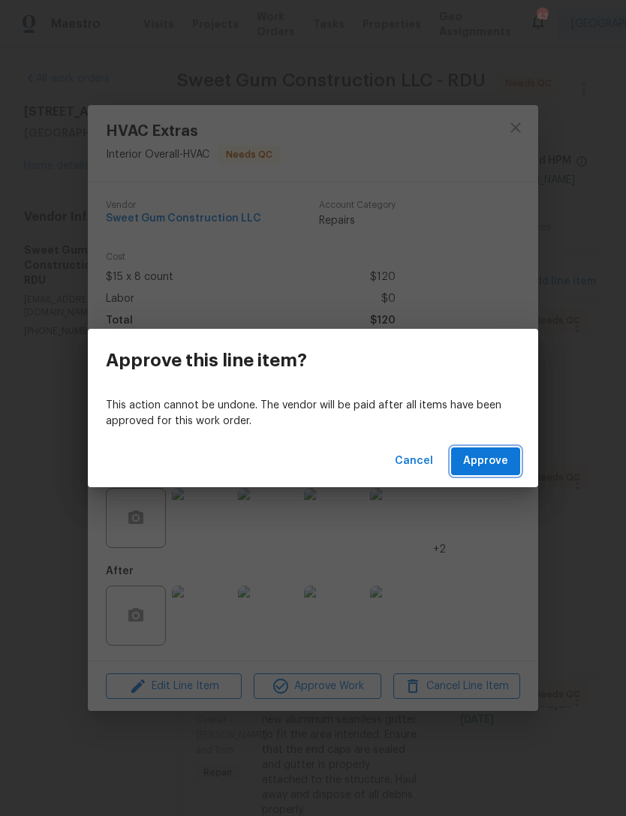
click at [495, 465] on span "Approve" at bounding box center [485, 461] width 45 height 19
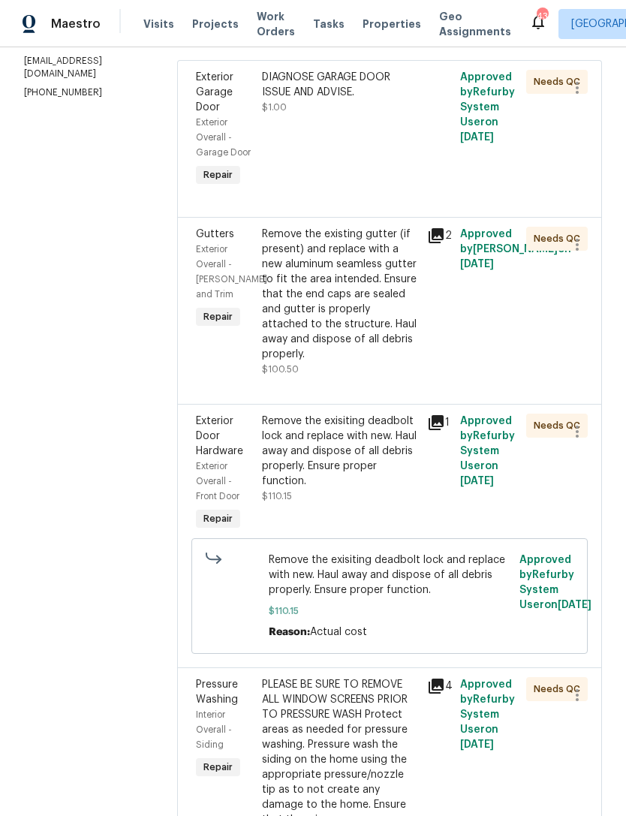
scroll to position [237, 0]
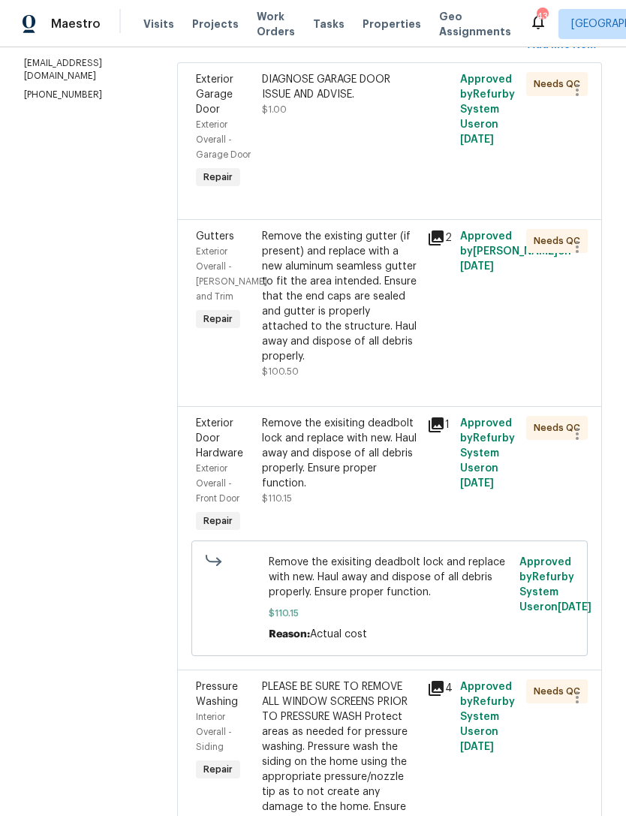
click at [392, 491] on div "Remove the exisiting deadbolt lock and replace with new. Haul away and dispose …" at bounding box center [340, 453] width 156 height 75
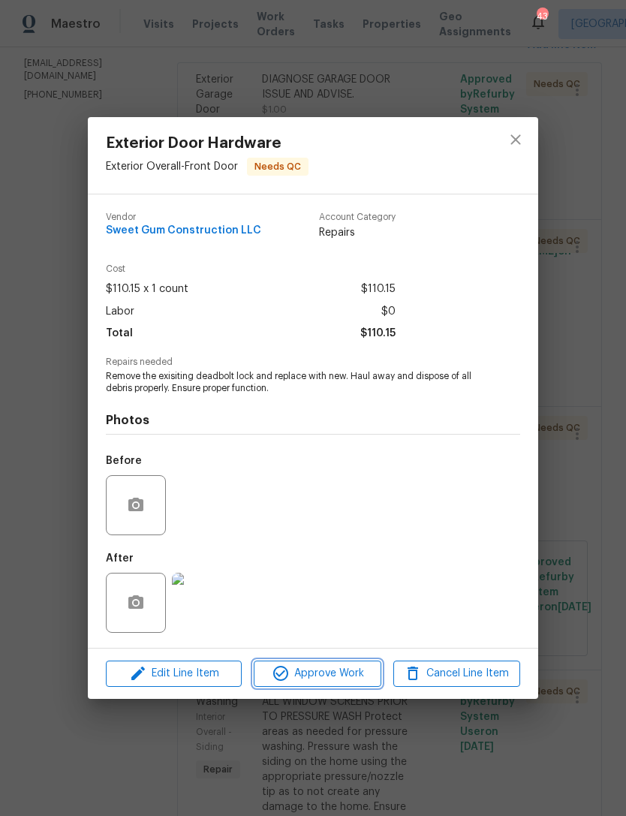
click at [344, 681] on span "Approve Work" at bounding box center [317, 674] width 118 height 19
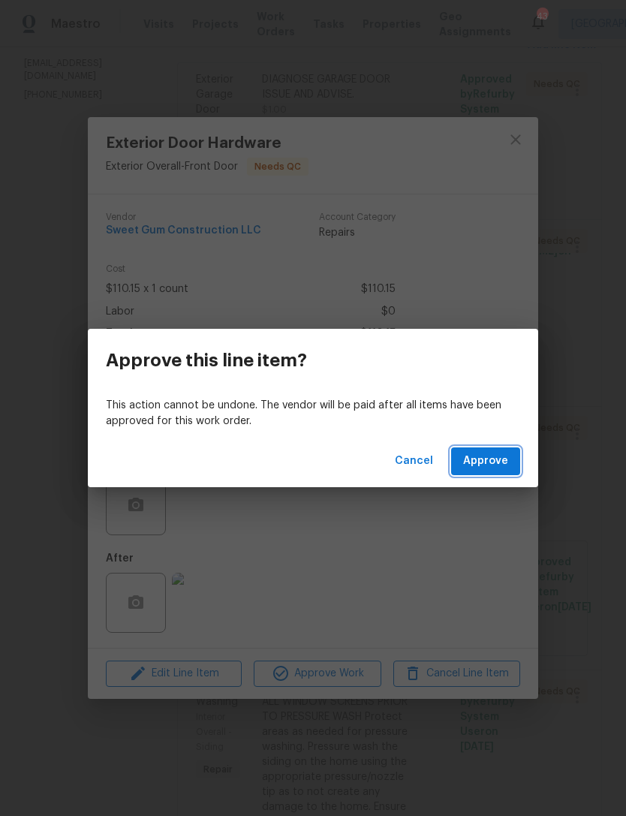
click at [496, 465] on span "Approve" at bounding box center [485, 461] width 45 height 19
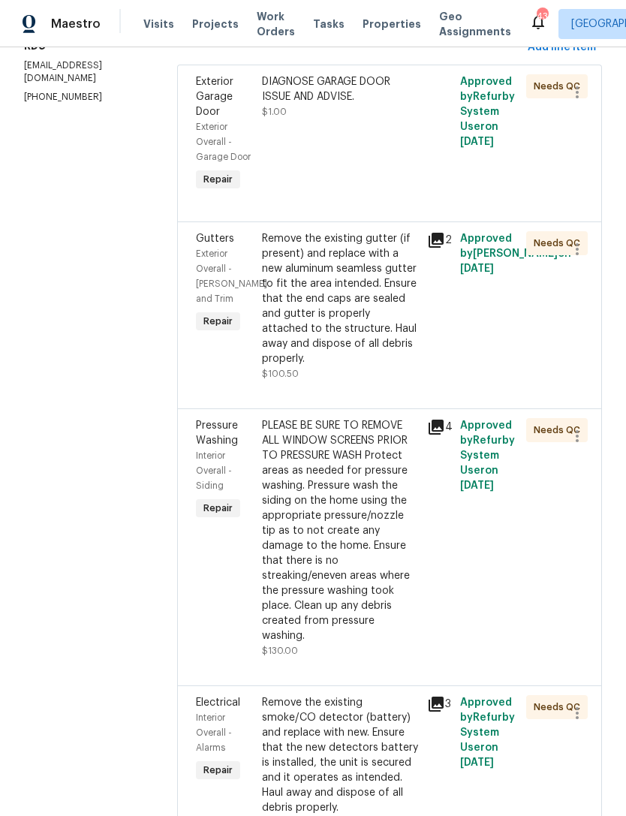
scroll to position [244, 0]
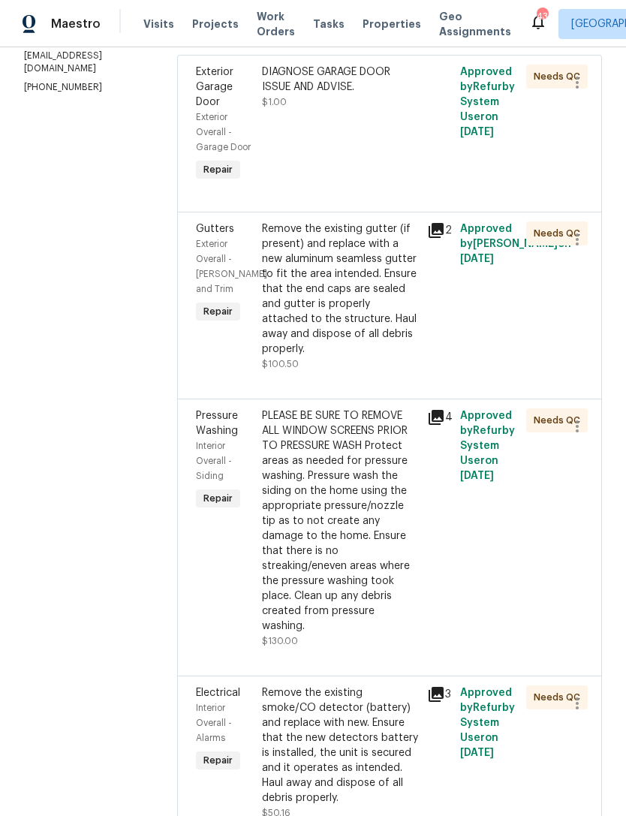
click at [376, 619] on div "PLEASE BE SURE TO REMOVE ALL WINDOW SCREENS PRIOR TO PRESSURE WASH Protect area…" at bounding box center [340, 520] width 156 height 225
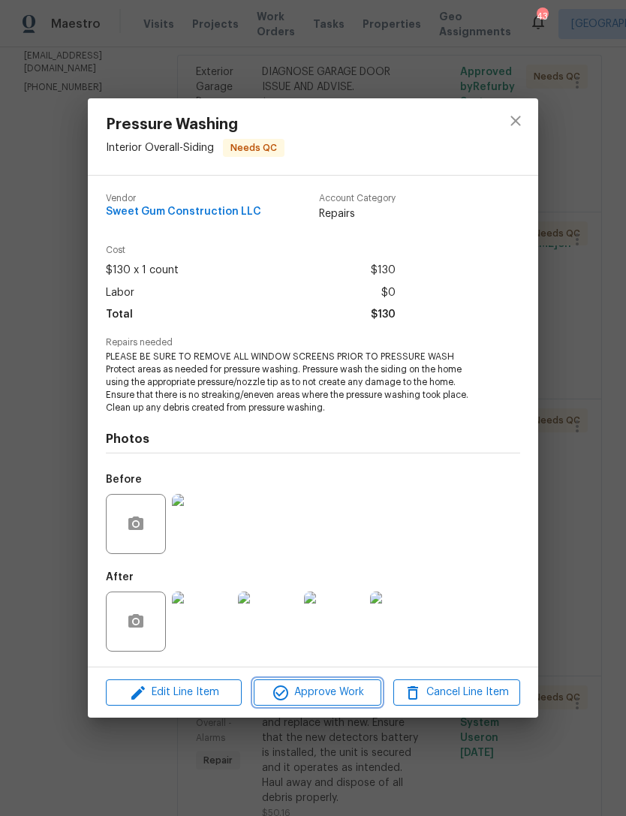
click at [362, 694] on span "Approve Work" at bounding box center [317, 692] width 118 height 19
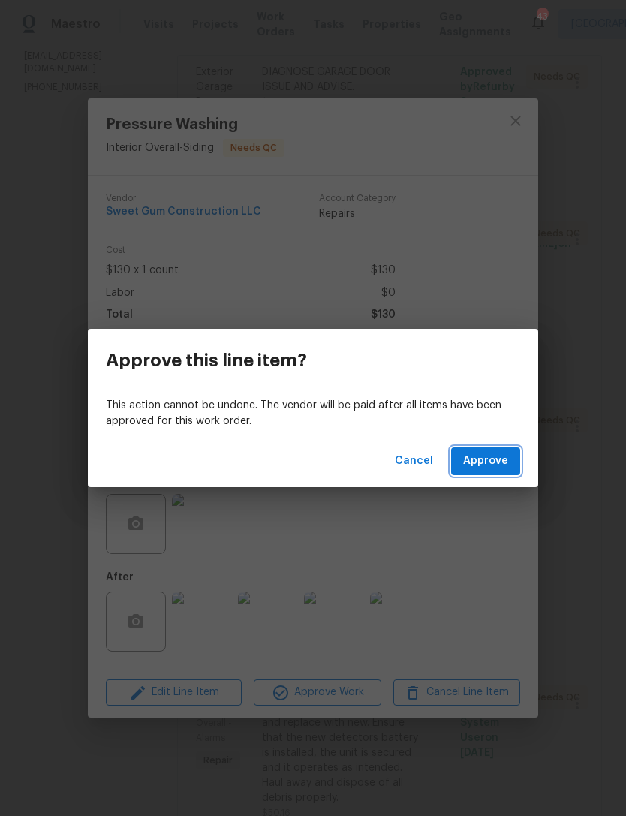
click at [506, 459] on span "Approve" at bounding box center [485, 461] width 45 height 19
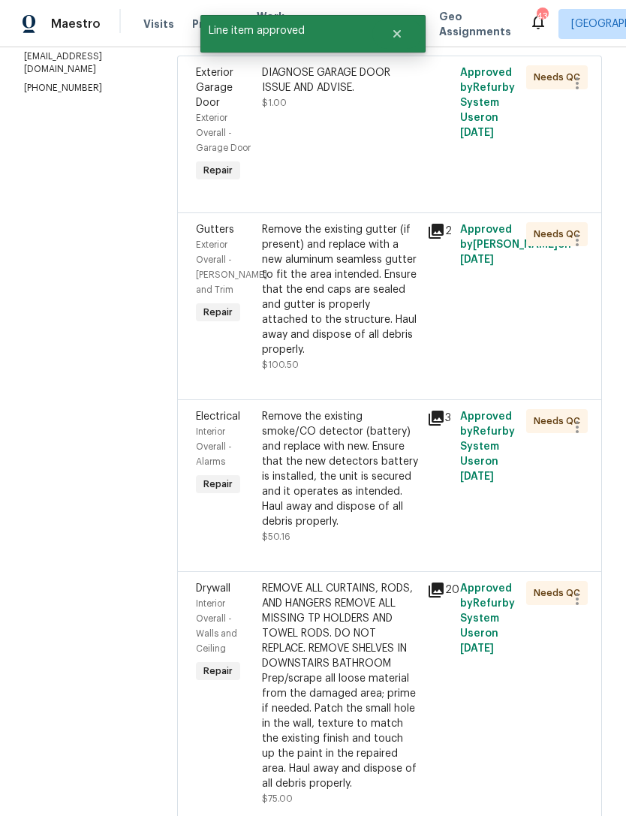
scroll to position [258, 0]
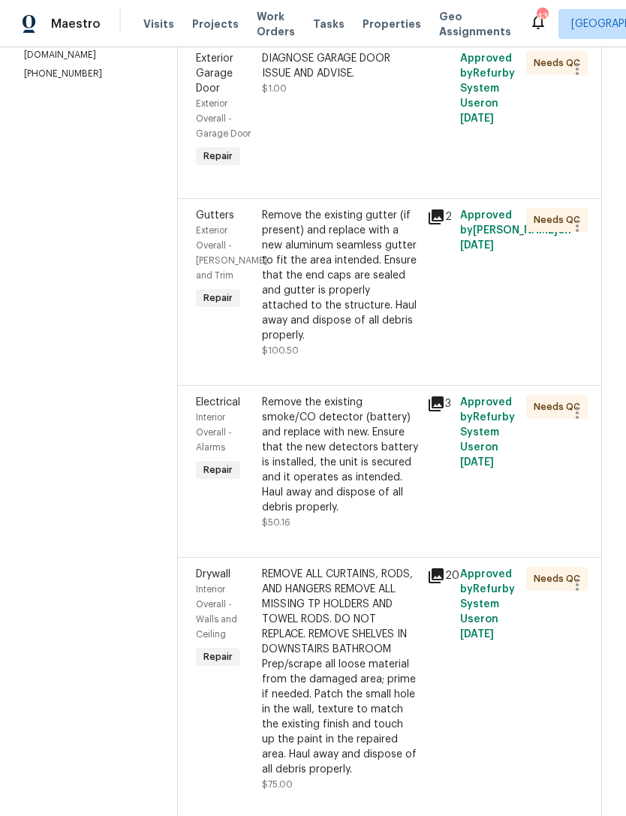
click at [409, 515] on div "Remove the existing smoke/CO detector (battery) and replace with new. Ensure th…" at bounding box center [340, 455] width 156 height 120
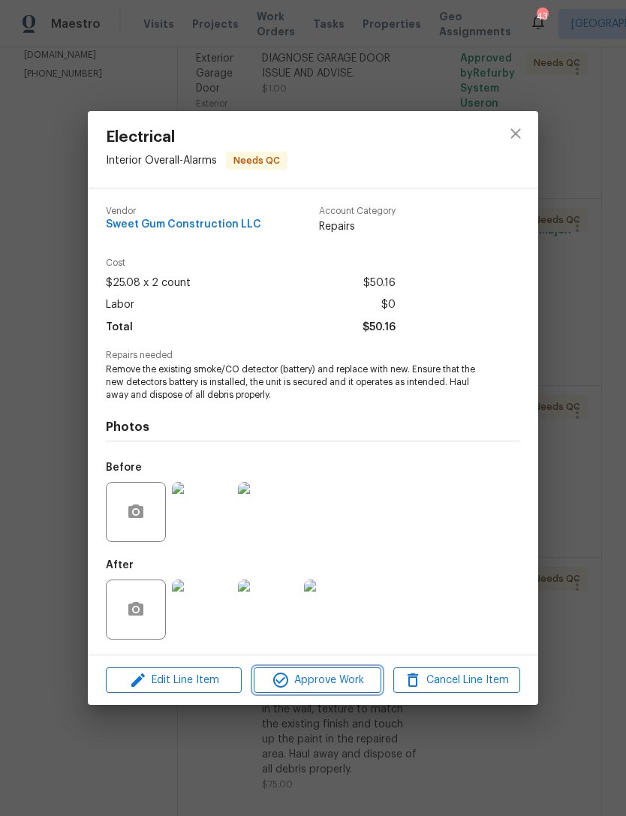
click at [358, 680] on span "Approve Work" at bounding box center [317, 680] width 118 height 19
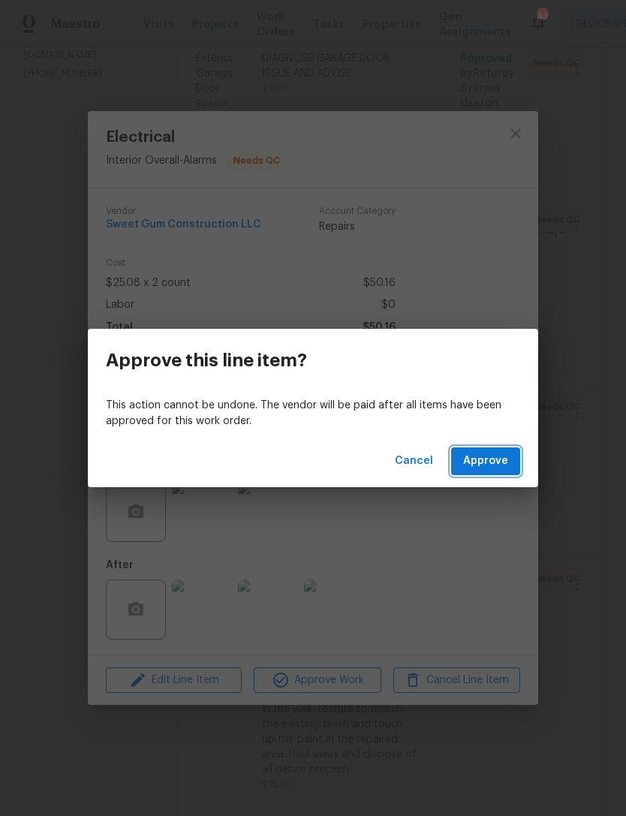
click at [497, 463] on span "Approve" at bounding box center [485, 461] width 45 height 19
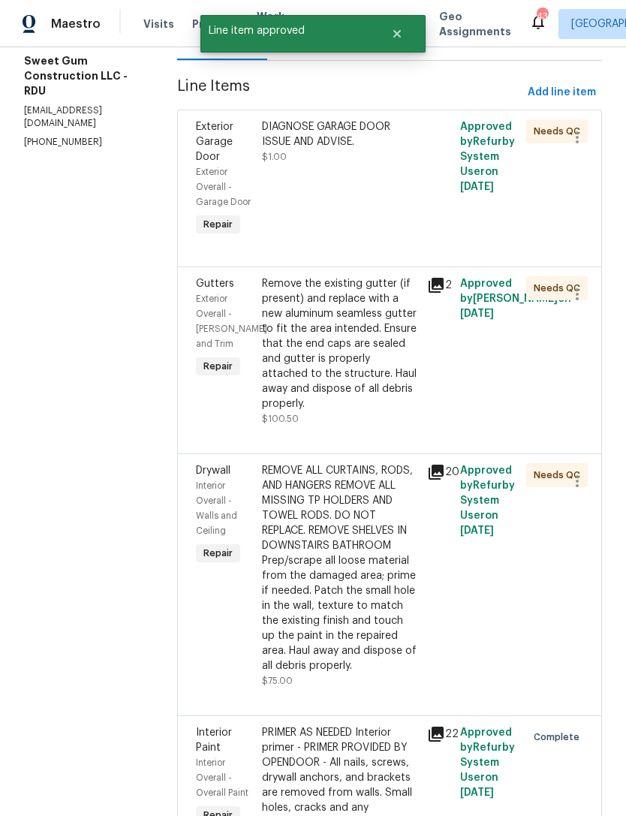
scroll to position [190, 0]
click at [397, 673] on div "REMOVE ALL CURTAINS, RODS, AND HANGERS REMOVE ALL MISSING TP HOLDERS AND TOWEL …" at bounding box center [340, 568] width 156 height 210
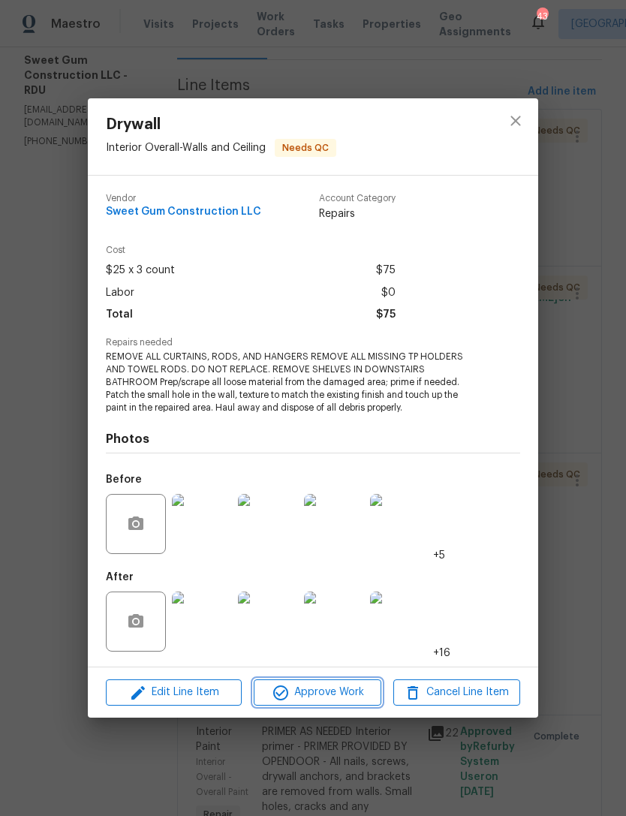
click at [356, 686] on span "Approve Work" at bounding box center [317, 692] width 118 height 19
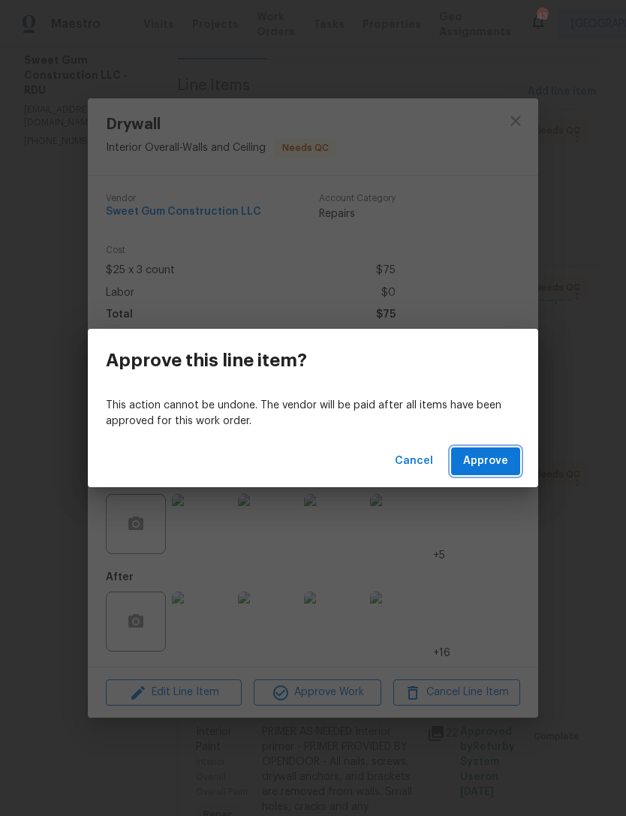
click at [504, 462] on span "Approve" at bounding box center [485, 461] width 45 height 19
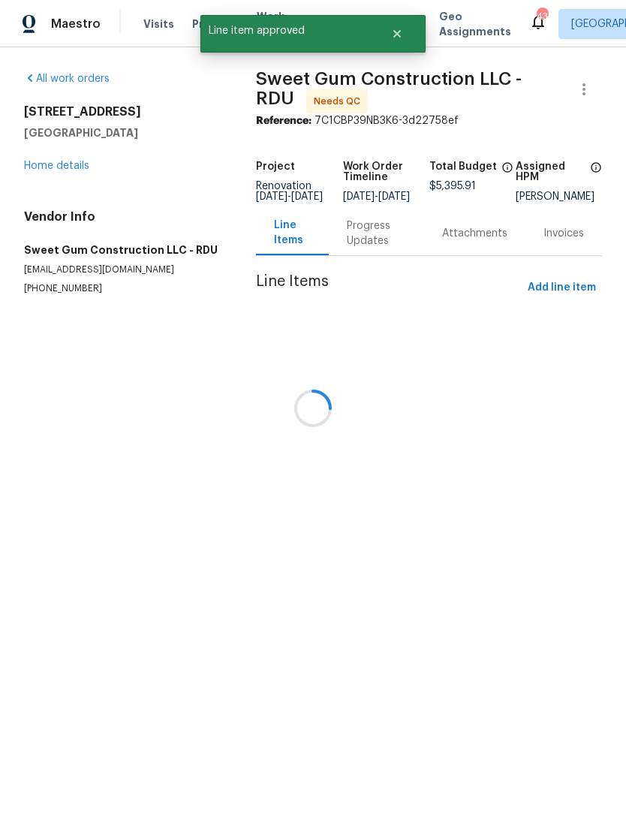
scroll to position [0, 0]
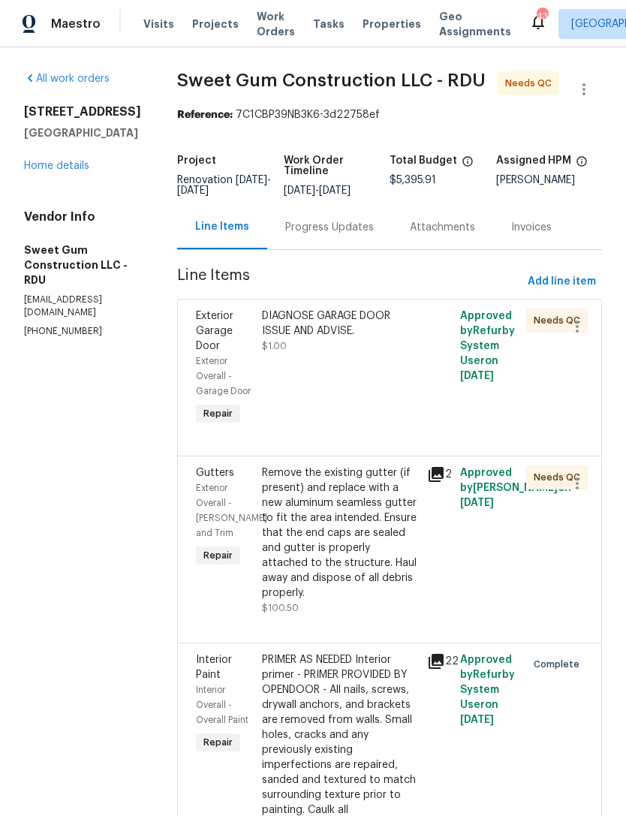
click at [392, 556] on div "Remove the existing gutter (if present) and replace with a new aluminum seamles…" at bounding box center [340, 533] width 156 height 135
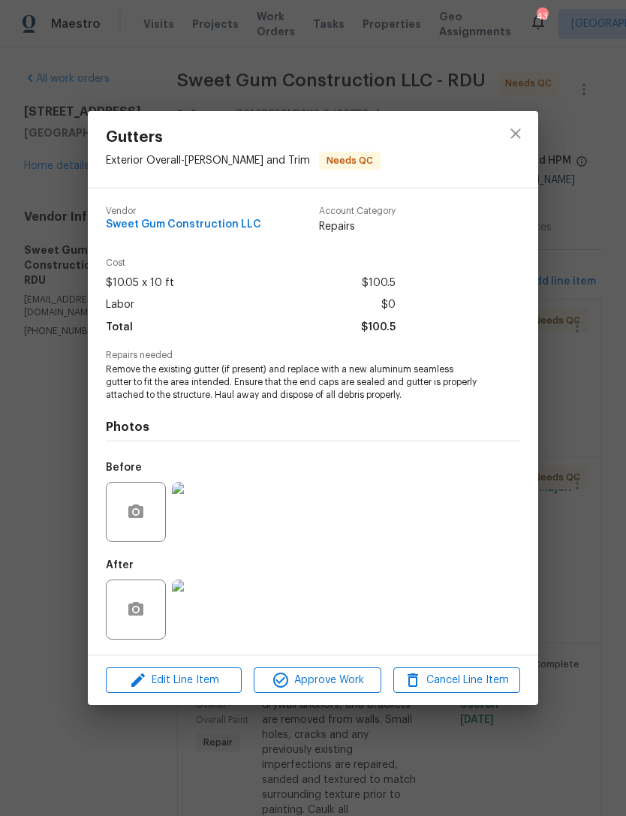
click at [203, 610] on img at bounding box center [202, 610] width 60 height 60
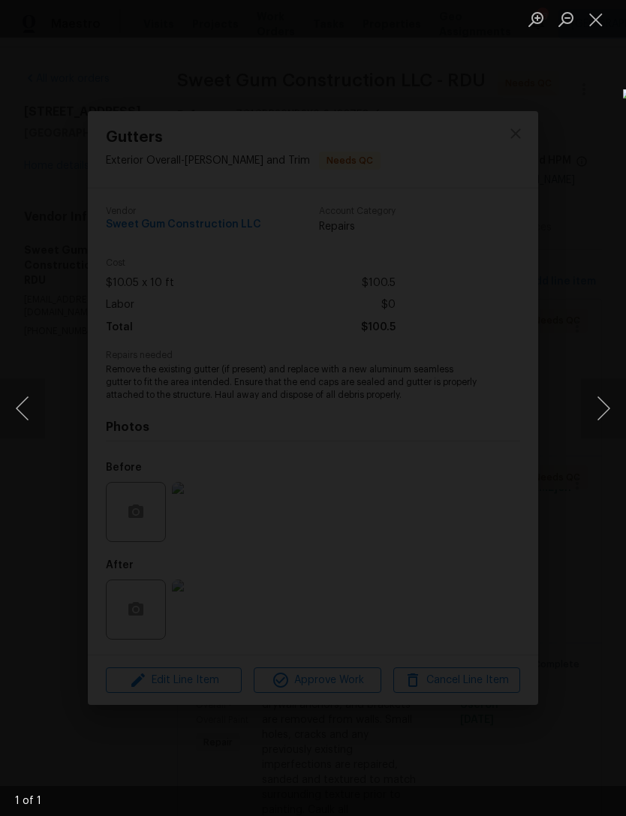
click at [593, 23] on button "Close lightbox" at bounding box center [596, 19] width 30 height 26
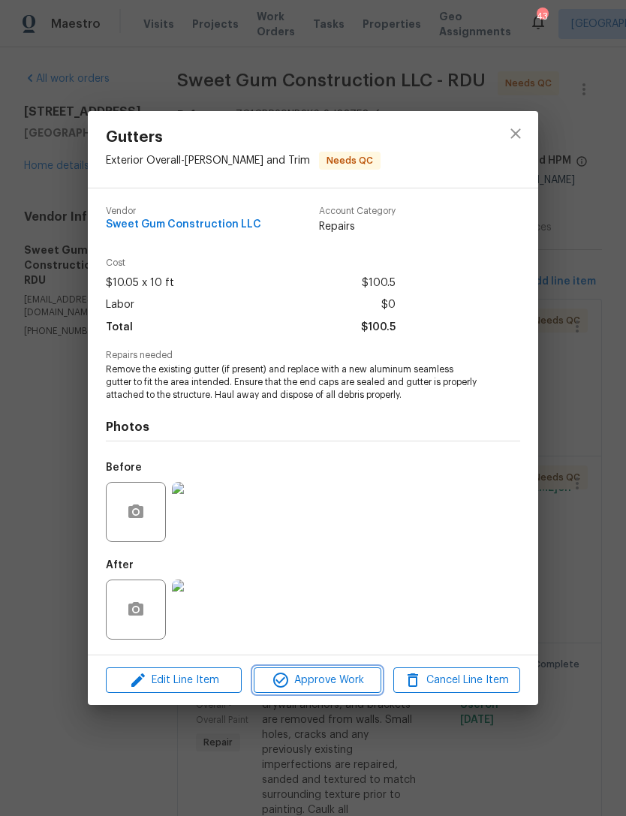
click at [348, 675] on span "Approve Work" at bounding box center [317, 680] width 118 height 19
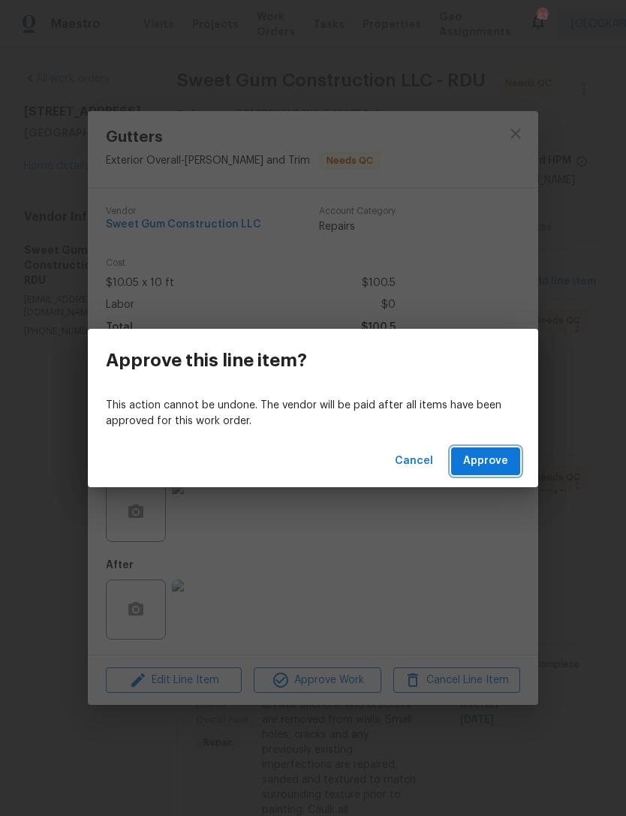
click at [496, 462] on span "Approve" at bounding box center [485, 461] width 45 height 19
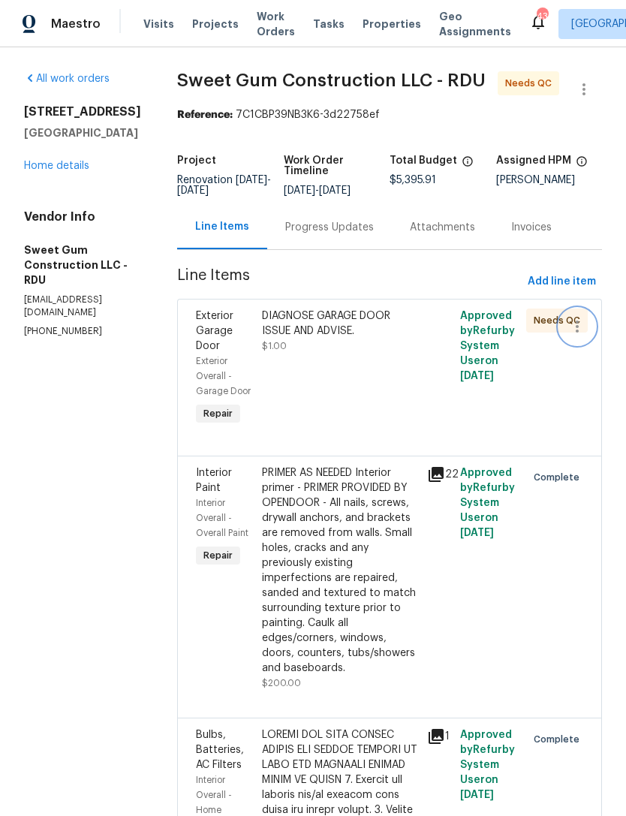
click at [583, 336] on icon "button" at bounding box center [577, 327] width 18 height 18
click at [591, 345] on li "Cancel" at bounding box center [585, 342] width 58 height 25
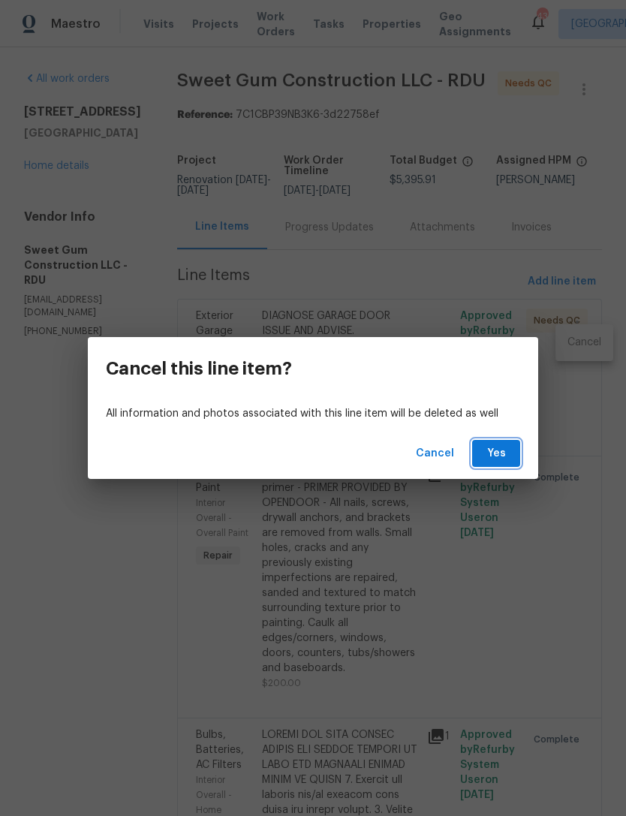
click at [503, 457] on span "Yes" at bounding box center [496, 454] width 24 height 19
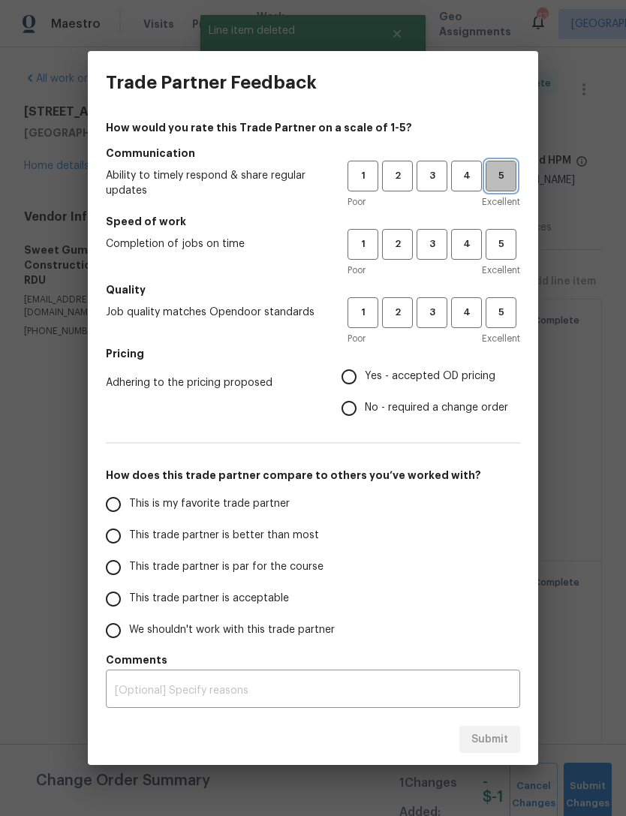
click at [507, 169] on span "5" at bounding box center [501, 175] width 28 height 17
click at [506, 245] on span "5" at bounding box center [501, 244] width 28 height 17
click at [505, 325] on button "5" at bounding box center [501, 312] width 31 height 31
click at [453, 377] on span "Yes - accepted OD pricing" at bounding box center [430, 377] width 131 height 16
click at [365, 377] on input "Yes - accepted OD pricing" at bounding box center [349, 377] width 32 height 32
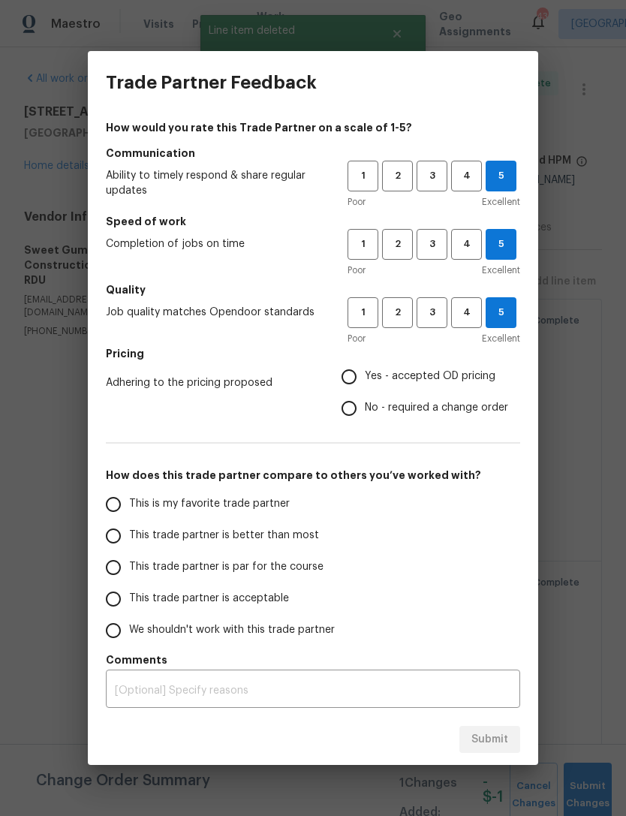
radio input "true"
click at [367, 478] on h5 "How does this trade partner compare to others you’ve worked with?" at bounding box center [313, 475] width 414 height 15
click at [281, 513] on label "This is my favorite trade partner" at bounding box center [216, 505] width 237 height 32
click at [129, 513] on input "This is my favorite trade partner" at bounding box center [114, 505] width 32 height 32
click at [493, 743] on span "Submit" at bounding box center [490, 740] width 37 height 19
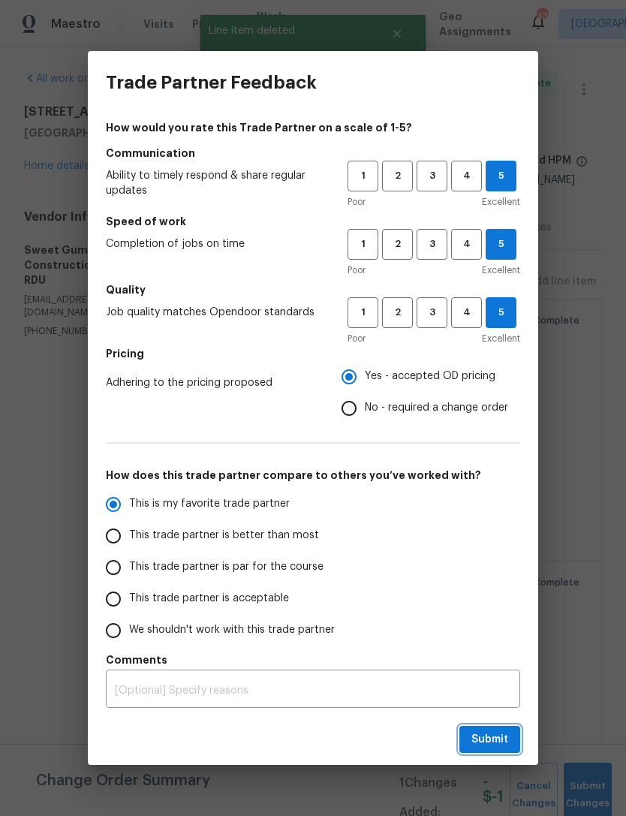
radio input "true"
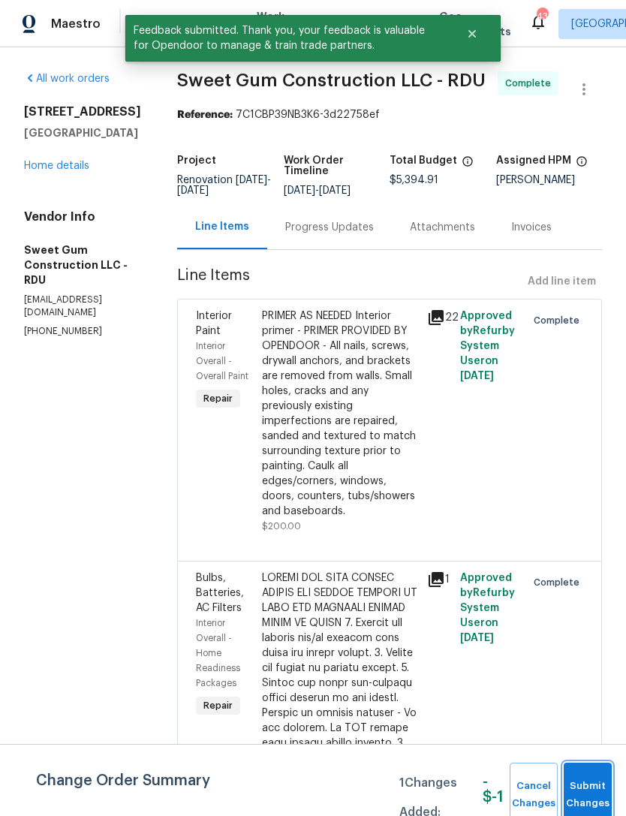
click at [592, 787] on span "Submit Changes" at bounding box center [587, 795] width 33 height 35
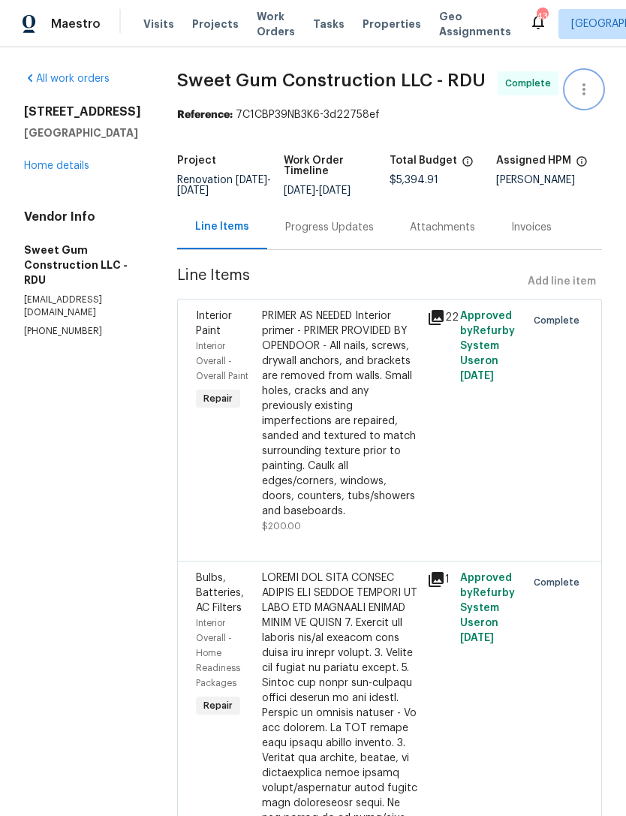
click at [592, 80] on button "button" at bounding box center [584, 89] width 36 height 36
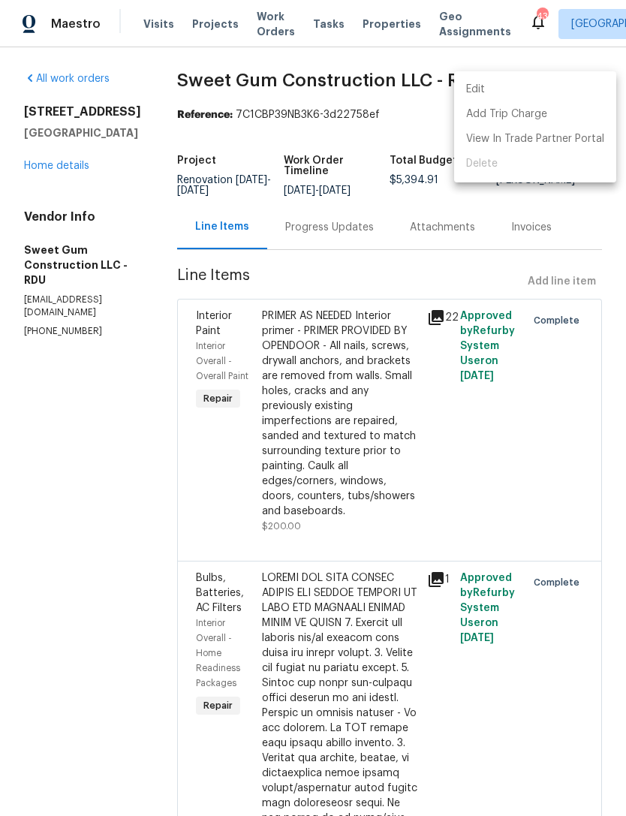
click at [363, 119] on div at bounding box center [313, 408] width 626 height 816
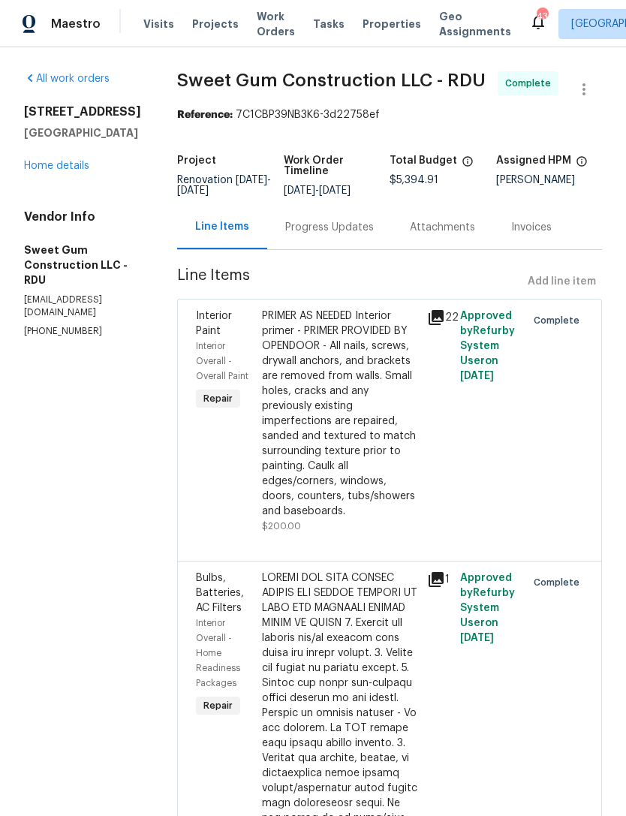
click at [64, 170] on link "Home details" at bounding box center [56, 166] width 65 height 11
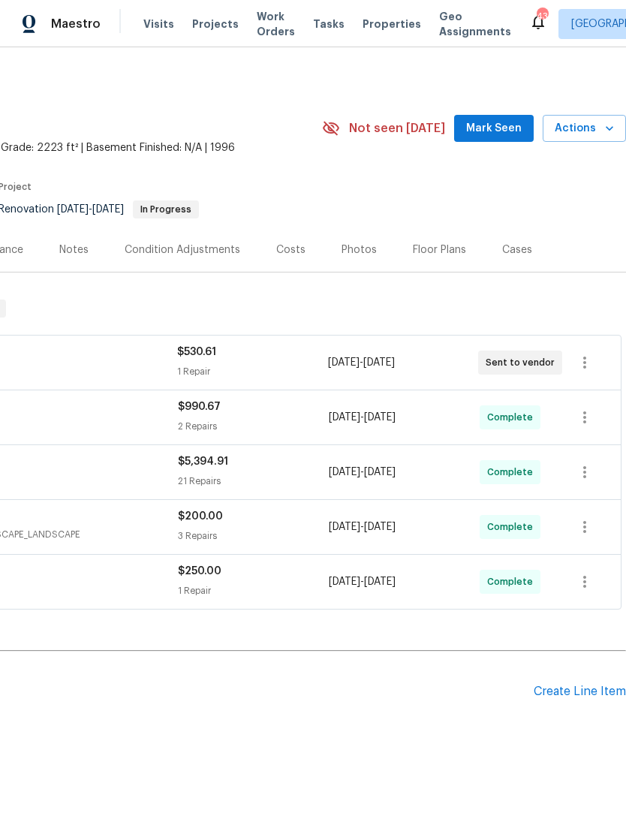
scroll to position [0, 222]
click at [592, 131] on span "Actions" at bounding box center [584, 128] width 59 height 19
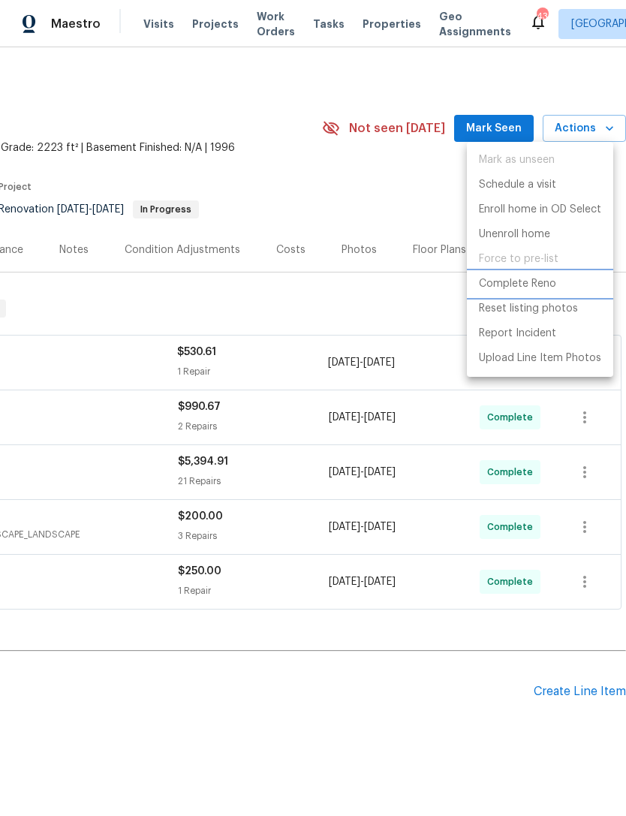
click at [544, 290] on p "Complete Reno" at bounding box center [517, 284] width 77 height 16
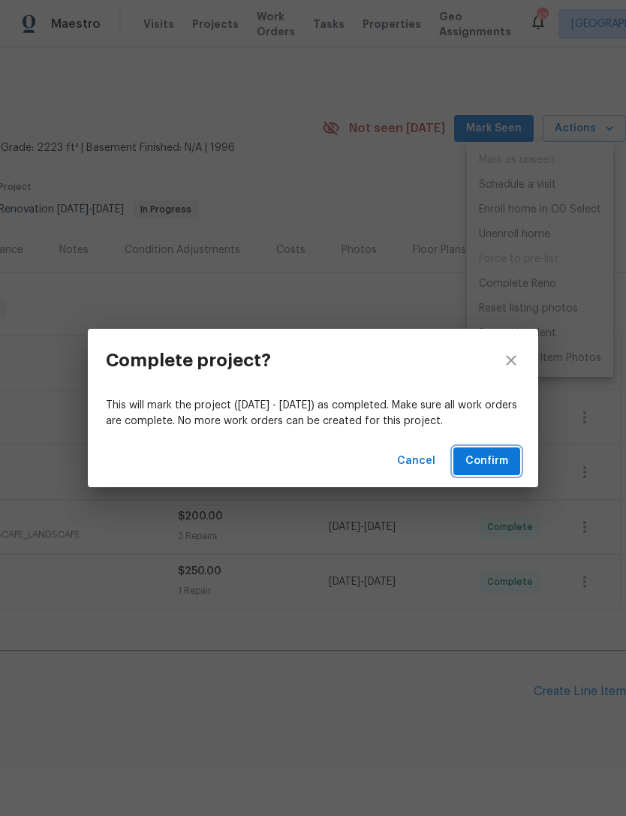
click at [499, 457] on span "Confirm" at bounding box center [487, 461] width 43 height 19
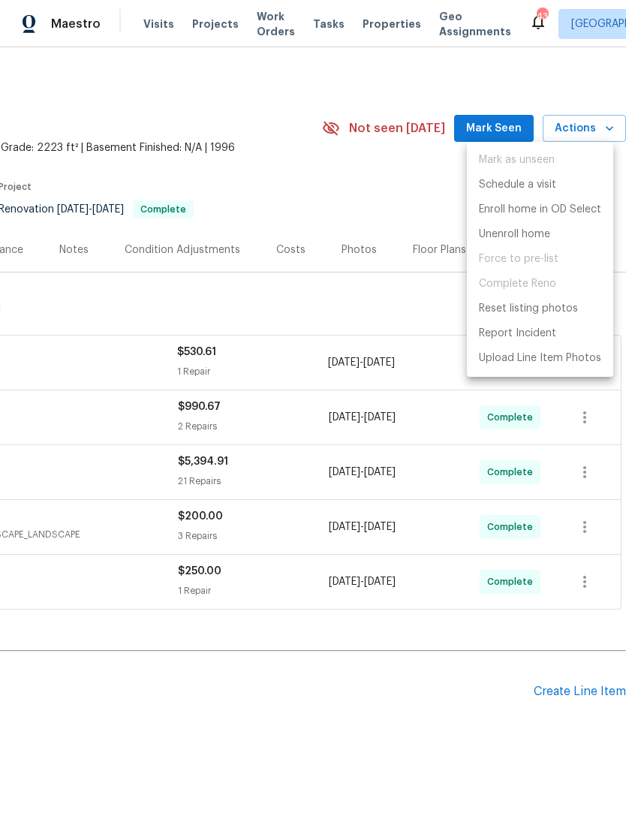
click at [300, 164] on div at bounding box center [313, 408] width 626 height 816
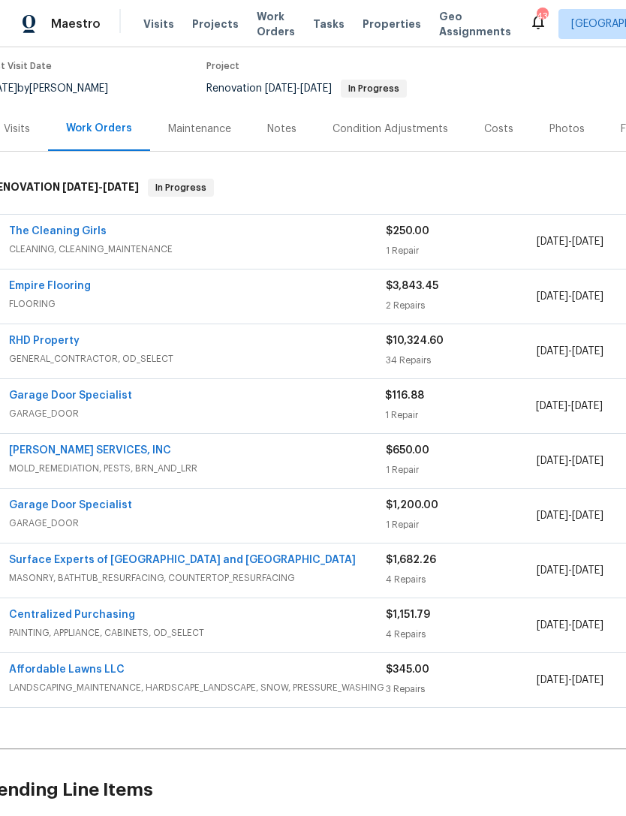
scroll to position [121, 11]
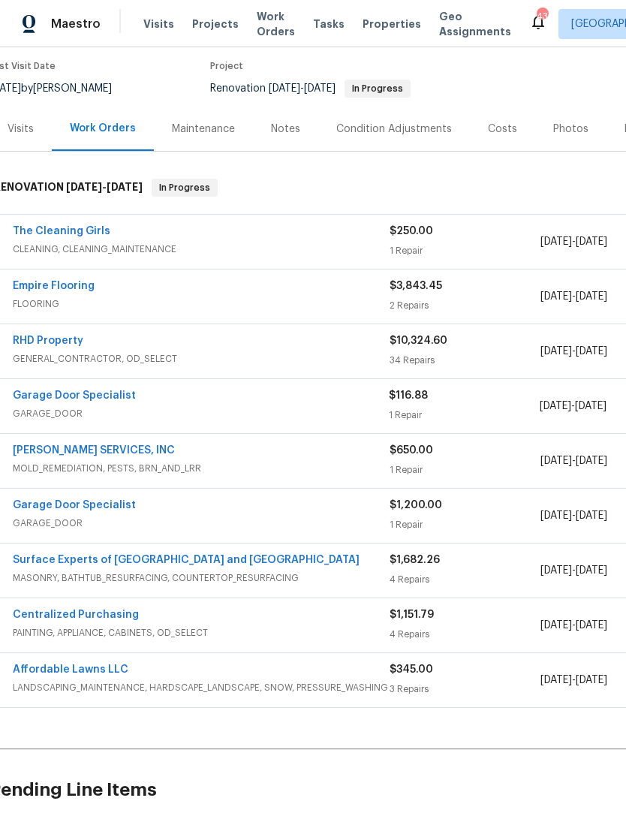
click at [105, 395] on link "Garage Door Specialist" at bounding box center [74, 395] width 123 height 11
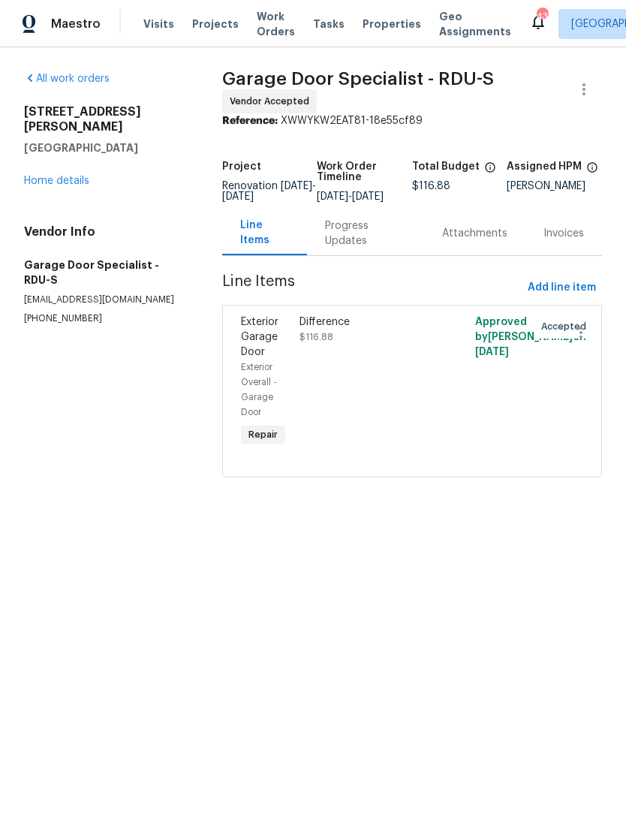
click at [361, 248] on div "Progress Updates" at bounding box center [365, 234] width 81 height 30
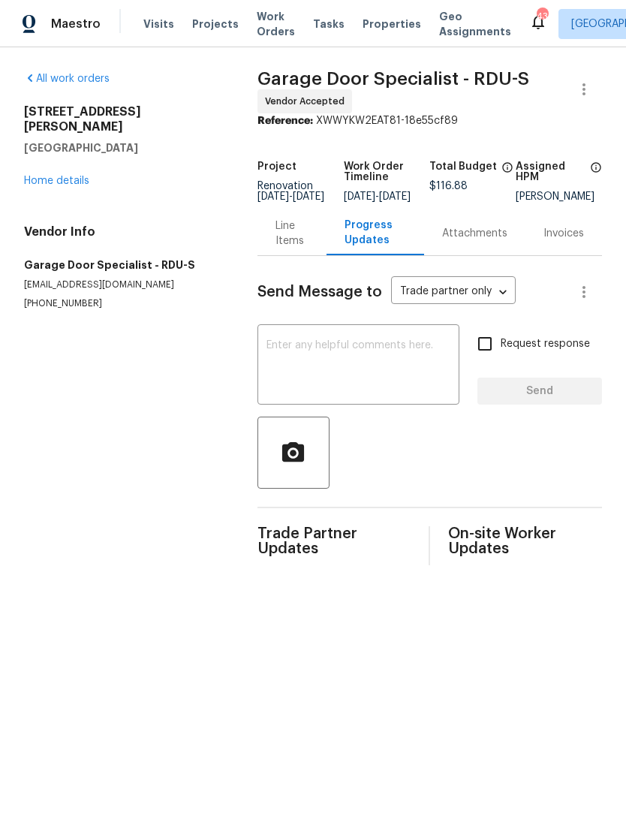
click at [73, 176] on link "Home details" at bounding box center [56, 181] width 65 height 11
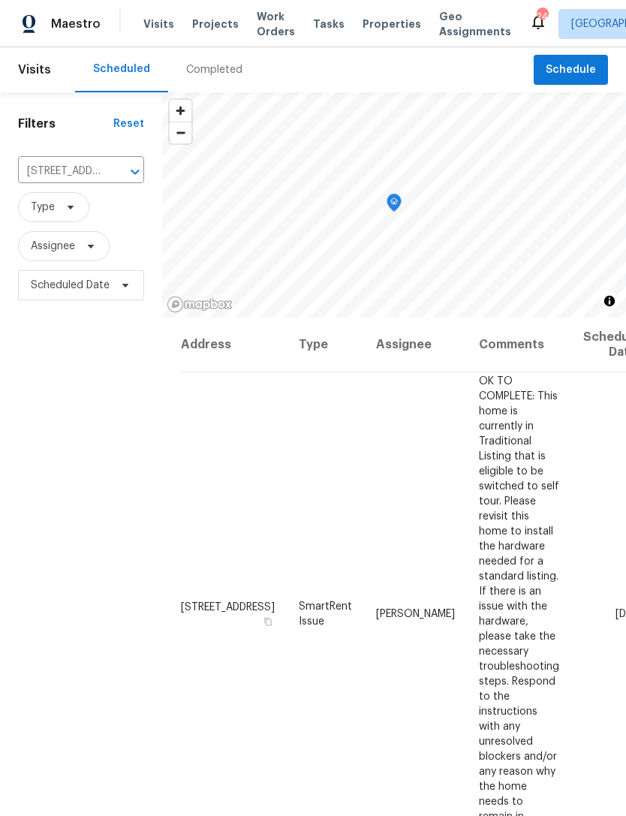
click at [120, 170] on icon "Clear" at bounding box center [115, 171] width 15 height 15
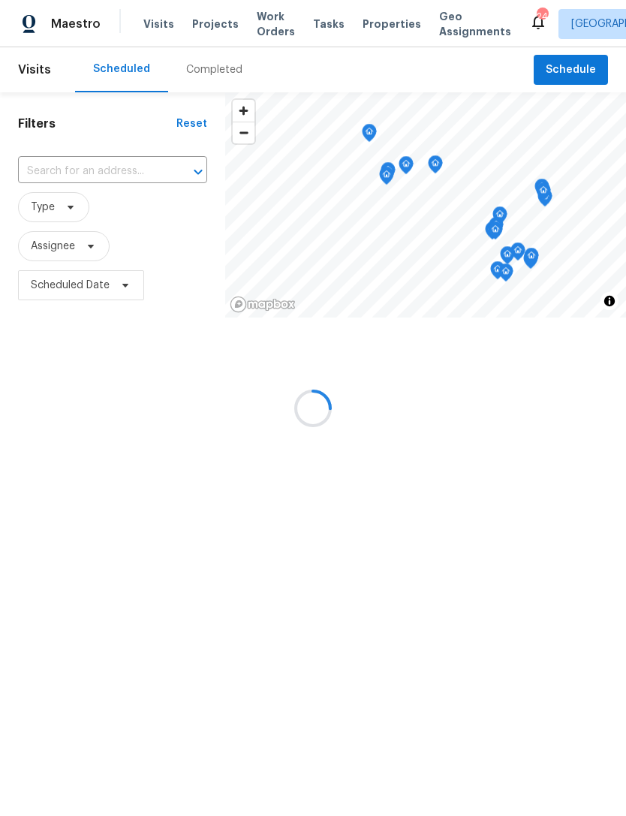
click at [116, 177] on div at bounding box center [313, 408] width 626 height 816
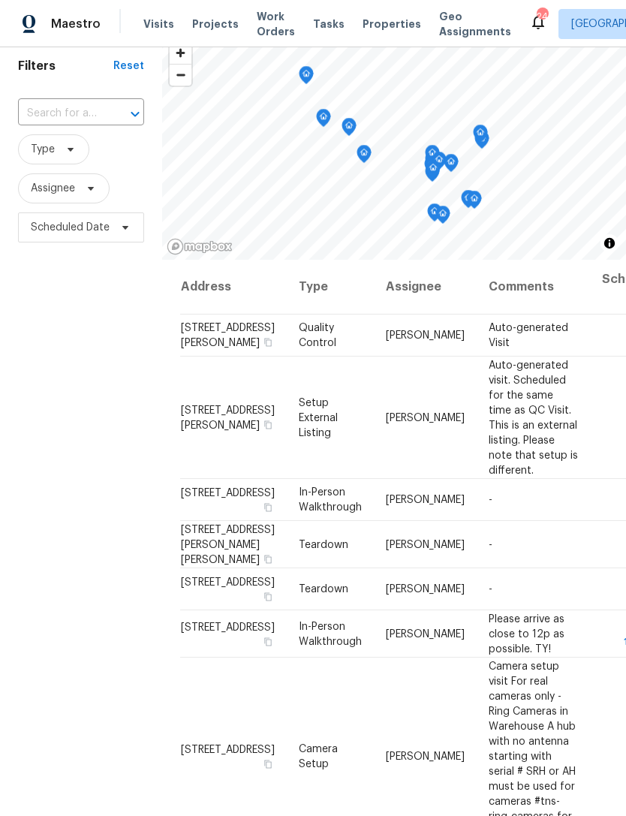
scroll to position [62, 0]
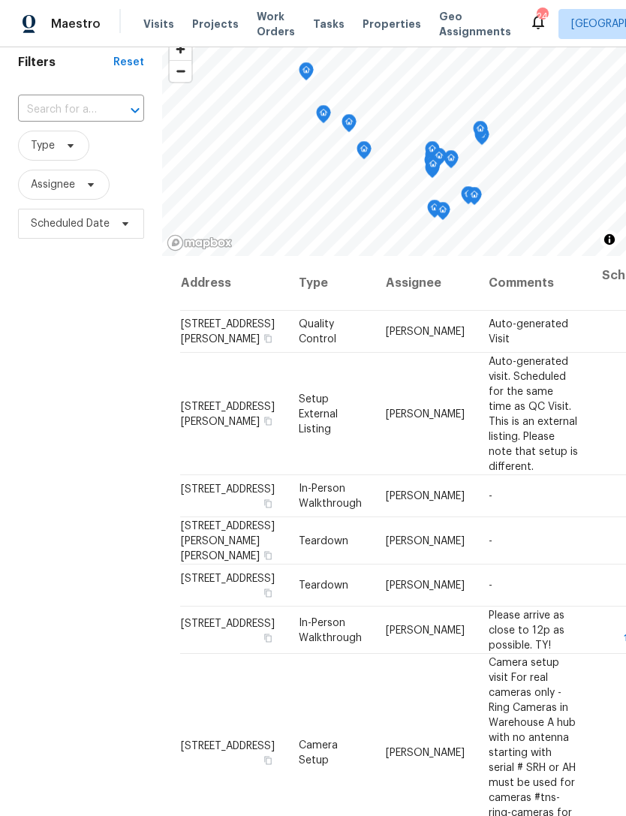
click at [73, 104] on input "text" at bounding box center [60, 109] width 84 height 23
type input "[PERSON_NAME]"
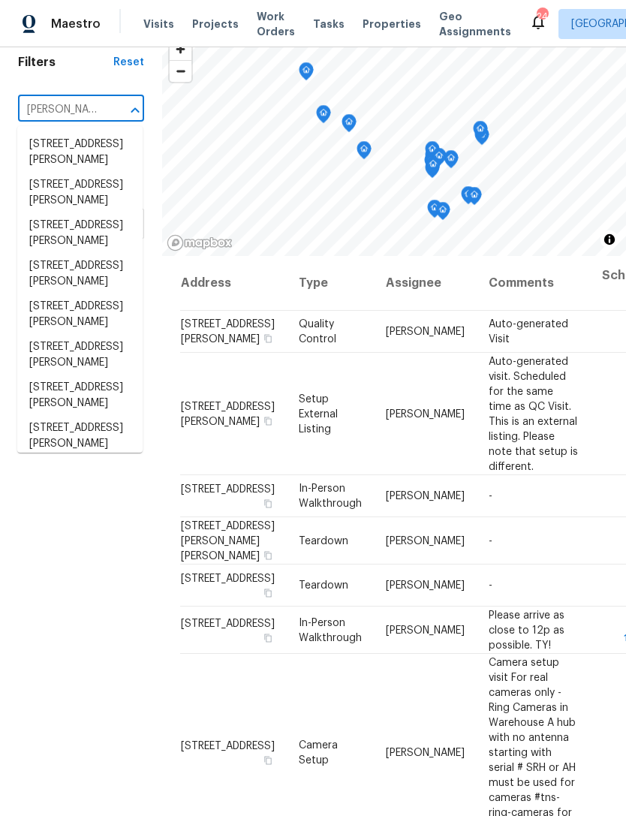
click at [46, 254] on li "[STREET_ADDRESS][PERSON_NAME]" at bounding box center [79, 233] width 125 height 41
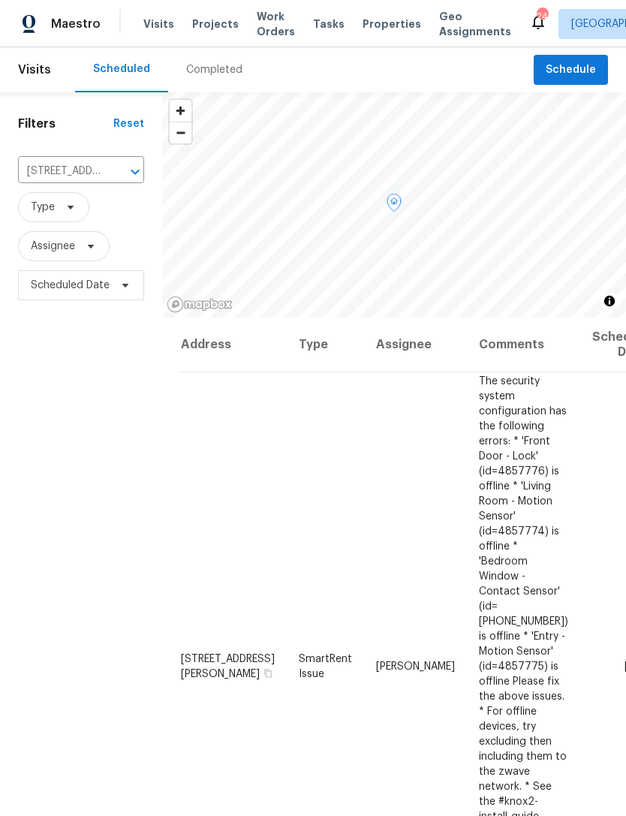
click at [0, 0] on icon at bounding box center [0, 0] width 0 height 0
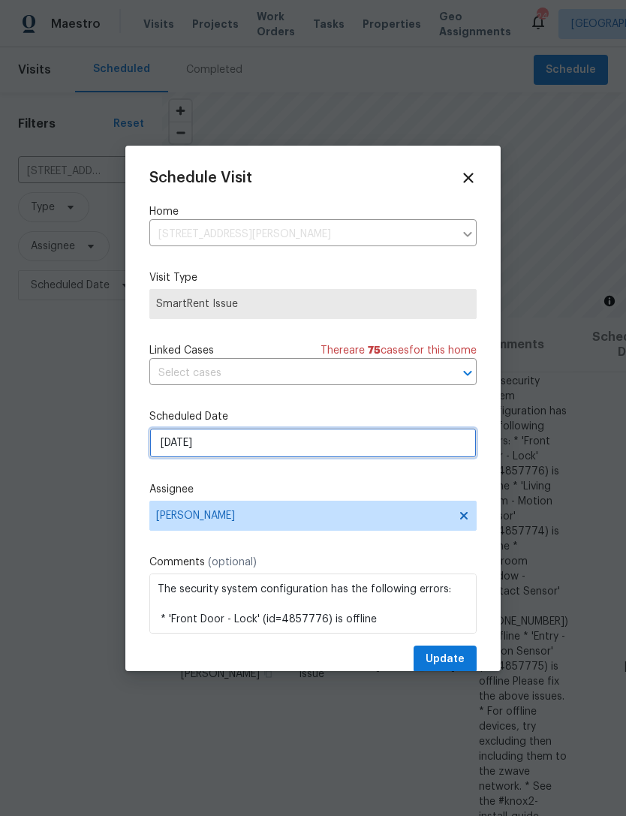
click at [295, 447] on input "[DATE]" at bounding box center [312, 443] width 327 height 30
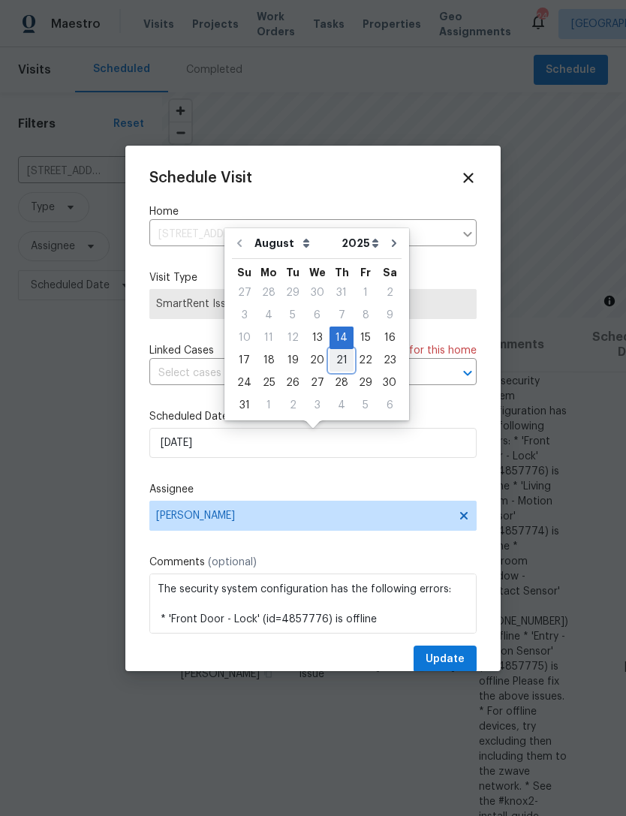
click at [338, 360] on div "21" at bounding box center [342, 360] width 24 height 21
type input "[DATE]"
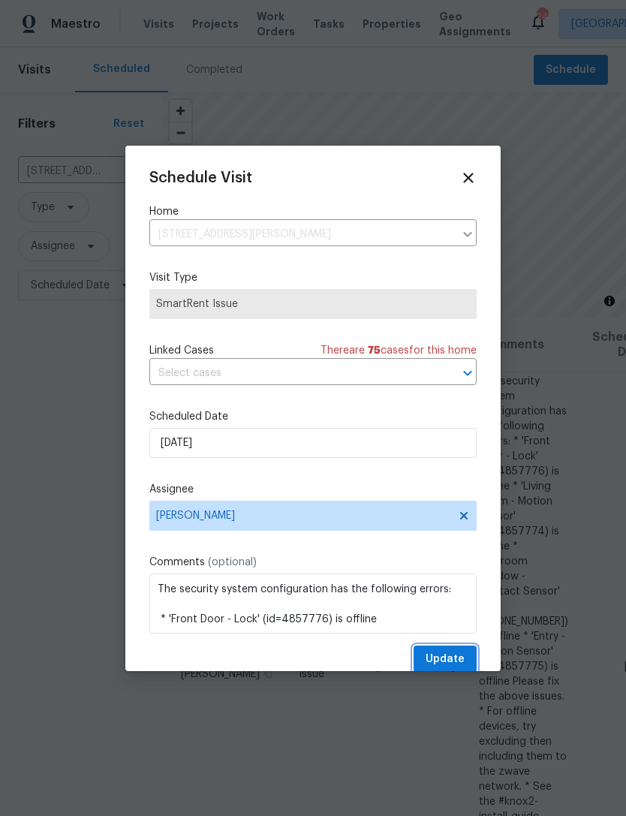
click at [458, 664] on span "Update" at bounding box center [445, 659] width 39 height 19
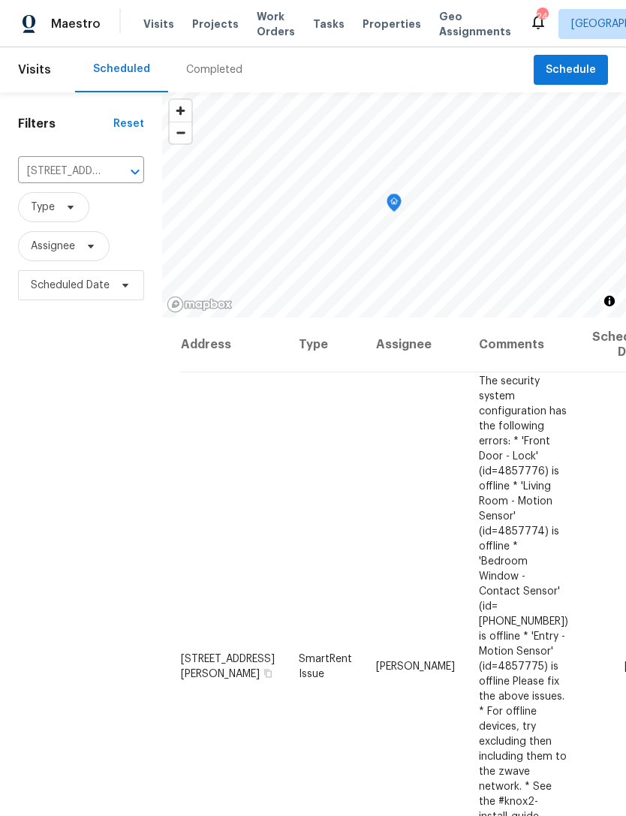
click at [117, 172] on icon "Clear" at bounding box center [115, 171] width 15 height 15
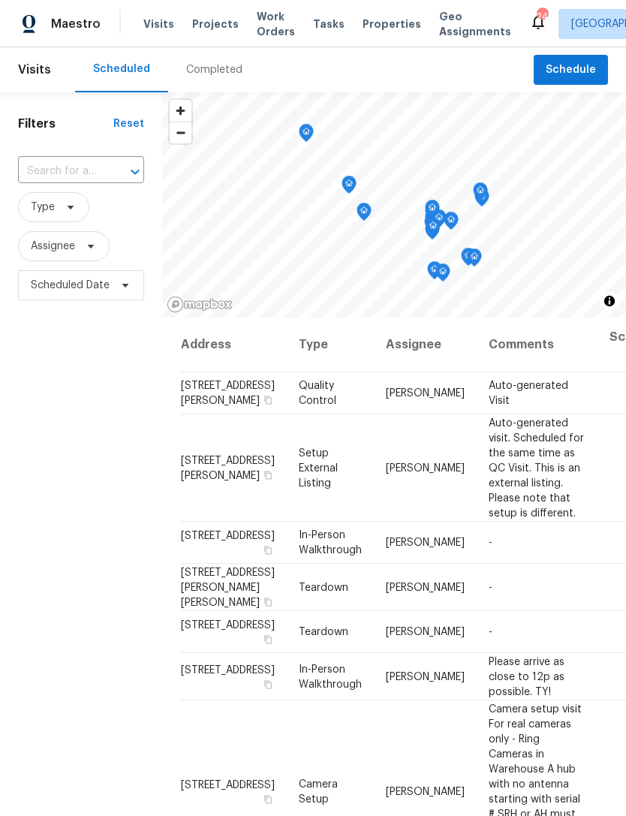
click at [77, 169] on input "text" at bounding box center [60, 171] width 84 height 23
type input "vestr"
click at [89, 218] on li "[STREET_ADDRESS]" at bounding box center [79, 206] width 125 height 25
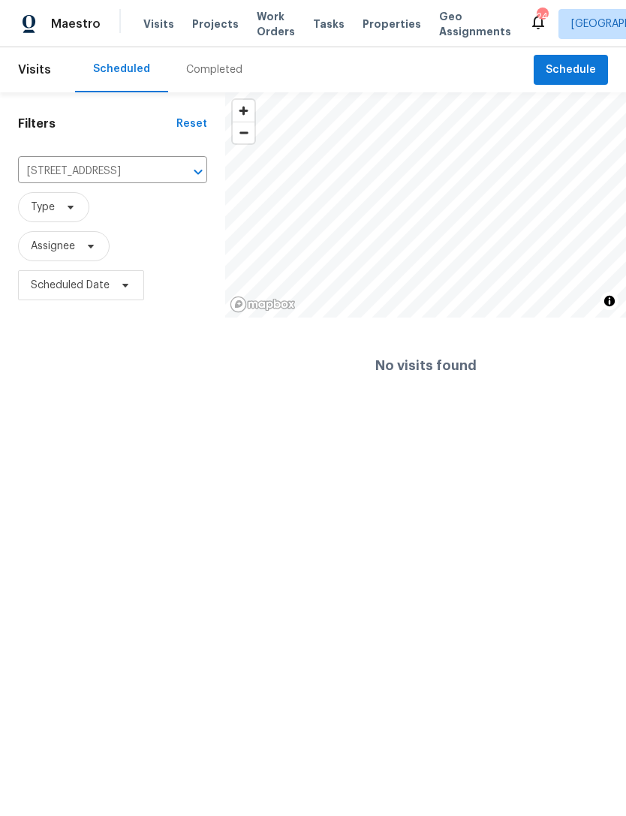
click at [178, 167] on icon "Clear" at bounding box center [178, 171] width 15 height 15
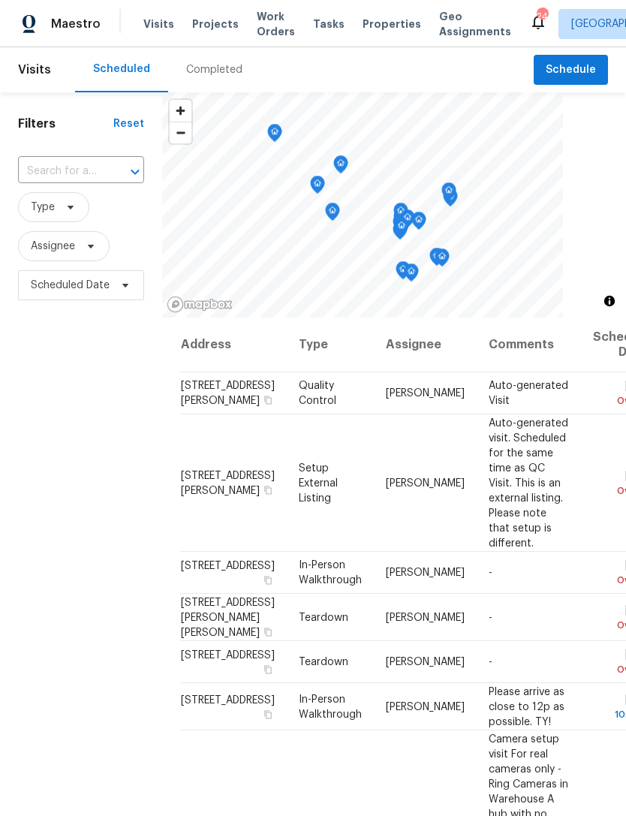
click at [77, 163] on input "text" at bounding box center [60, 171] width 84 height 23
type input "vestr"
click at [93, 219] on li "[STREET_ADDRESS]" at bounding box center [79, 206] width 125 height 25
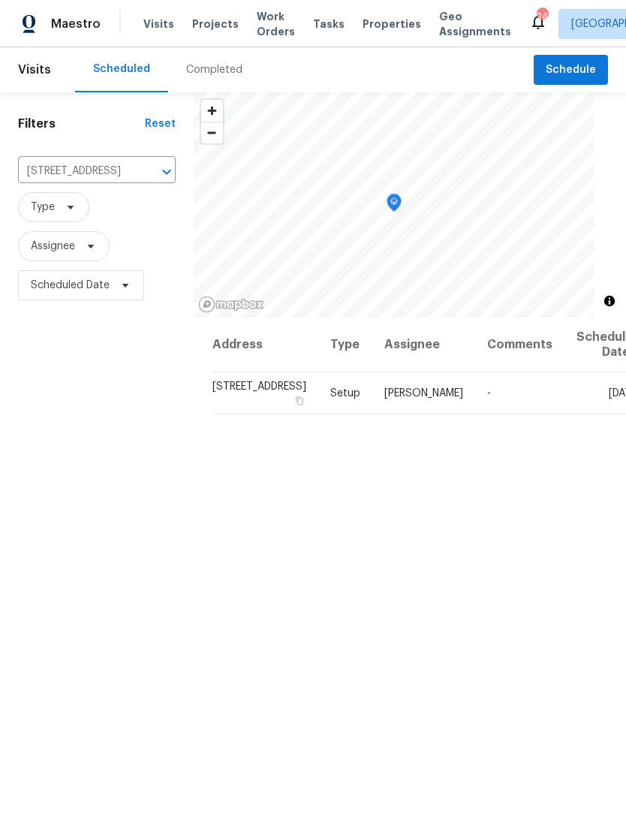
click at [91, 212] on span "Type" at bounding box center [97, 207] width 158 height 30
click at [0, 0] on icon at bounding box center [0, 0] width 0 height 0
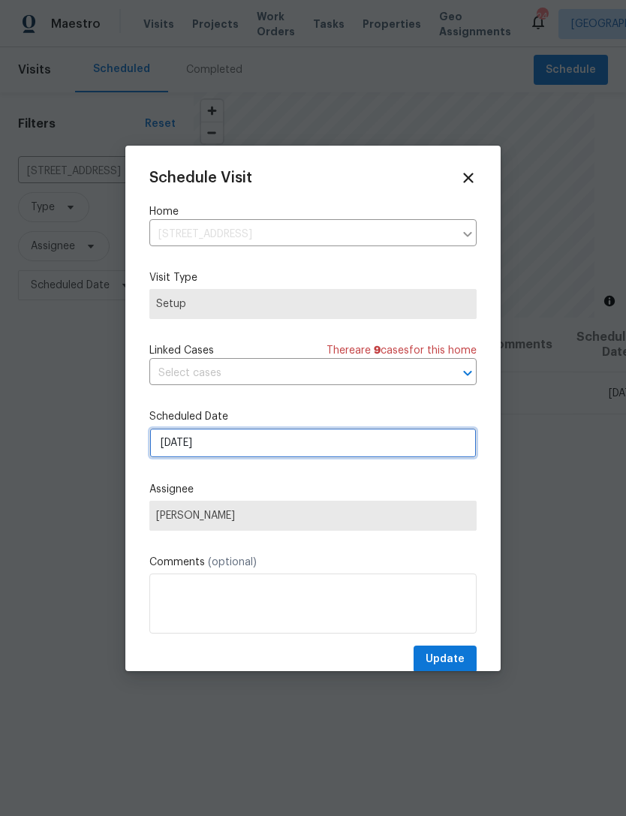
click at [263, 442] on input "[DATE]" at bounding box center [312, 443] width 327 height 30
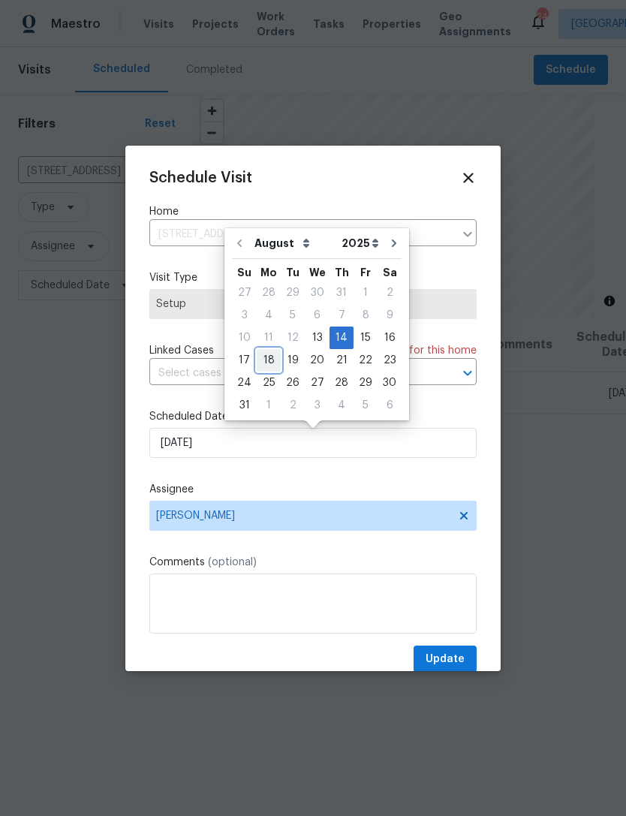
click at [267, 358] on div "18" at bounding box center [269, 360] width 24 height 21
type input "[DATE]"
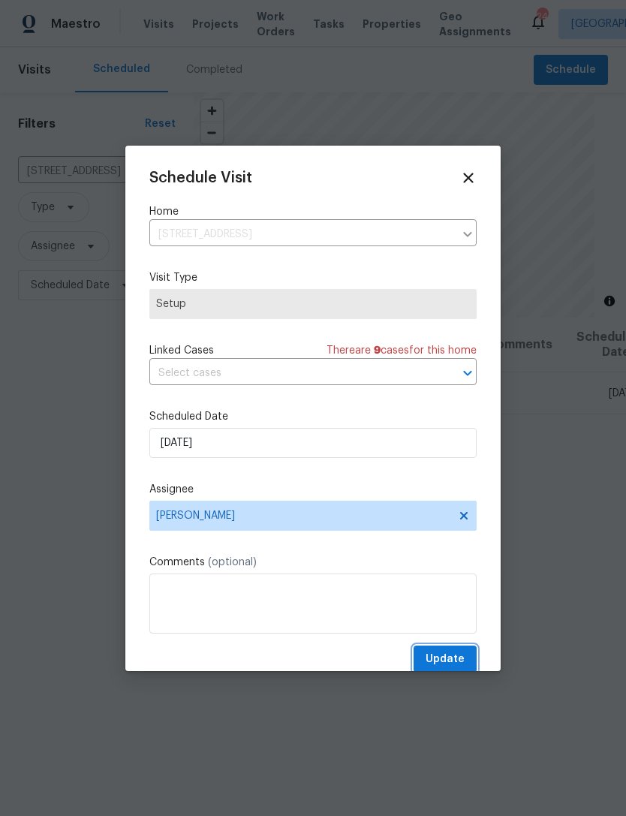
click at [459, 665] on span "Update" at bounding box center [445, 659] width 39 height 19
